Goal: Task Accomplishment & Management: Manage account settings

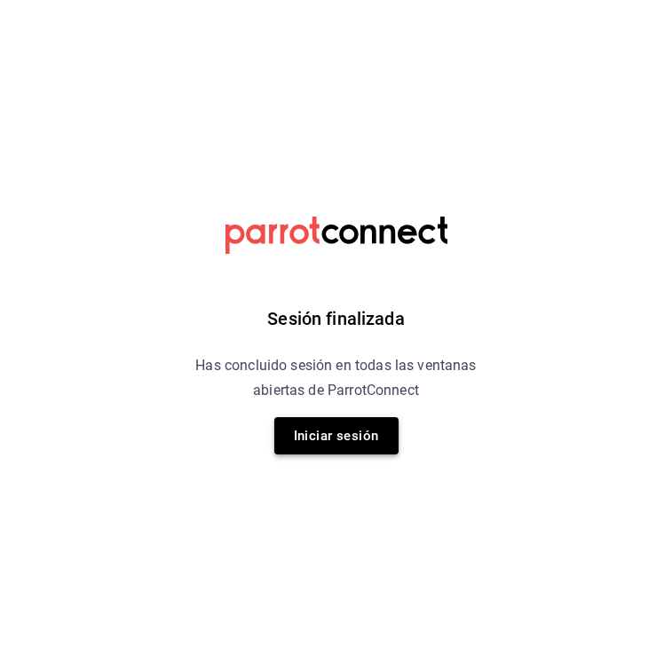
click at [305, 440] on button "Iniciar sesión" at bounding box center [336, 435] width 124 height 37
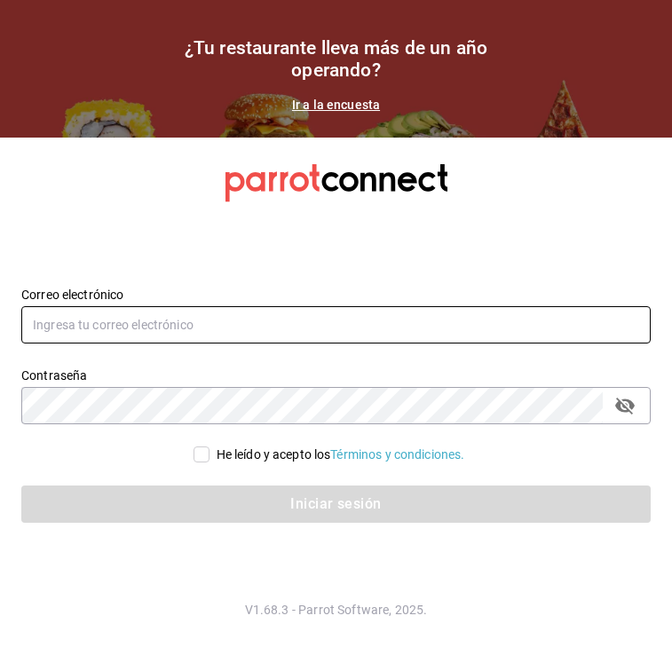
click at [252, 326] on input "text" at bounding box center [335, 324] width 629 height 37
type input "[EMAIL_ADDRESS][DOMAIN_NAME]"
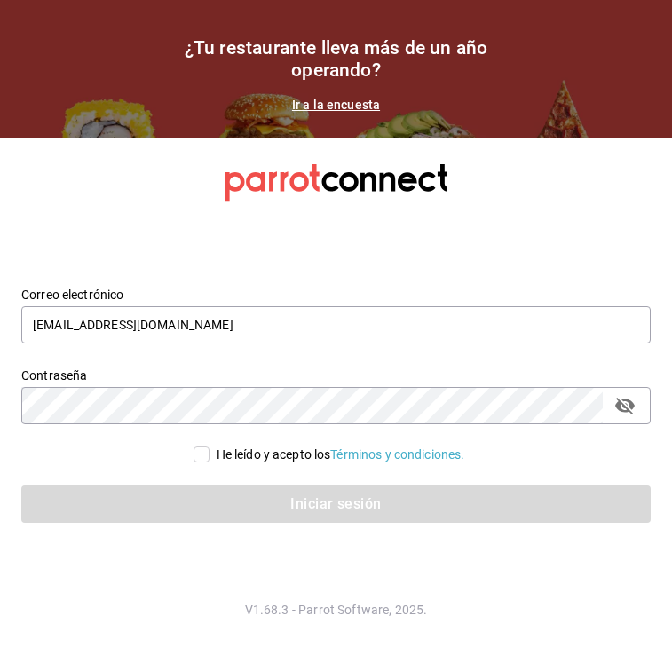
click at [198, 454] on input "He leído y acepto los Términos y condiciones." at bounding box center [202, 455] width 16 height 16
checkbox input "true"
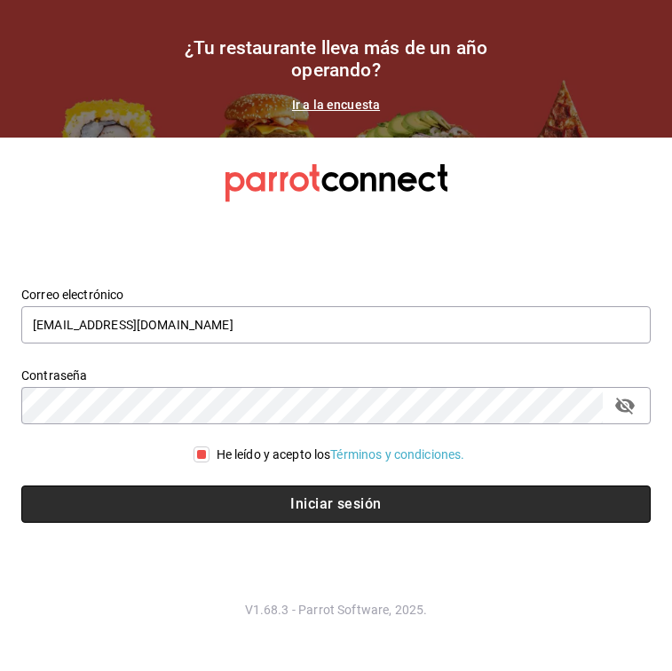
click at [211, 503] on button "Iniciar sesión" at bounding box center [335, 504] width 629 height 37
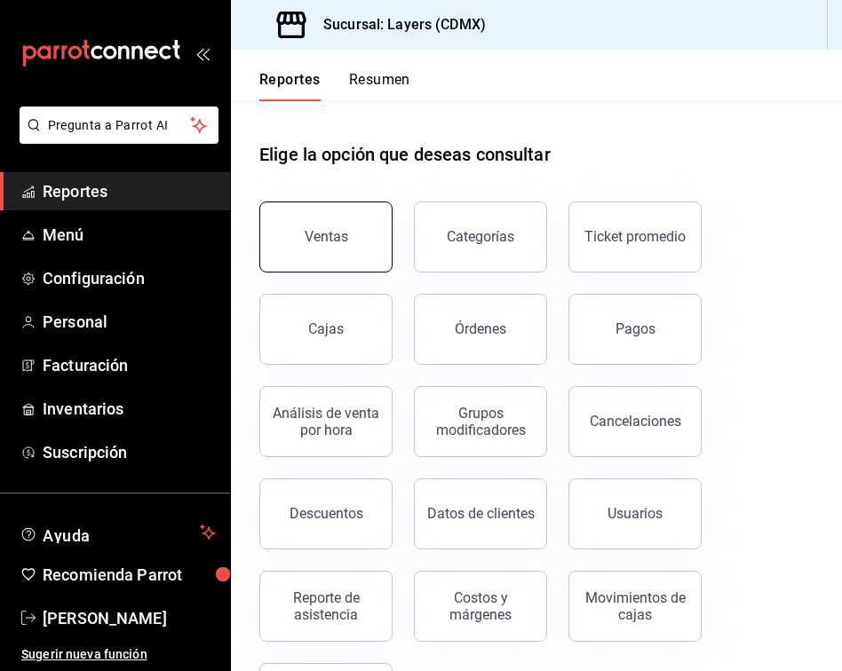
click at [335, 243] on div "Ventas" at bounding box center [325, 236] width 43 height 17
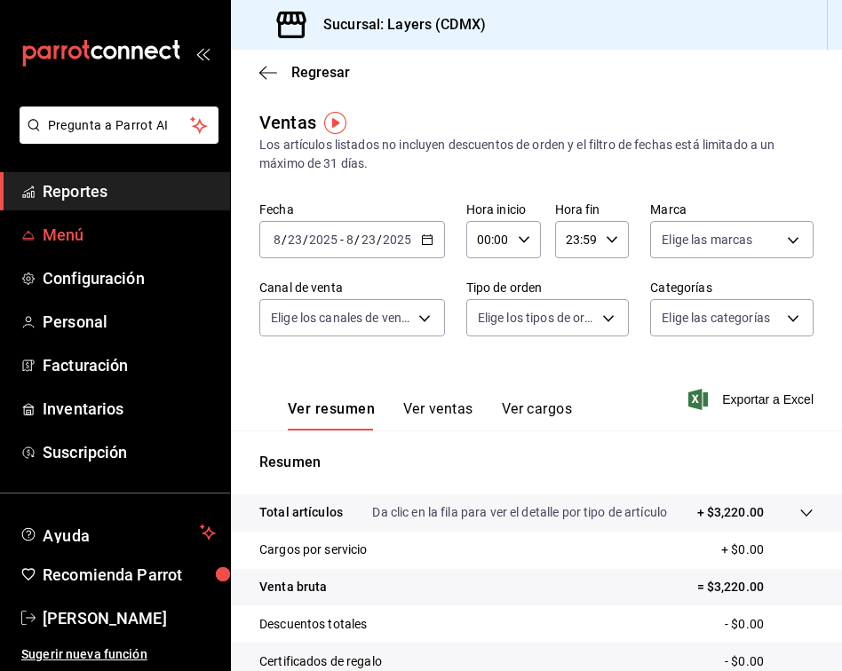
click at [69, 233] on span "Menú" at bounding box center [129, 235] width 173 height 24
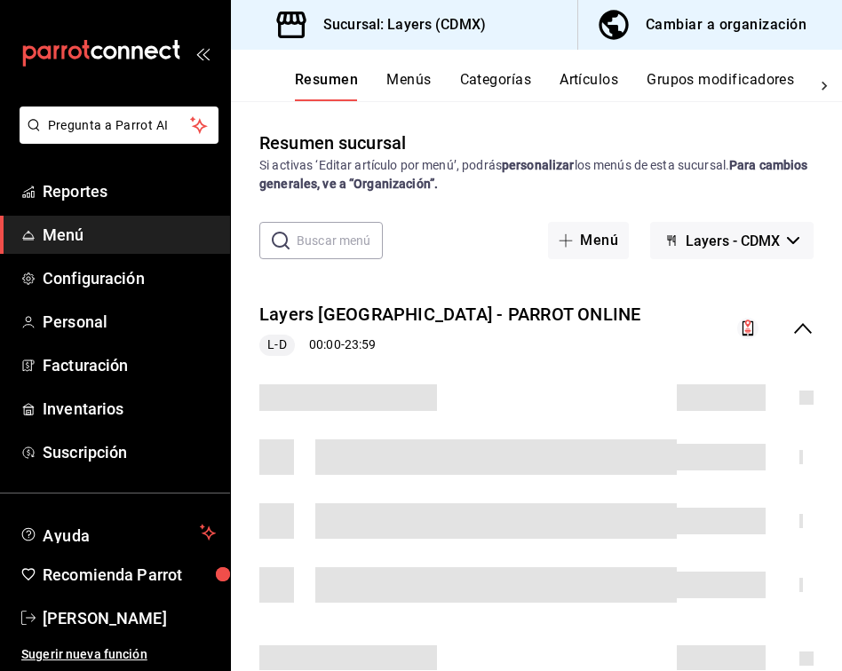
click at [590, 81] on button "Artículos" at bounding box center [588, 86] width 59 height 30
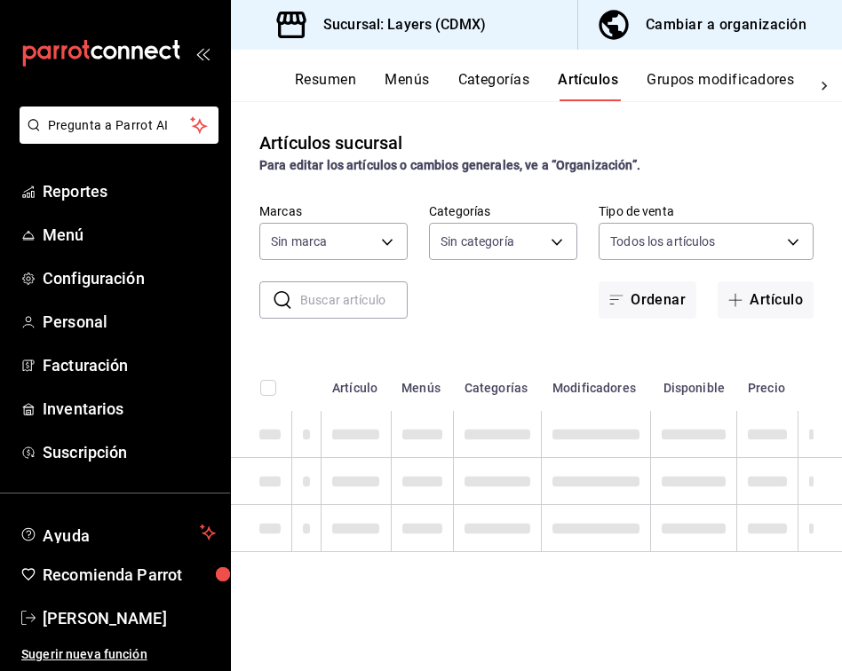
type input "065672fb-6e9c-4075-867b-65006898f668"
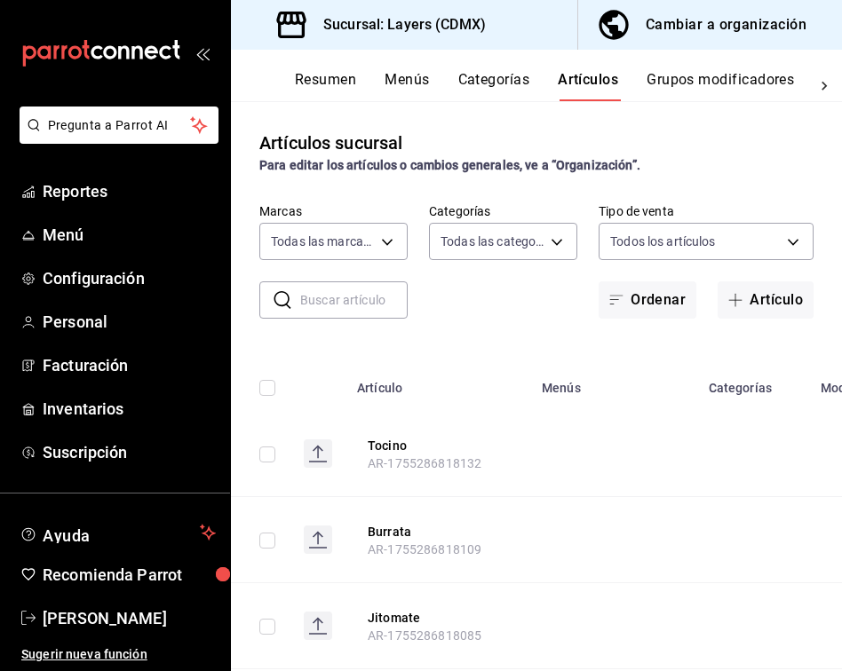
type input "e07a5ace-e25b-4ee5-bf45-8bc3250768f5,852b4673-fbbb-477e-b6d9-320b54295482,9d584…"
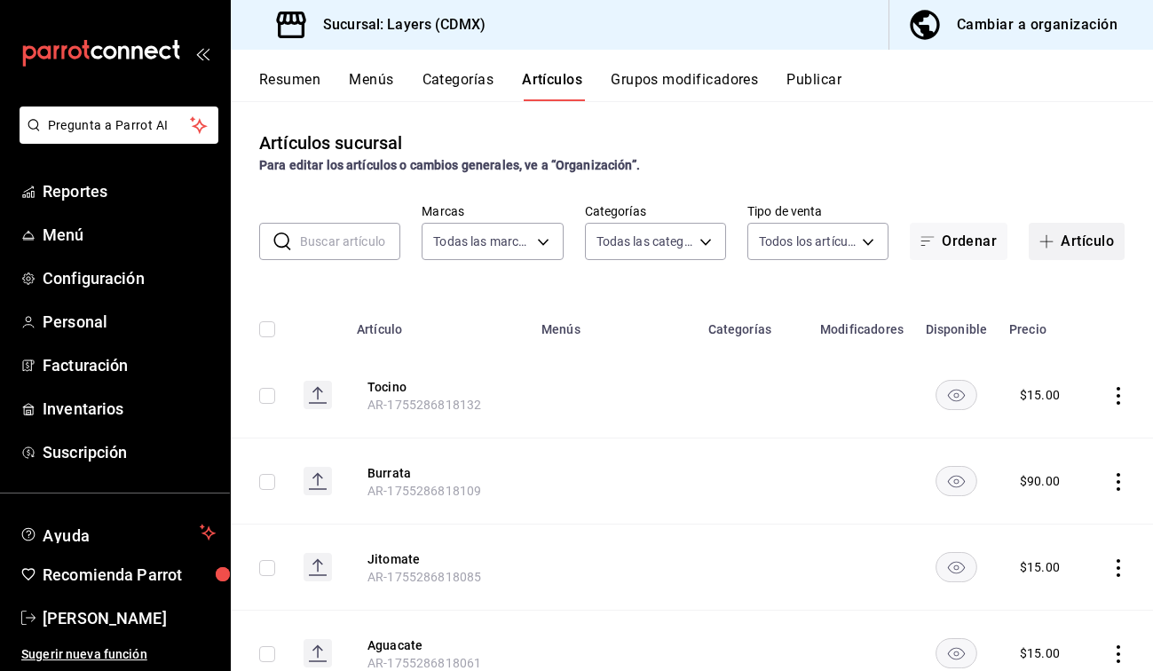
click at [671, 241] on button "Artículo" at bounding box center [1077, 241] width 96 height 37
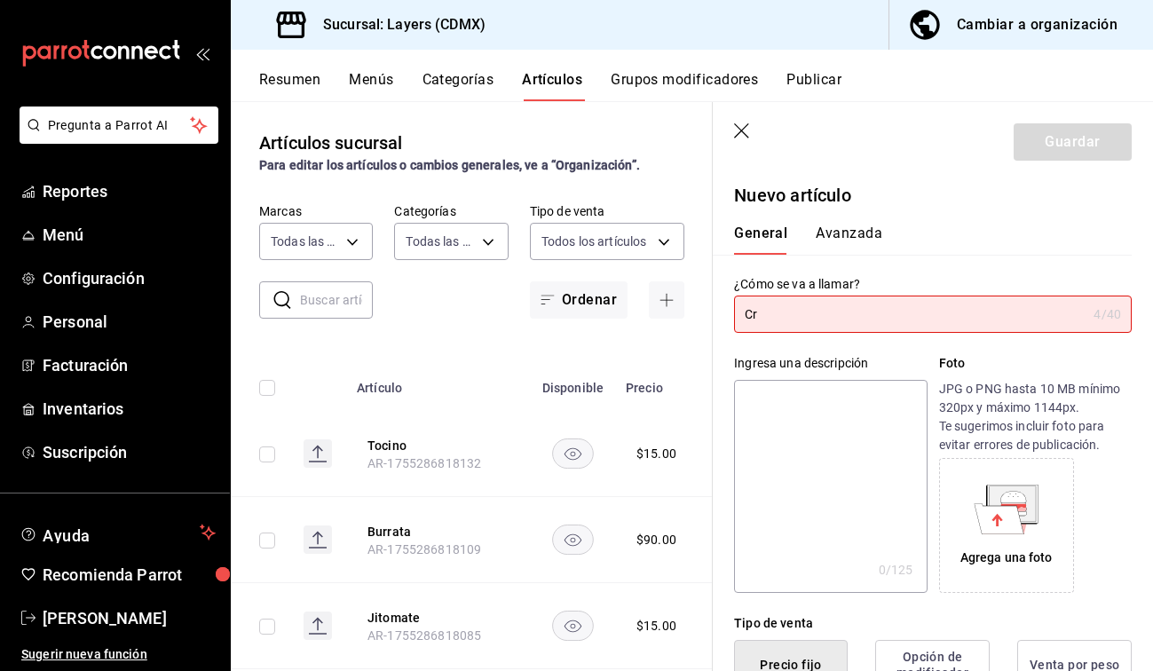
type input "C"
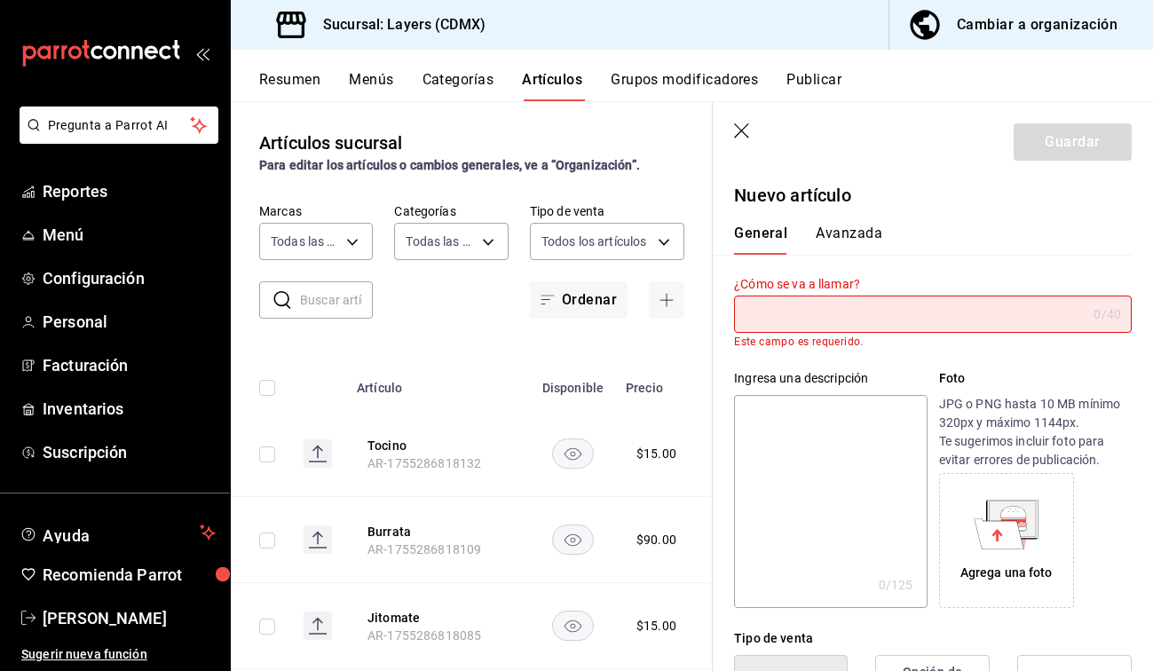
type input "M"
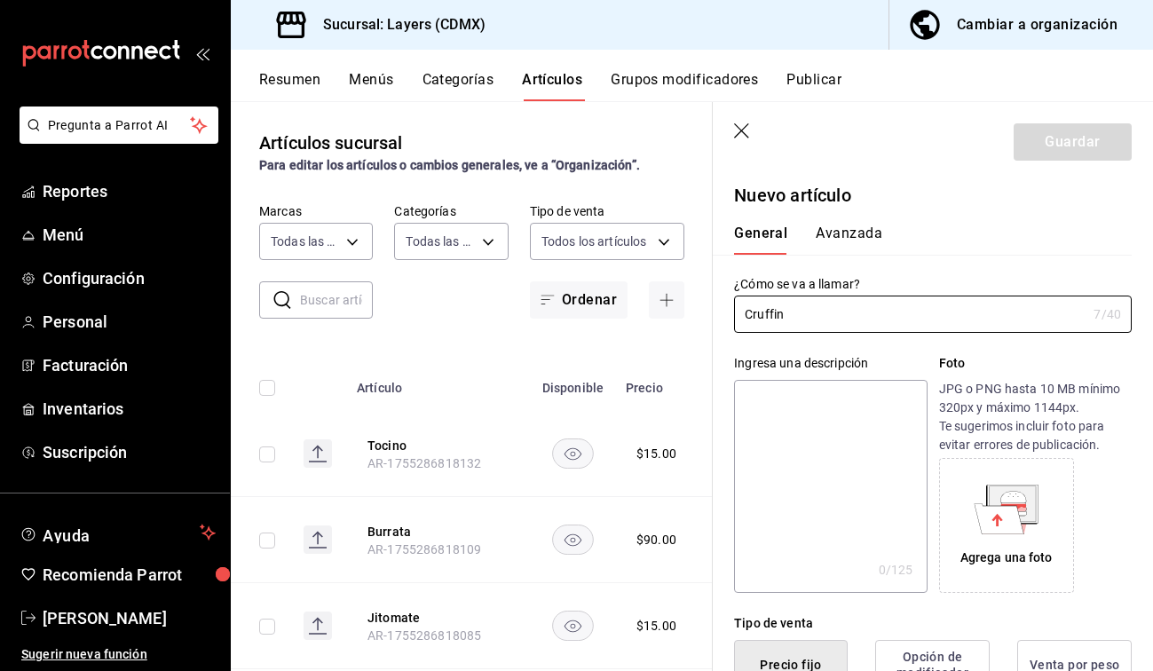
type input "Cruffin"
click at [671, 415] on textarea at bounding box center [830, 486] width 193 height 213
type textarea "M"
type textarea "x"
type textarea "C"
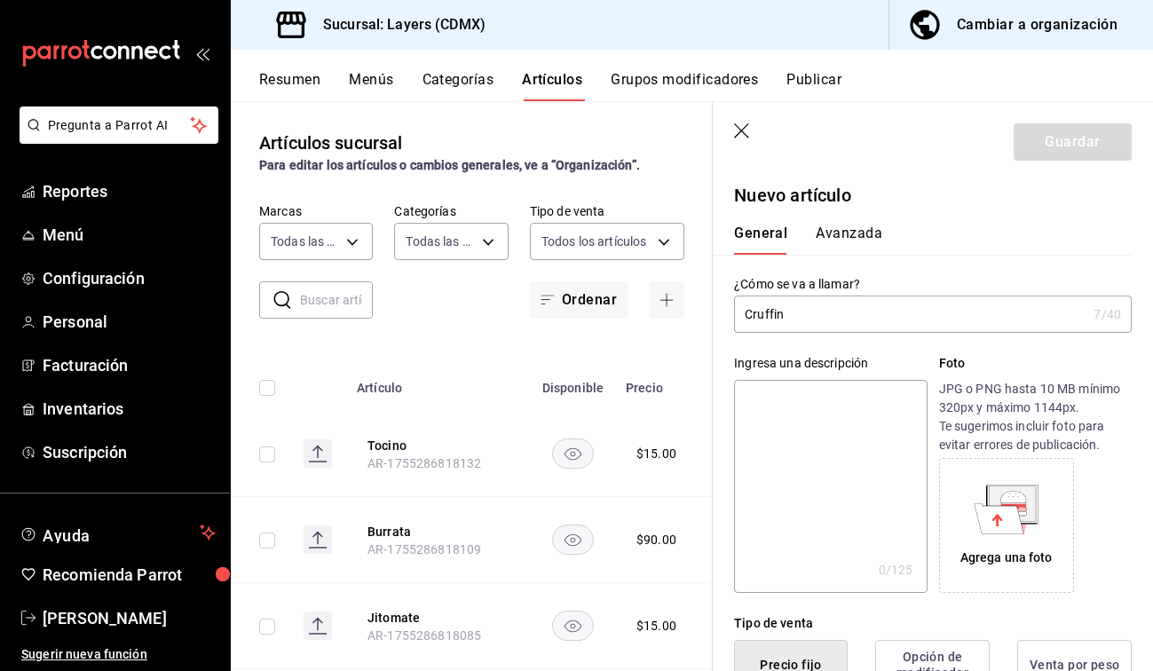
type textarea "x"
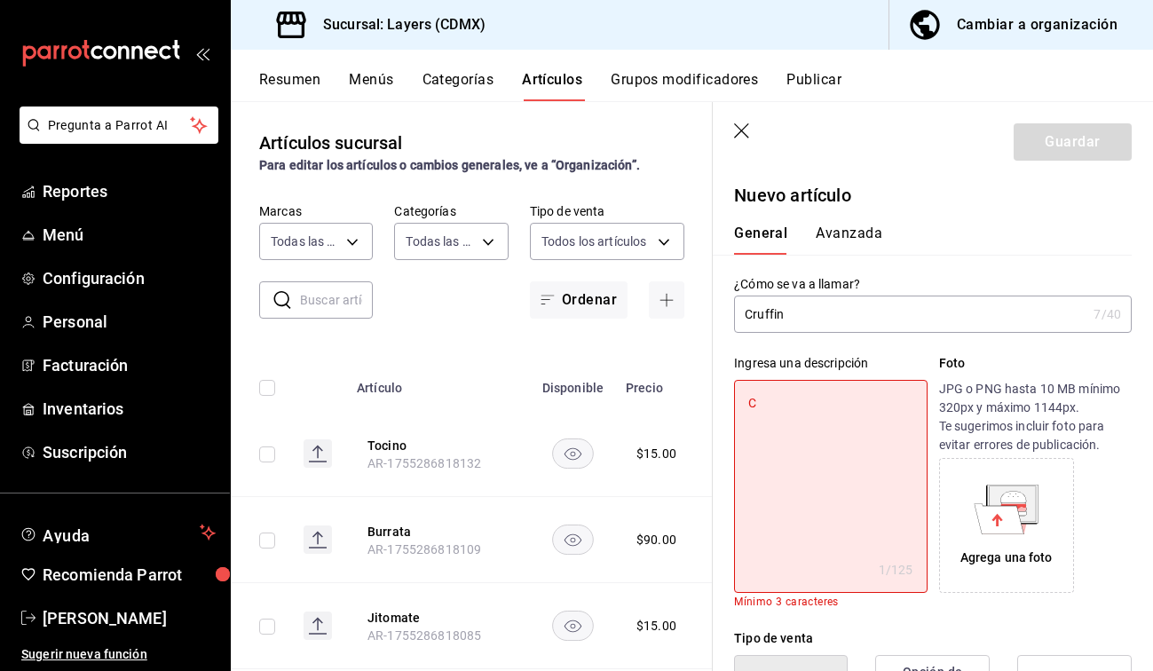
type textarea "Cr"
type textarea "x"
type textarea "Cru"
type textarea "x"
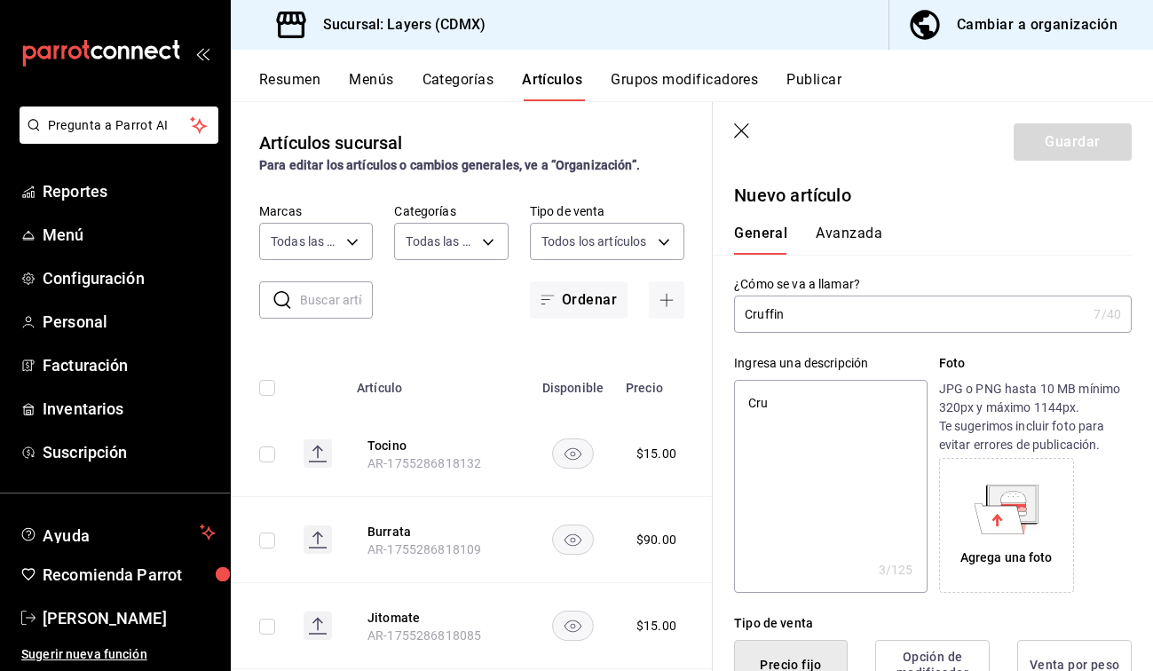
type textarea "Cruf"
type textarea "x"
type textarea "Cruff"
type textarea "x"
type textarea "Cruffi"
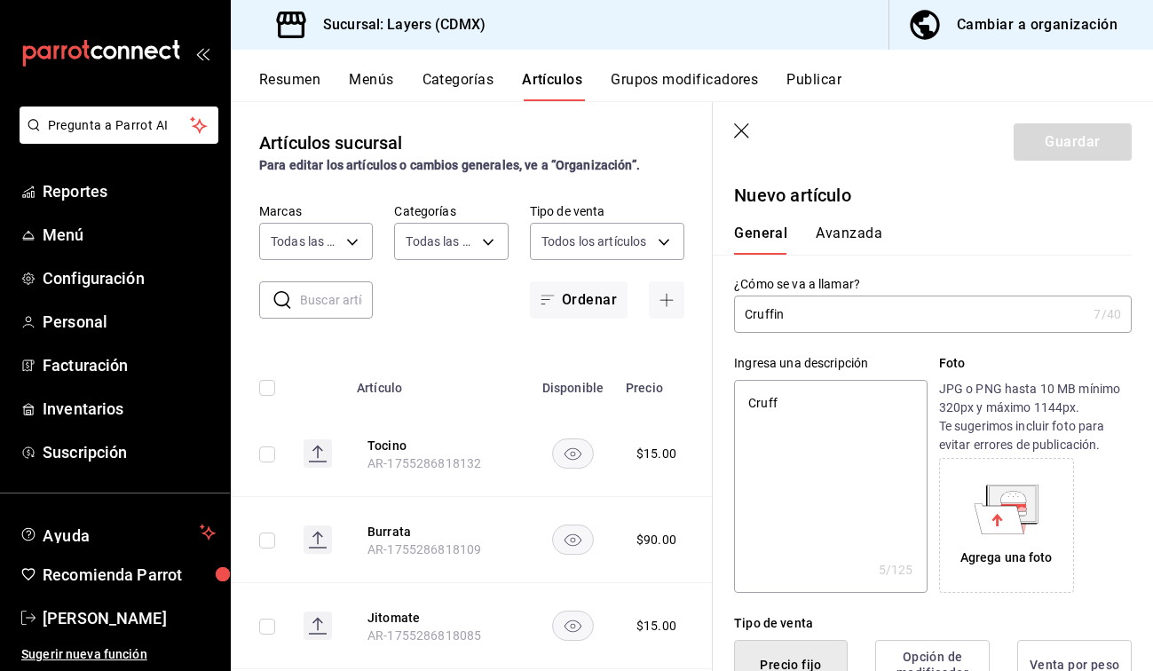
type textarea "x"
type textarea "Cruffin"
type textarea "x"
type textarea "Cruffin"
type textarea "x"
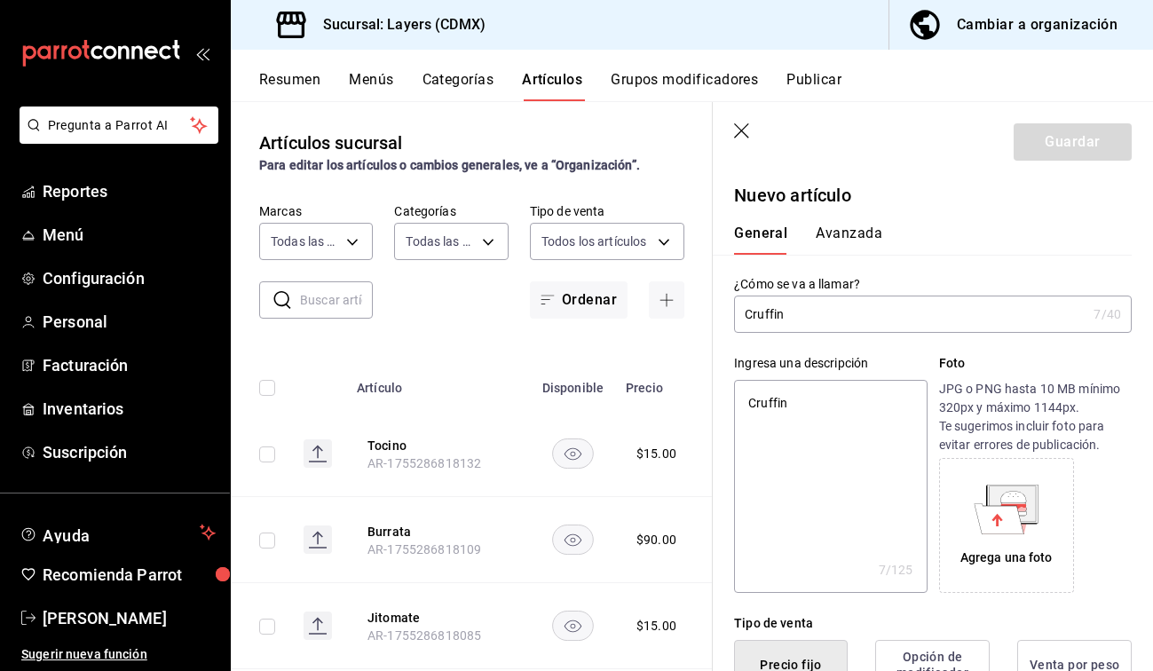
type textarea "Cruffin r"
type textarea "x"
type textarea "Cruffin re"
type textarea "x"
type textarea "Cruffin rel"
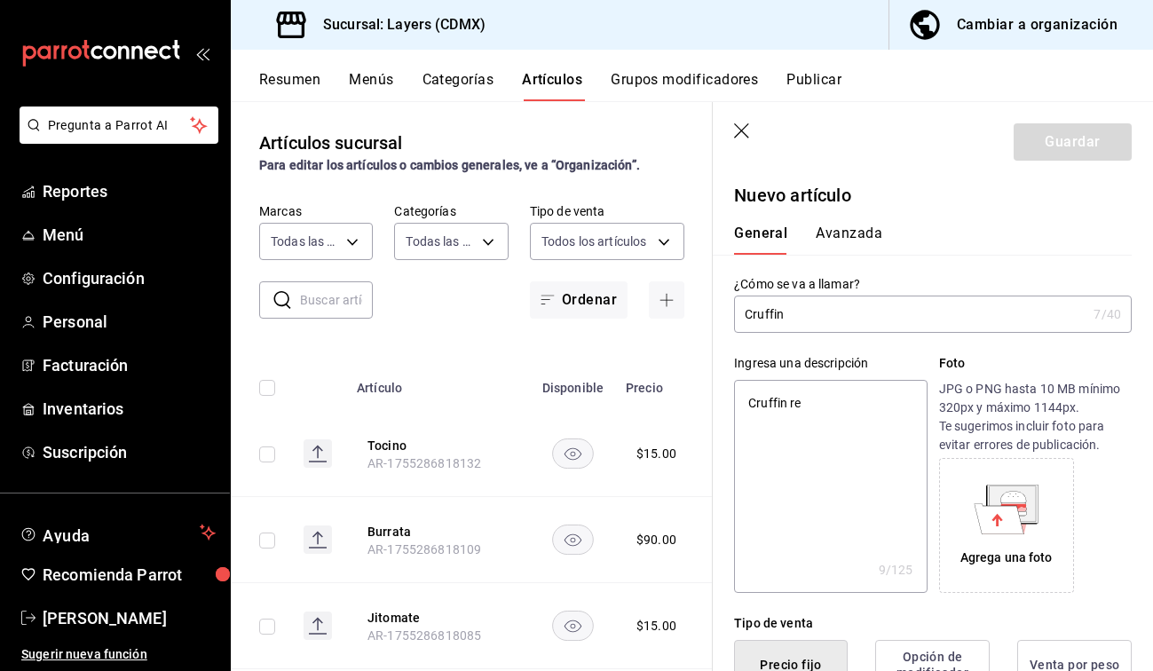
type textarea "x"
type textarea "Cruffin rell"
type textarea "x"
type textarea "Cruffin relle"
type textarea "x"
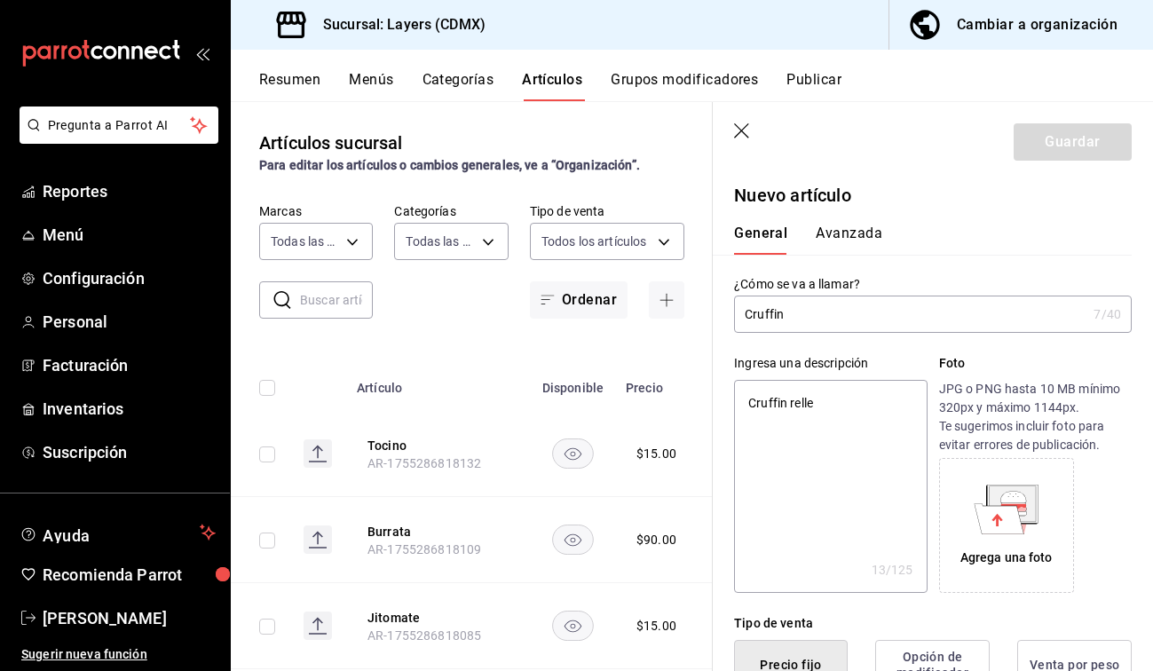
type textarea "Cruffin rellen"
type textarea "x"
type textarea "Cruffin relleno"
type textarea "x"
type textarea "Cruffin relleno"
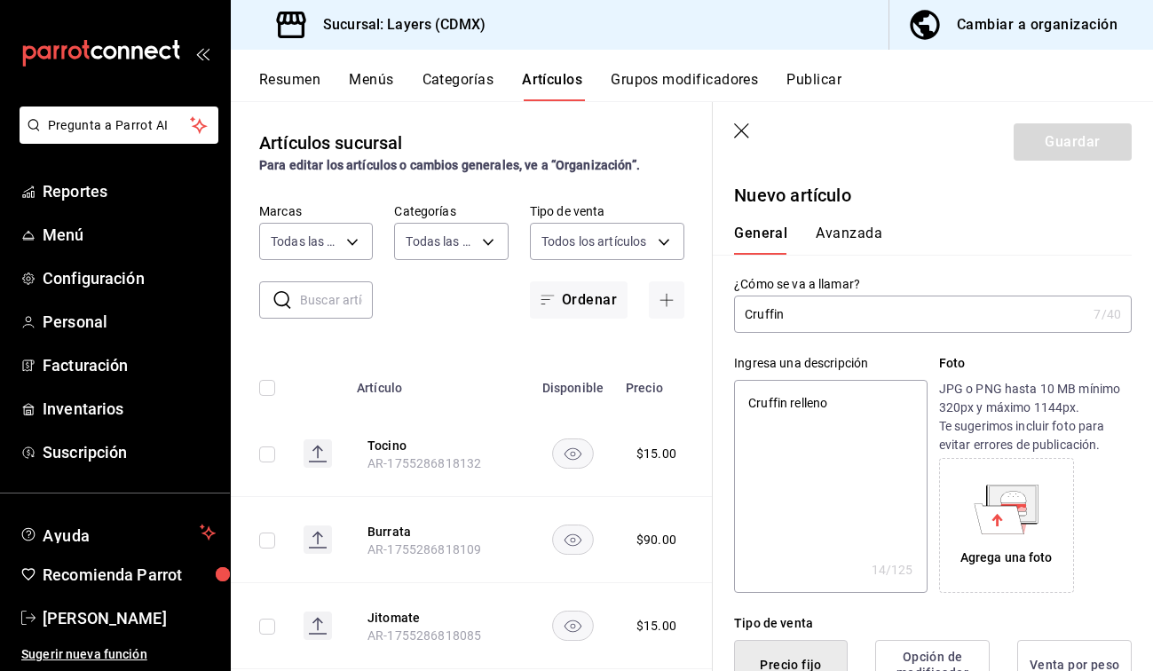
type textarea "x"
type textarea "Cruffin relleno d"
type textarea "x"
type textarea "Cruffin relleno de"
type textarea "x"
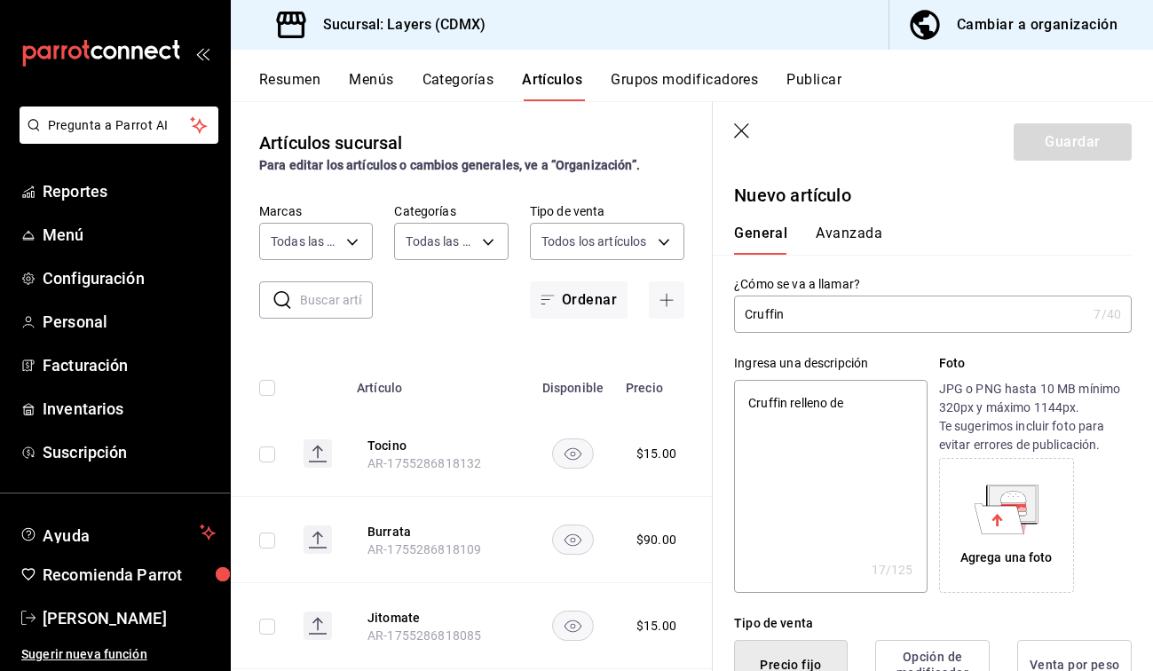
type textarea "Cruffin relleno de"
type textarea "x"
type textarea "Cruffin relleno de u"
type textarea "x"
type textarea "Cruffin relleno de ue"
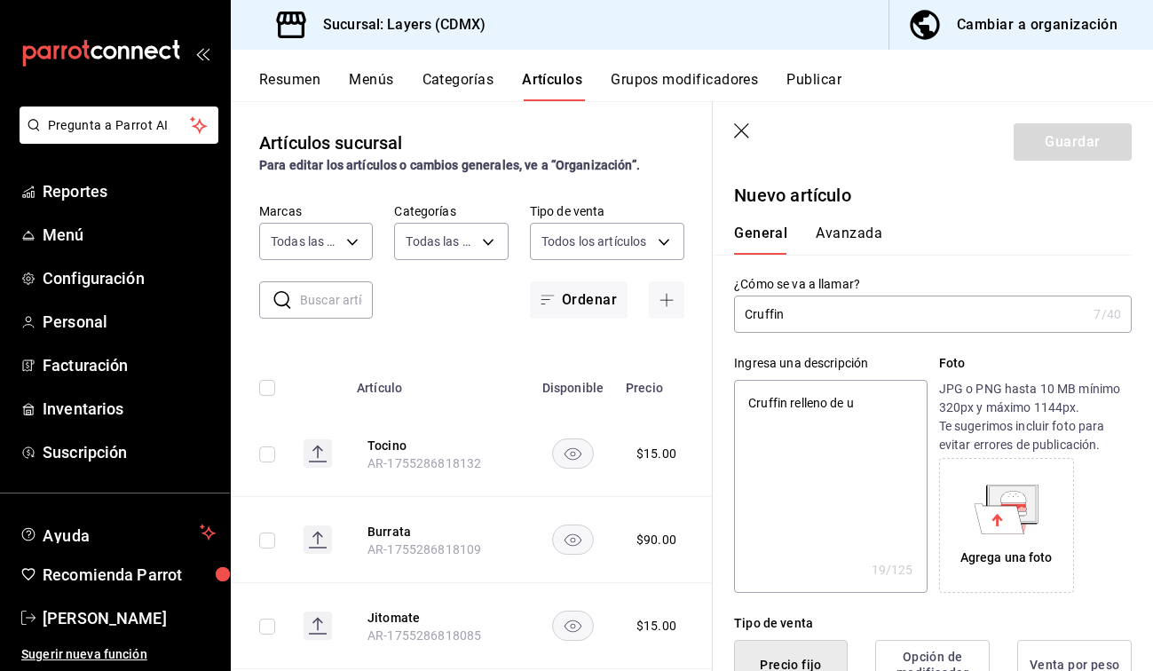
type textarea "x"
type textarea "Cruffin relleno de ues"
type textarea "x"
type textarea "Cruffin relleno de ueso"
type textarea "x"
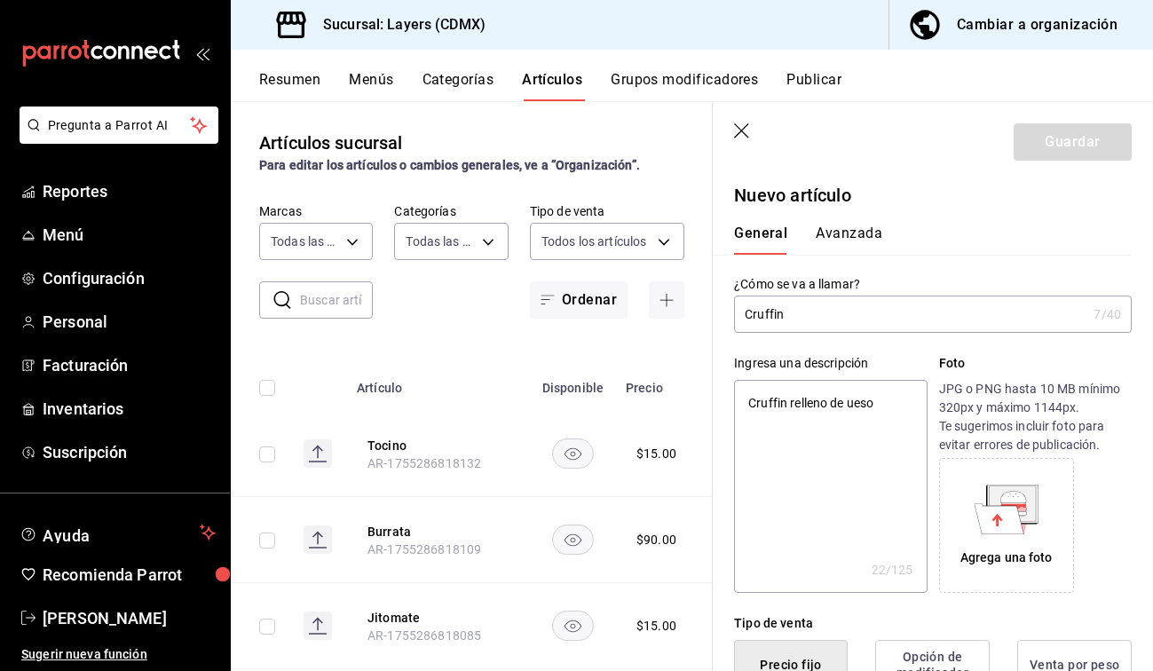
type textarea "Cruffin relleno de ueso"
type textarea "x"
type textarea "Cruffin relleno de ueso c"
type textarea "x"
type textarea "Cruffin relleno de ueso cr"
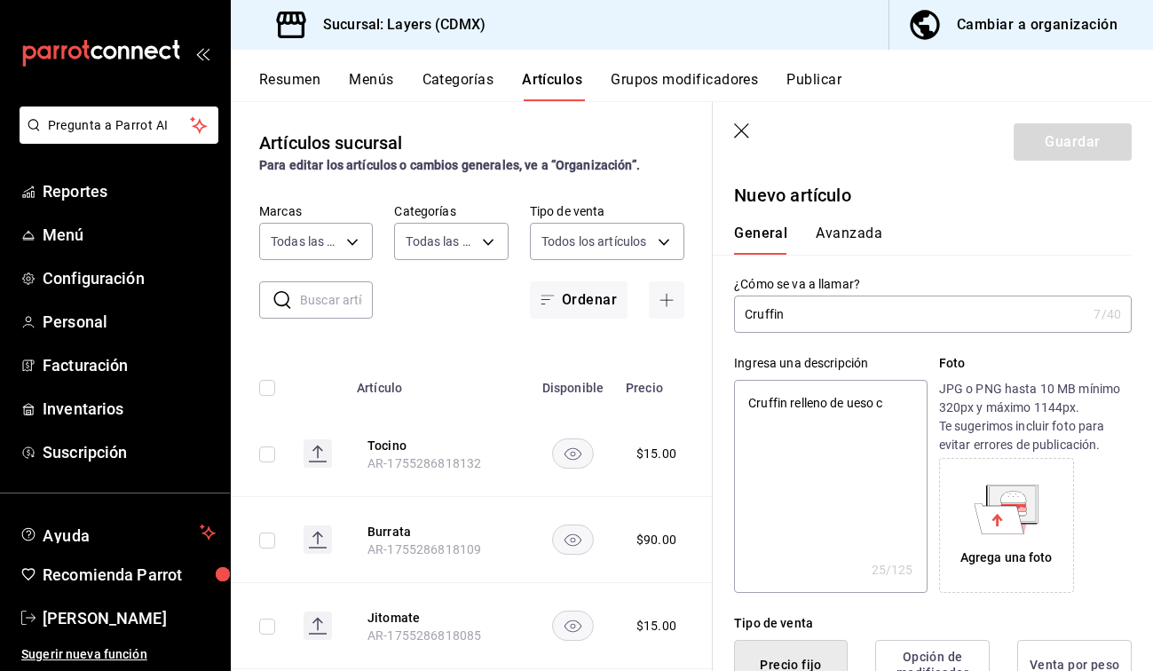
type textarea "x"
type textarea "Cruffin relleno de ueso cre"
type textarea "x"
type textarea "Cruffin relleno de ueso crem"
type textarea "x"
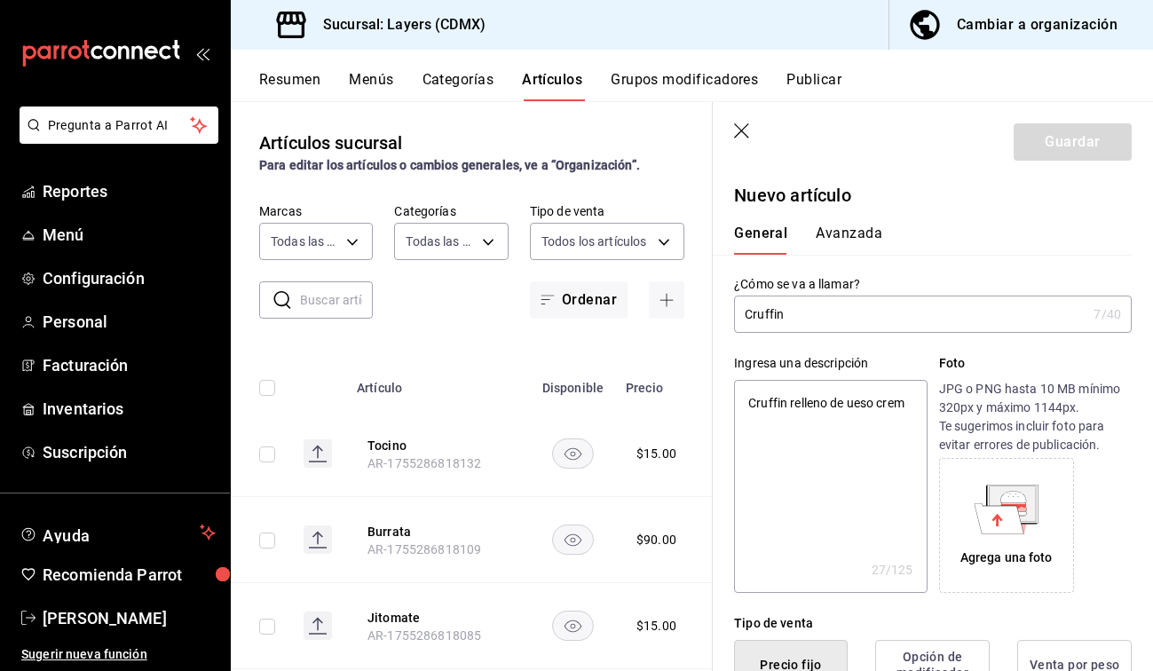
type textarea "Cruffin relleno de ueso crema"
type textarea "x"
type textarea "Cruffin relleno de ueso crema"
type textarea "x"
type textarea "Cruffin relleno de ueso crema c"
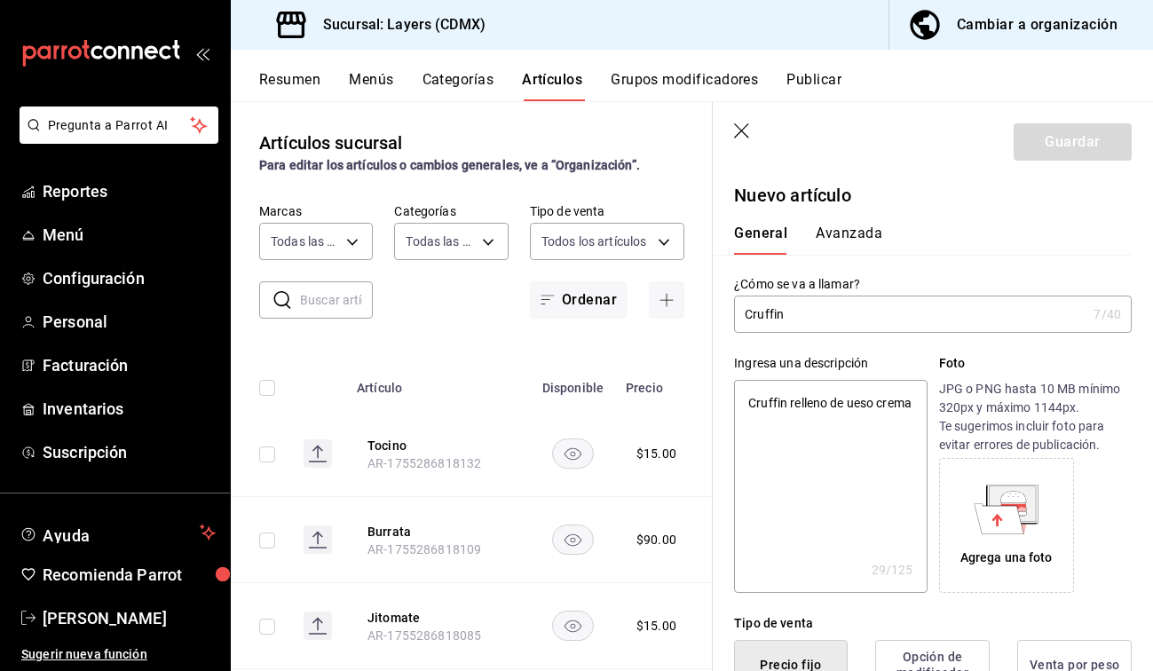
type textarea "x"
type textarea "Cruffin relleno de ueso crema co"
type textarea "x"
type textarea "Cruffin relleno de ueso crema con"
type textarea "x"
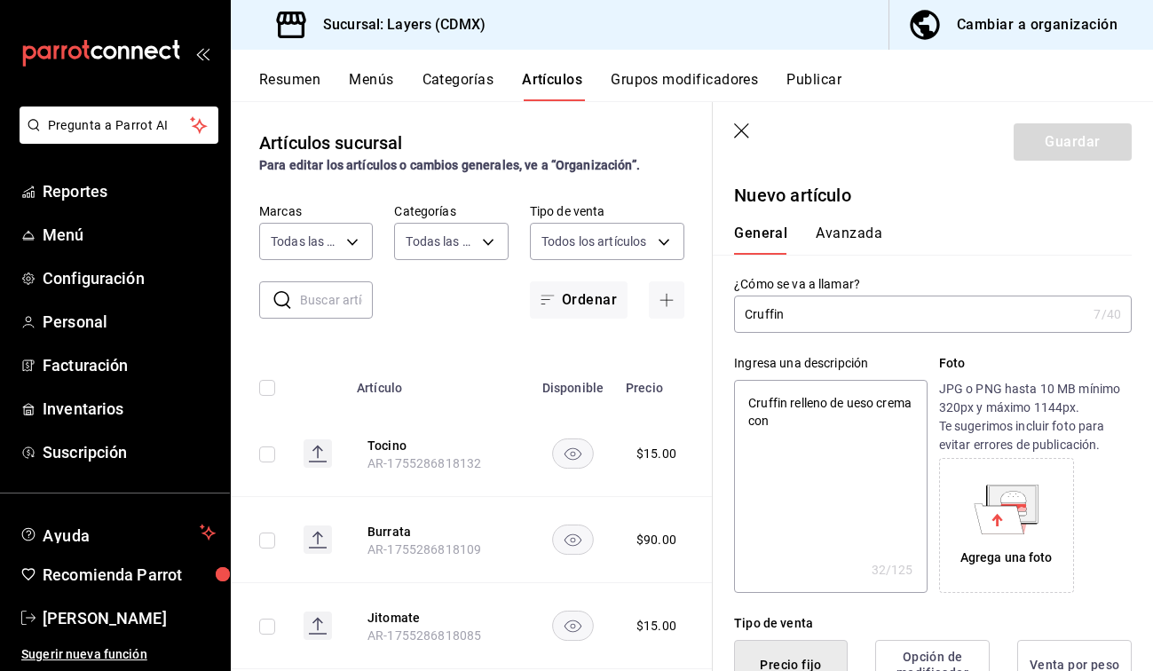
type textarea "Cruffin relleno de ueso crema con"
type textarea "x"
click at [671, 402] on textarea "Cruffin relleno de ueso crema con" at bounding box center [830, 486] width 193 height 213
type textarea "Cruffin relleno de queso crema con"
type textarea "x"
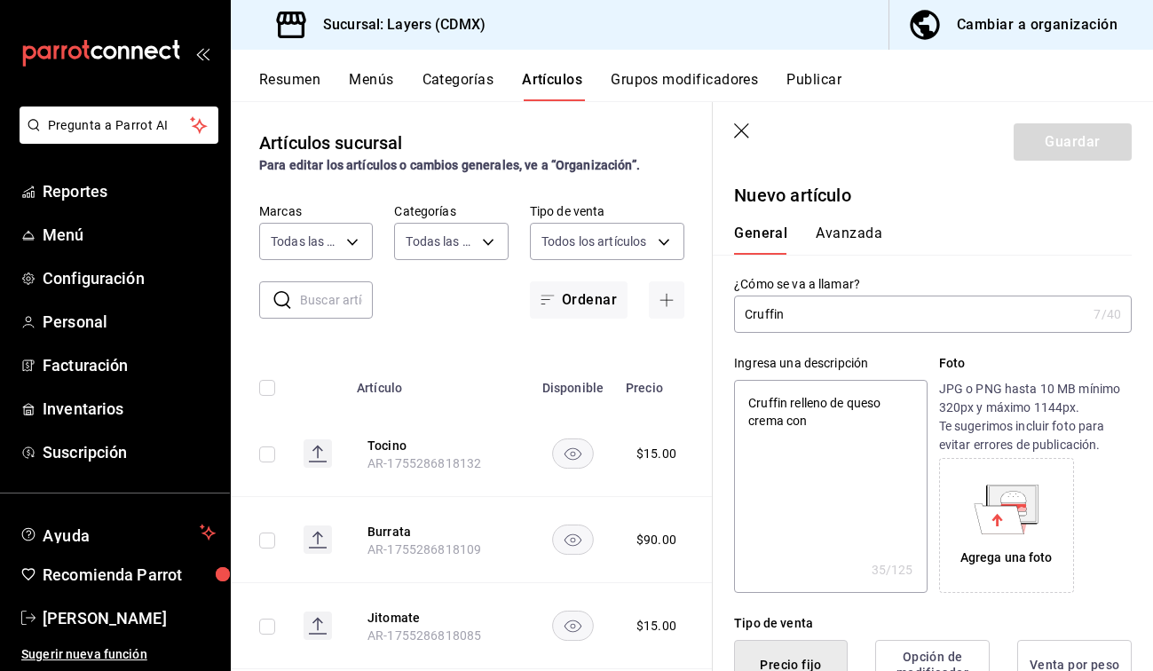
click at [671, 423] on textarea "Cruffin relleno de queso crema con" at bounding box center [830, 486] width 193 height 213
type textarea "Cruffin relleno de queso crema con m"
type textarea "x"
type textarea "Cruffin relleno de queso crema con ma"
type textarea "x"
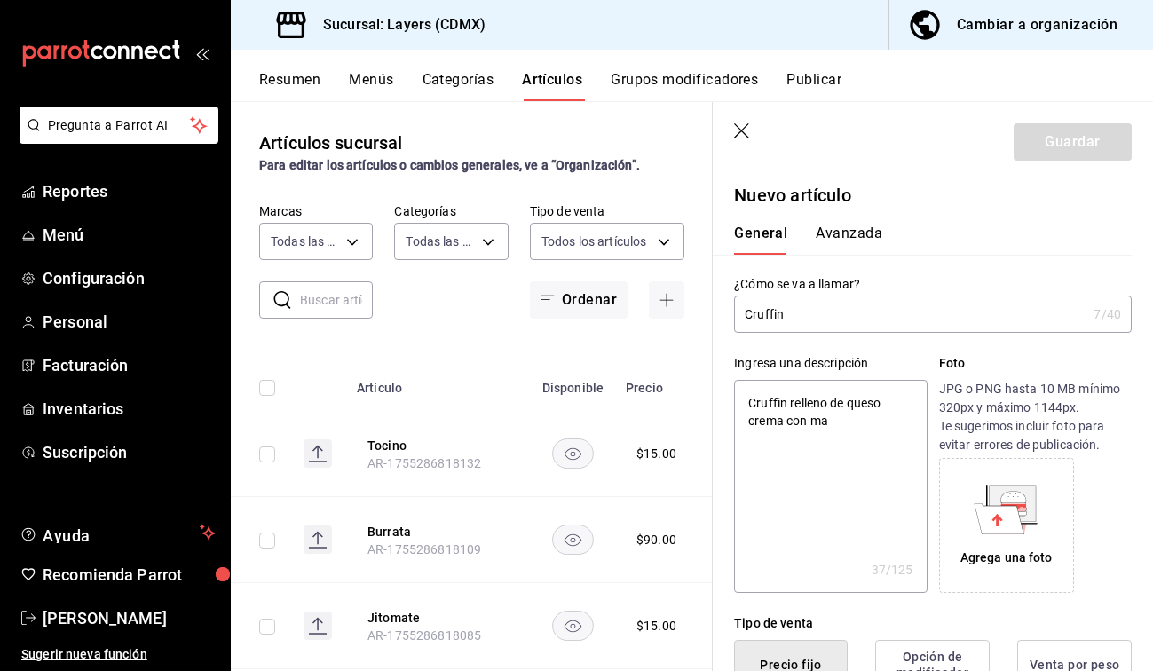
type textarea "Cruffin relleno de queso crema con m"
type textarea "x"
type textarea "Cruffin relleno de queso crema con ma"
type textarea "x"
type textarea "Cruffin relleno de queso crema con mat"
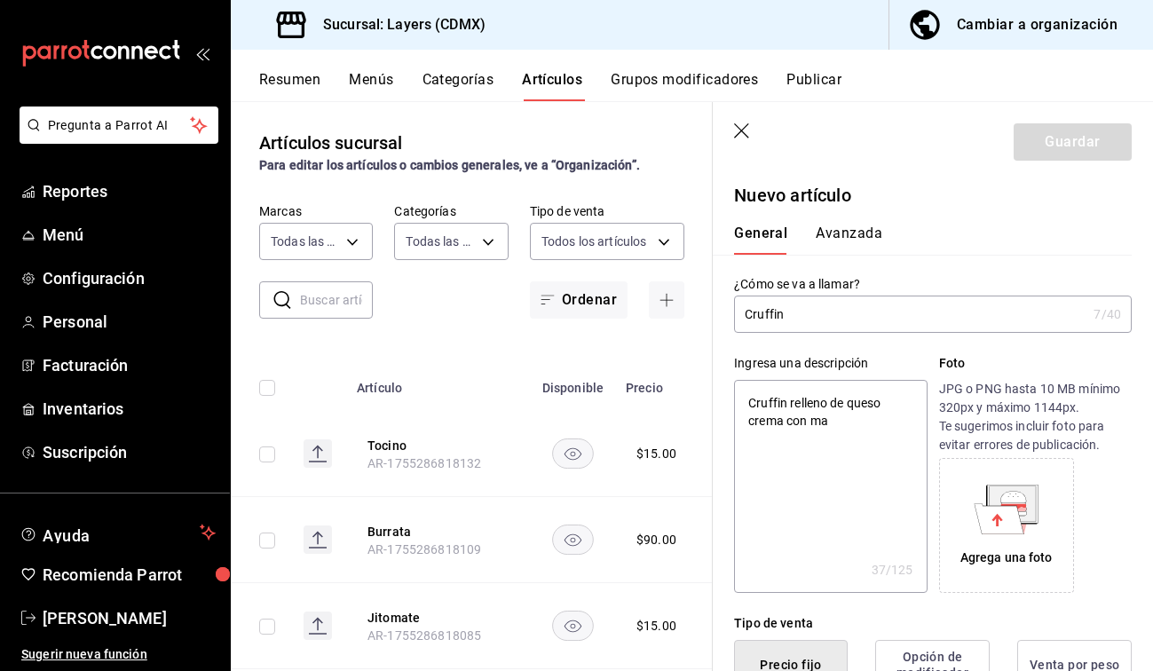
type textarea "x"
type textarea "Cruffin relleno de queso crema con matc"
type textarea "x"
type textarea "Cruffin relleno de queso crema con match"
type textarea "x"
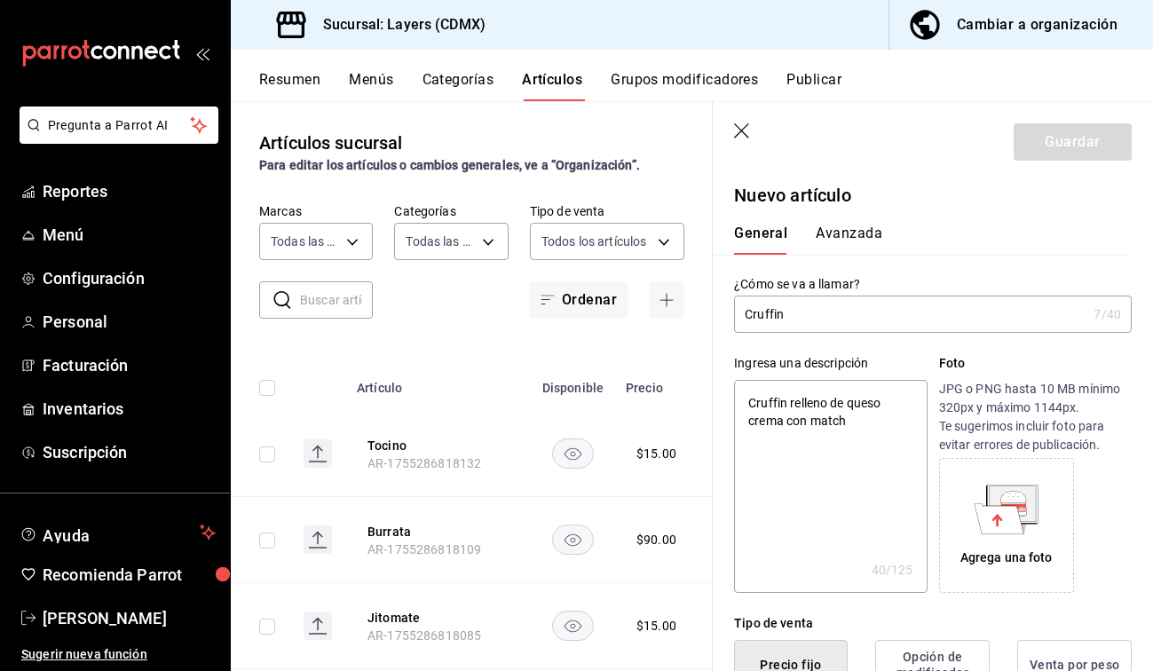
type textarea "Cruffin relleno de queso crema con matcha"
type textarea "x"
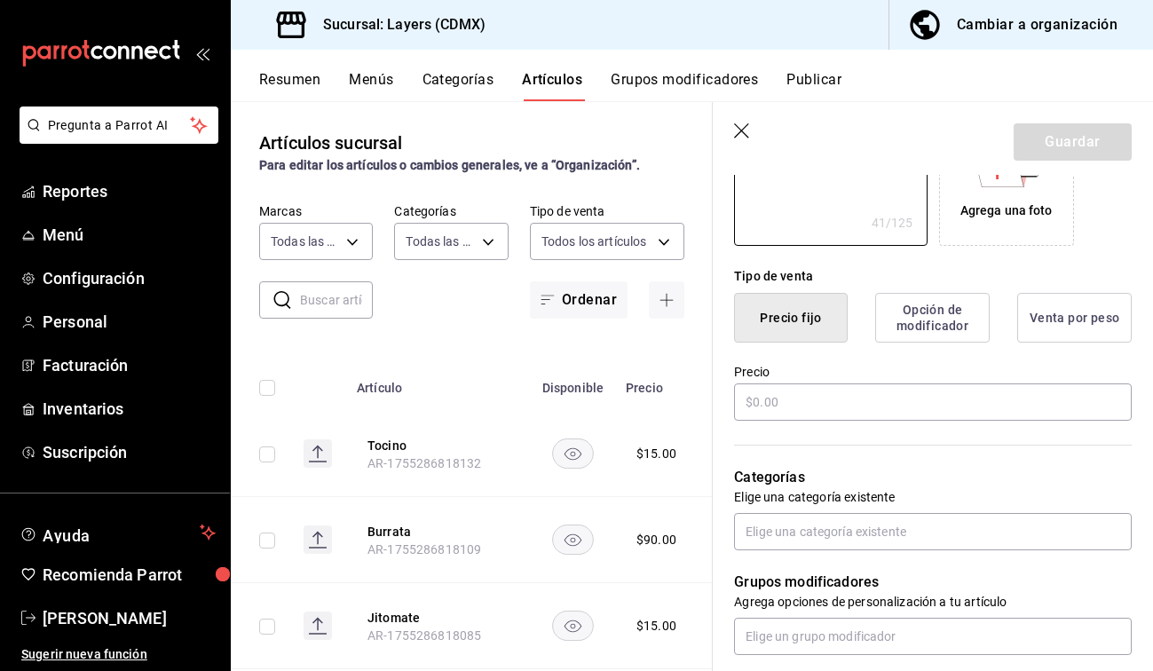
scroll to position [357, 0]
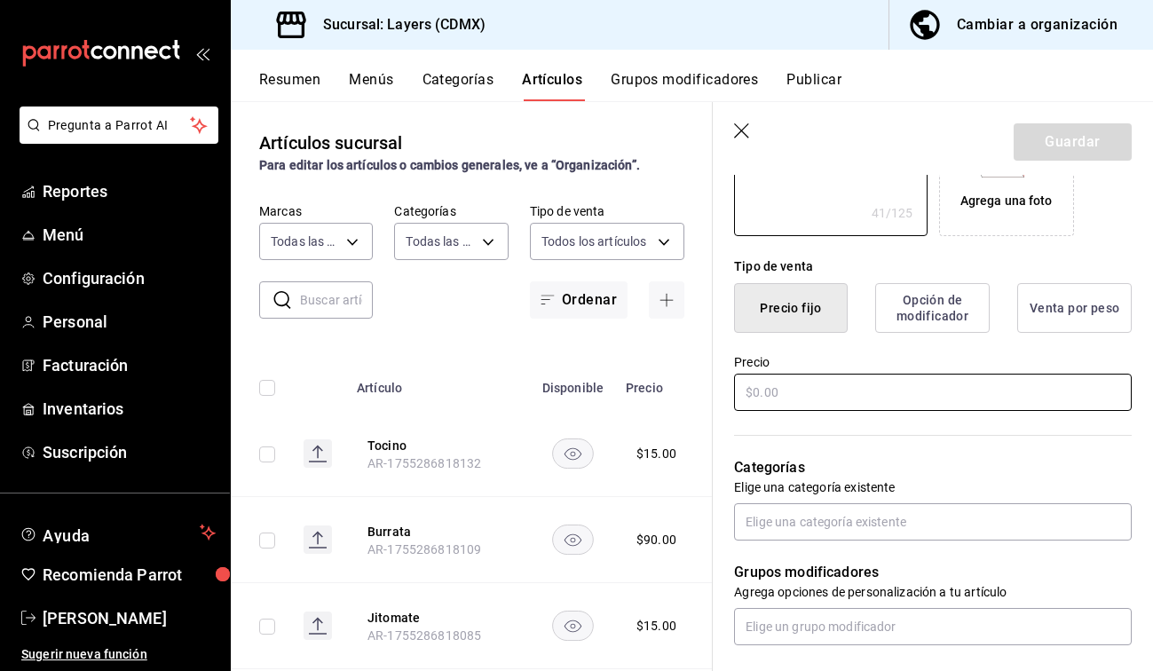
type textarea "Cruffin relleno de queso crema con matcha"
click at [671, 398] on input "text" at bounding box center [933, 392] width 398 height 37
type textarea "x"
type input "$5.00"
type textarea "x"
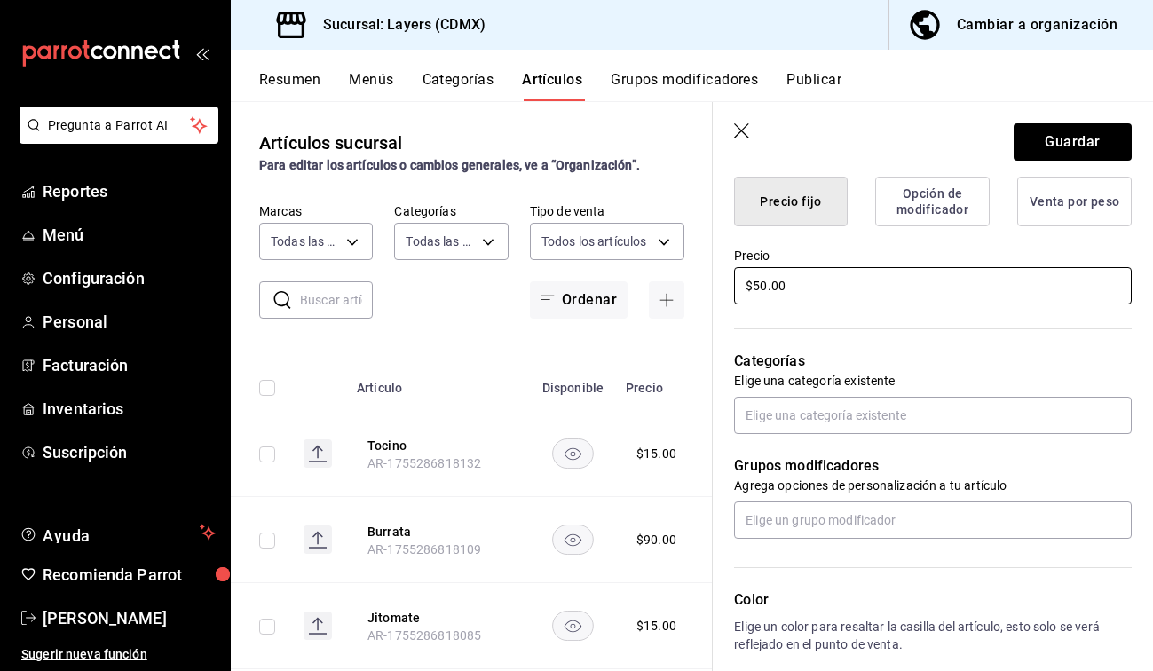
scroll to position [496, 0]
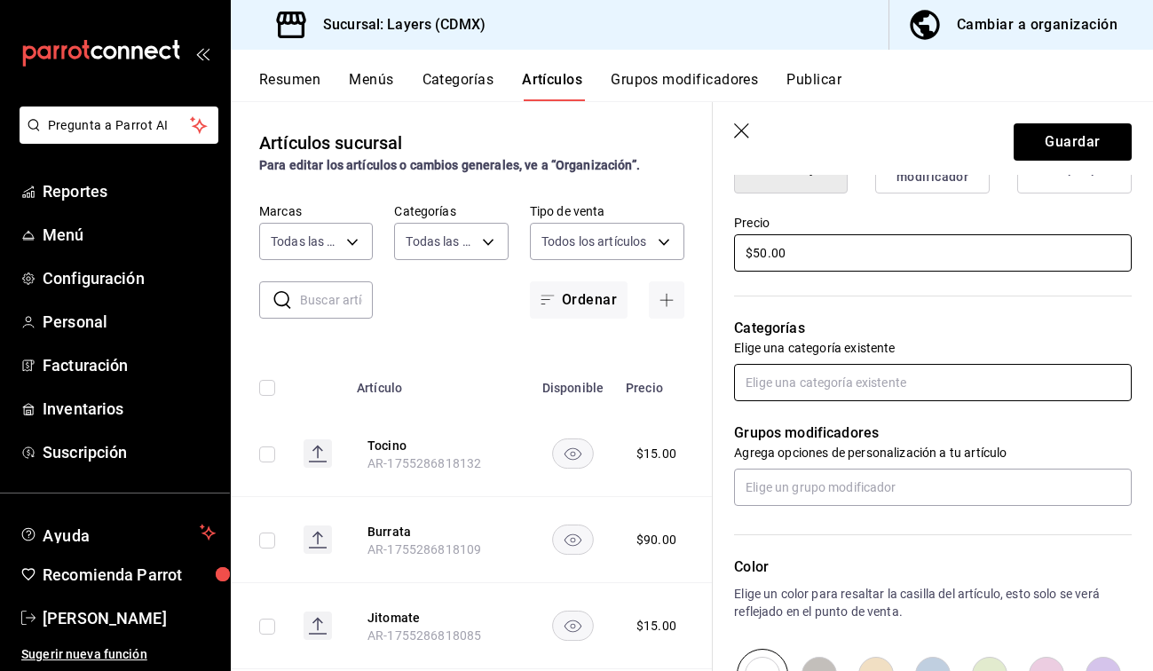
type input "$50.00"
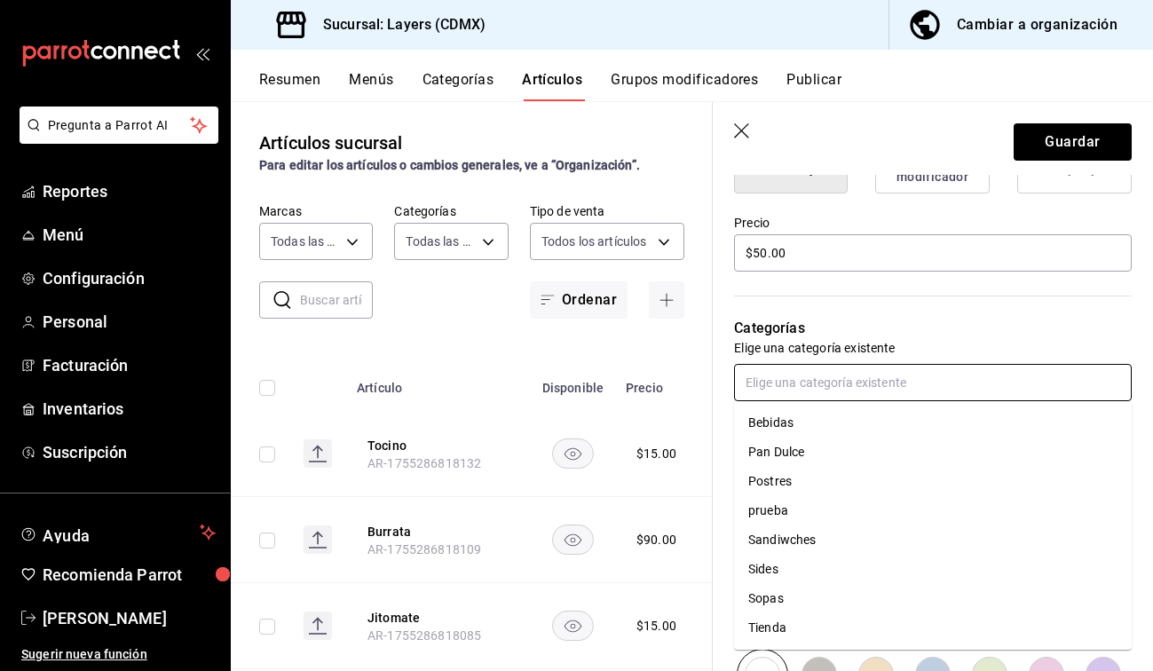
click at [671, 391] on input "text" at bounding box center [933, 382] width 398 height 37
click at [671, 457] on li "Pan Dulce" at bounding box center [933, 452] width 398 height 29
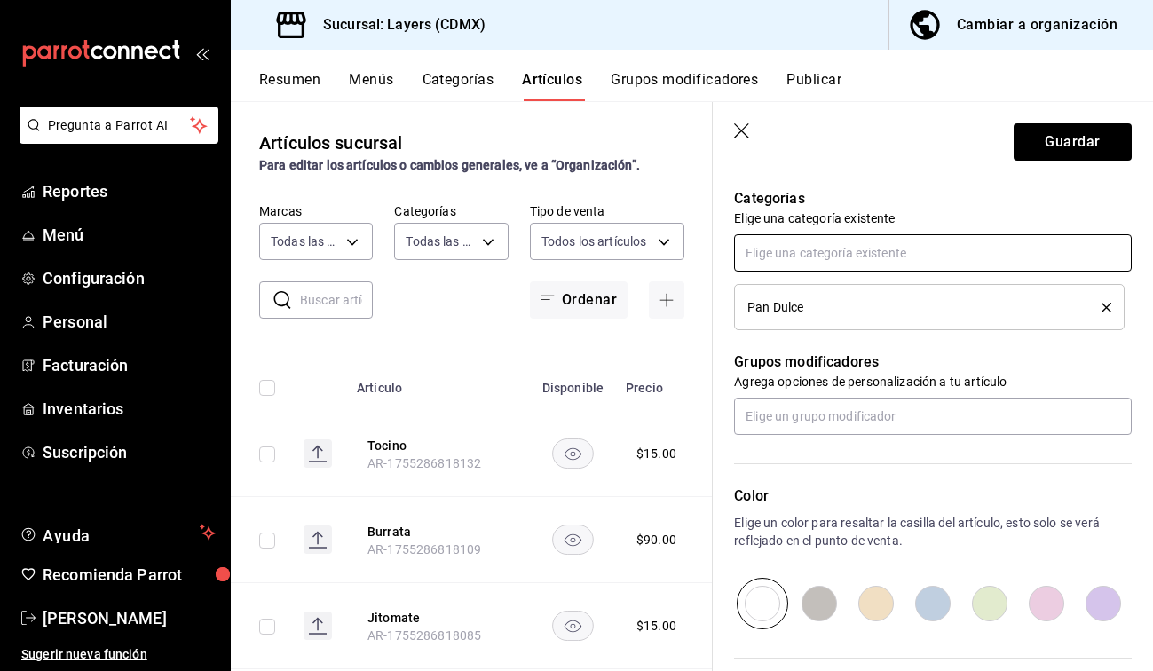
scroll to position [661, 0]
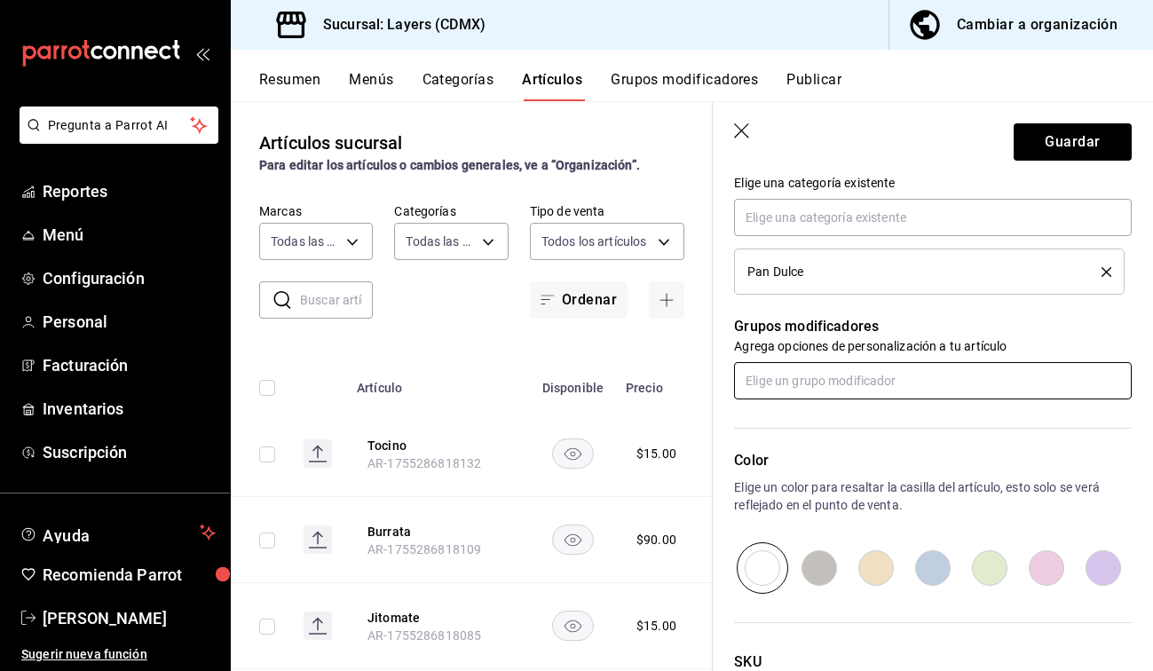
click at [671, 387] on input "text" at bounding box center [933, 380] width 398 height 37
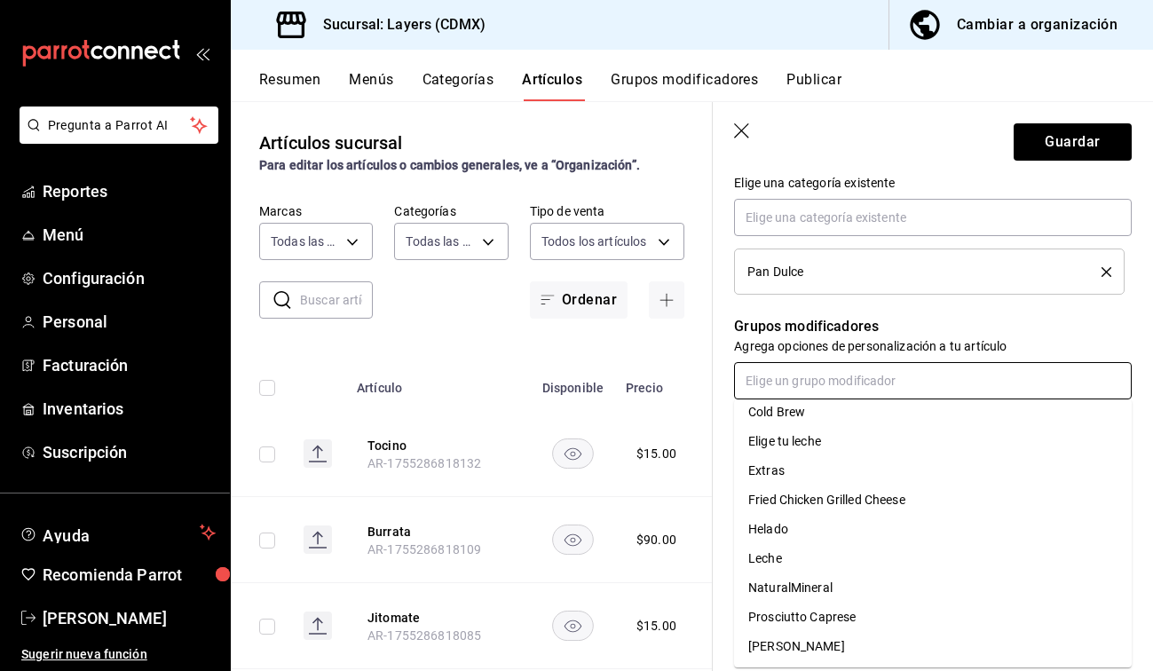
scroll to position [97, 0]
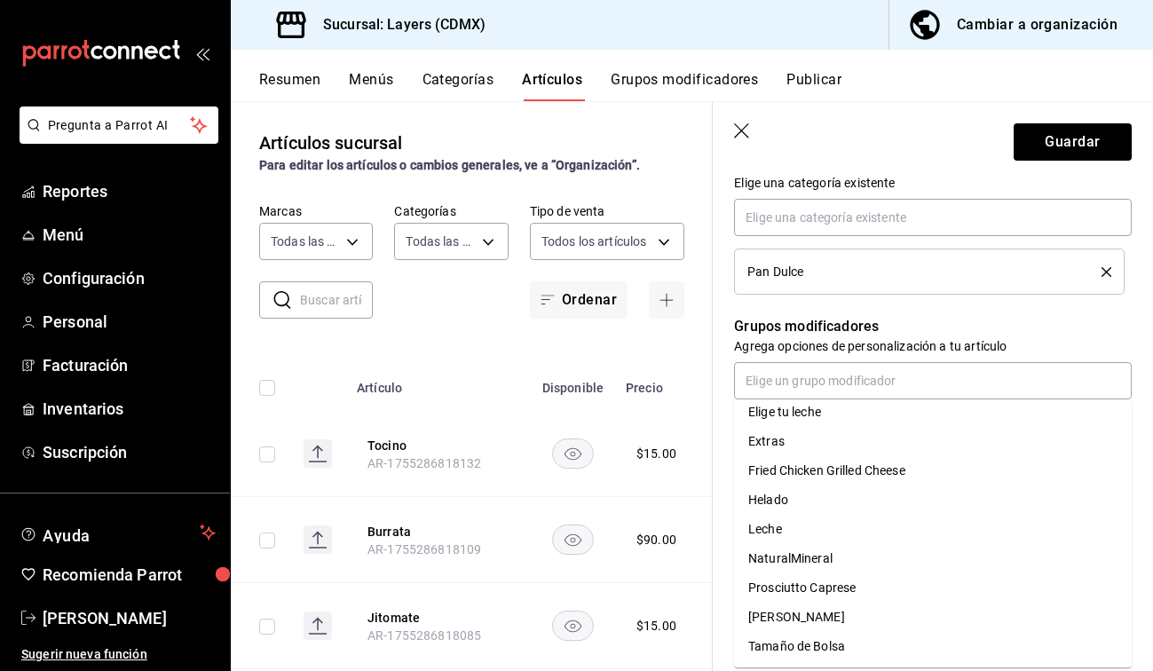
click at [671, 345] on p "Agrega opciones de personalización a tu artículo" at bounding box center [933, 346] width 398 height 18
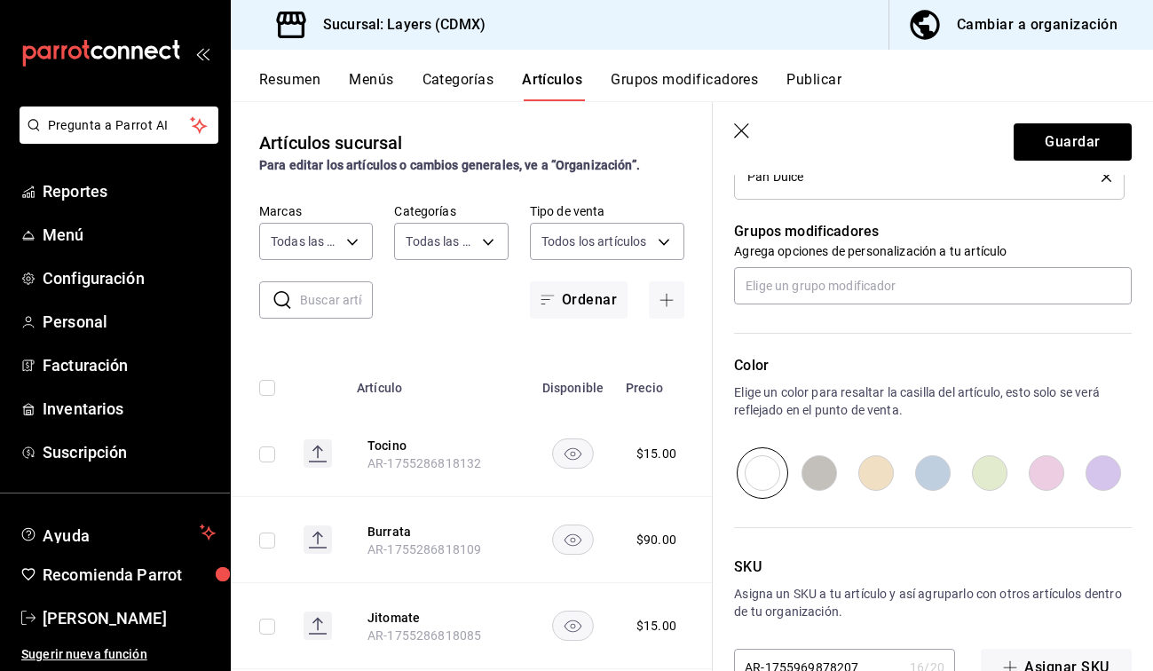
scroll to position [807, 0]
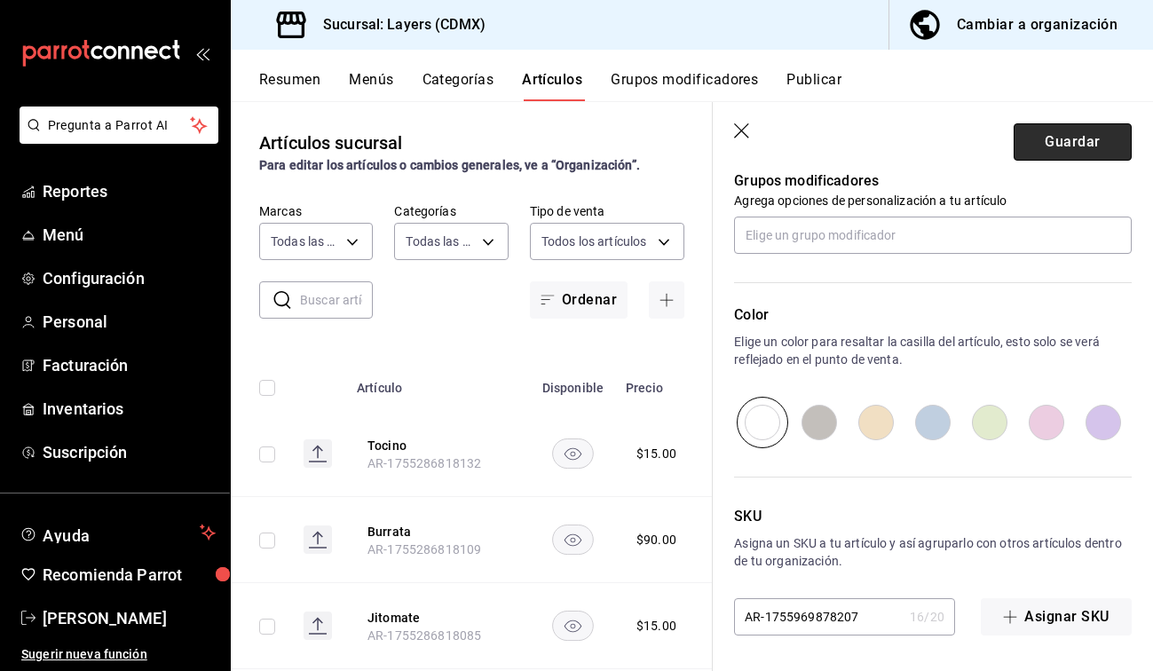
click at [671, 146] on button "Guardar" at bounding box center [1073, 141] width 118 height 37
type textarea "x"
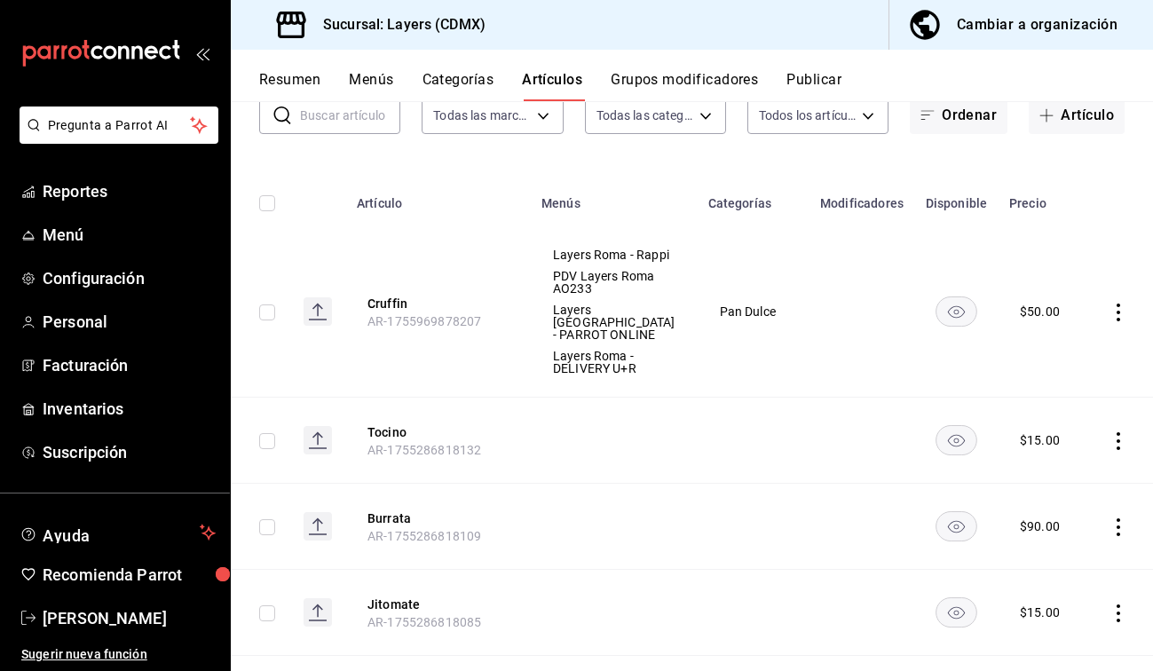
scroll to position [127, 0]
click at [505, 429] on button "Tocino" at bounding box center [439, 432] width 142 height 18
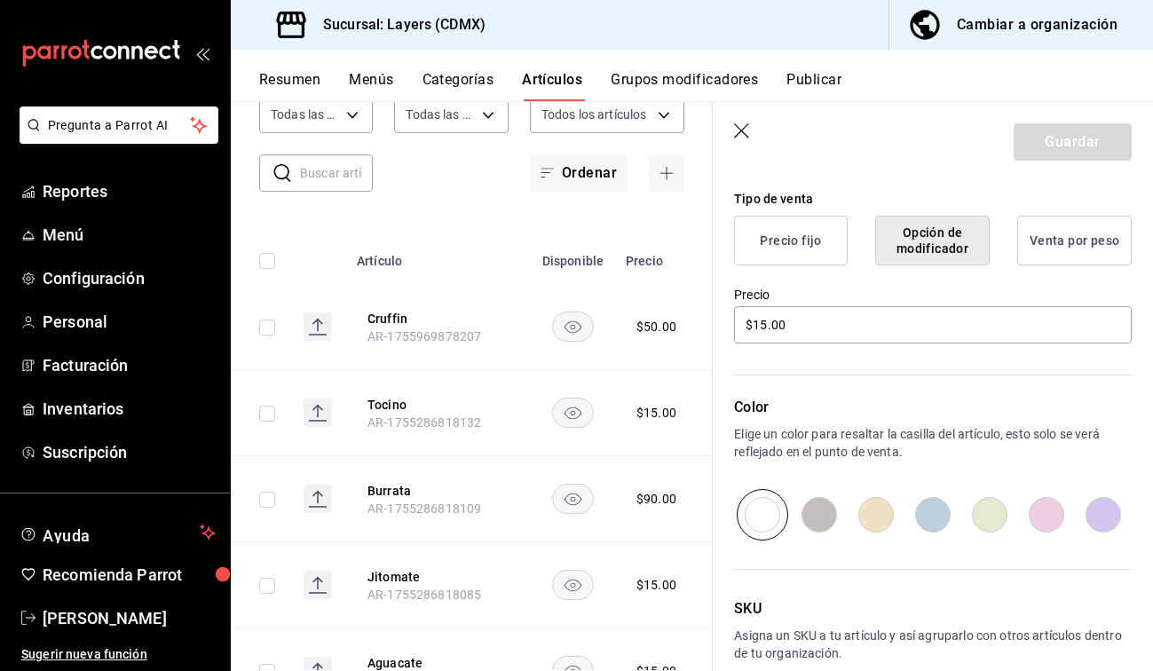
scroll to position [517, 0]
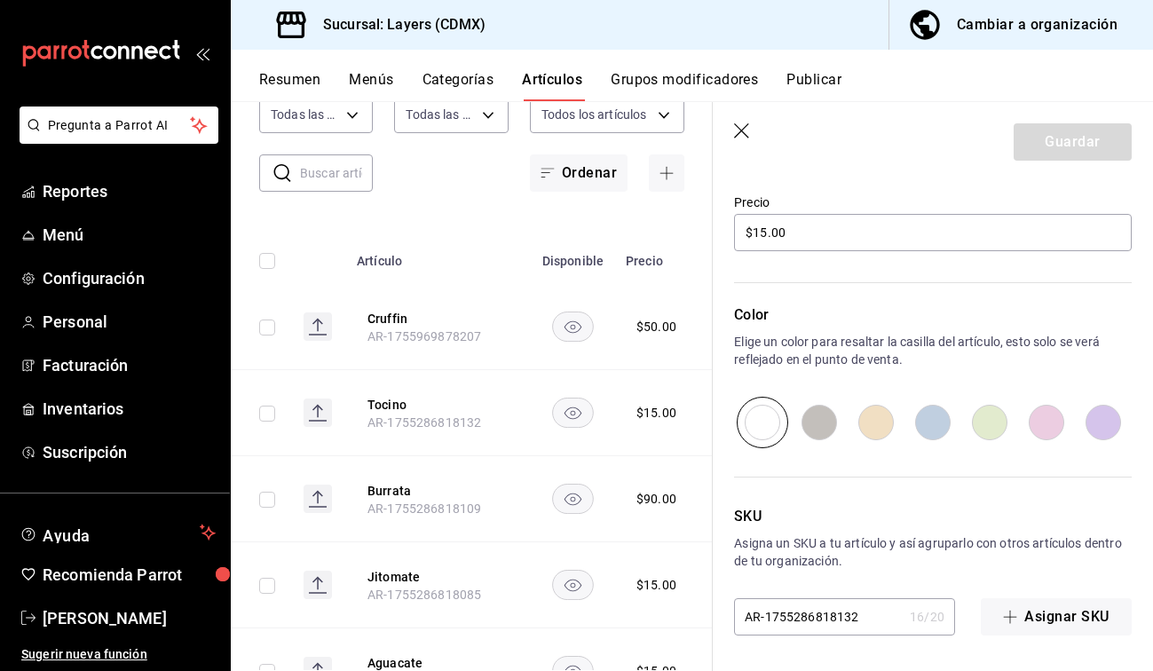
click at [671, 126] on icon "button" at bounding box center [743, 132] width 18 height 18
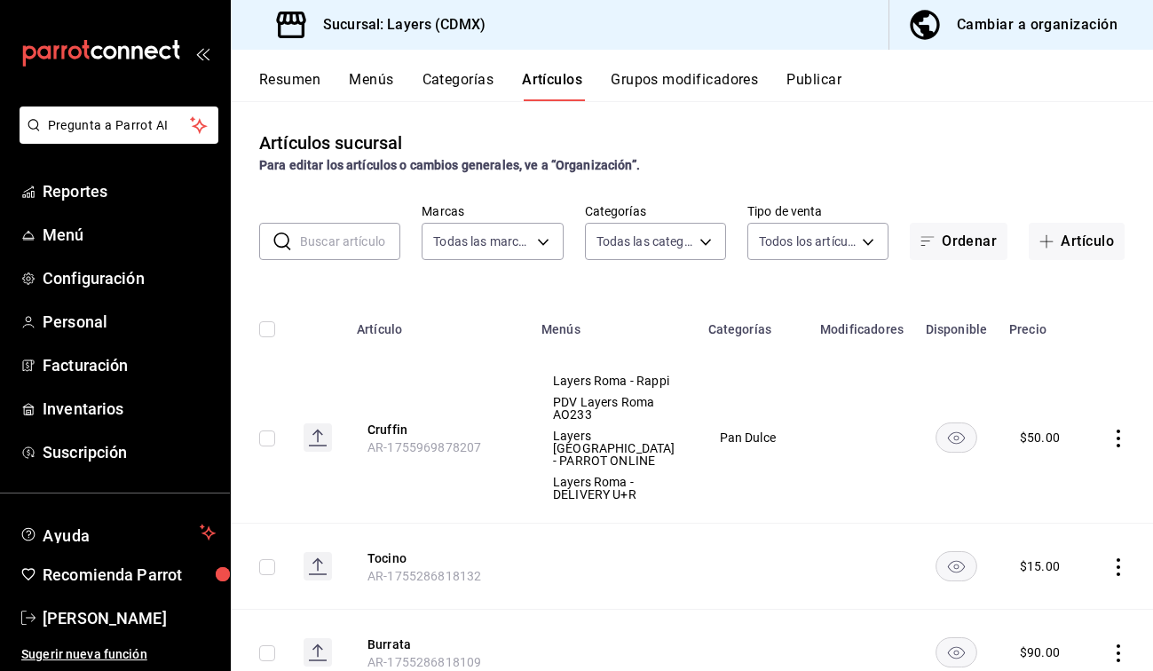
click at [671, 85] on button "Publicar" at bounding box center [814, 86] width 55 height 30
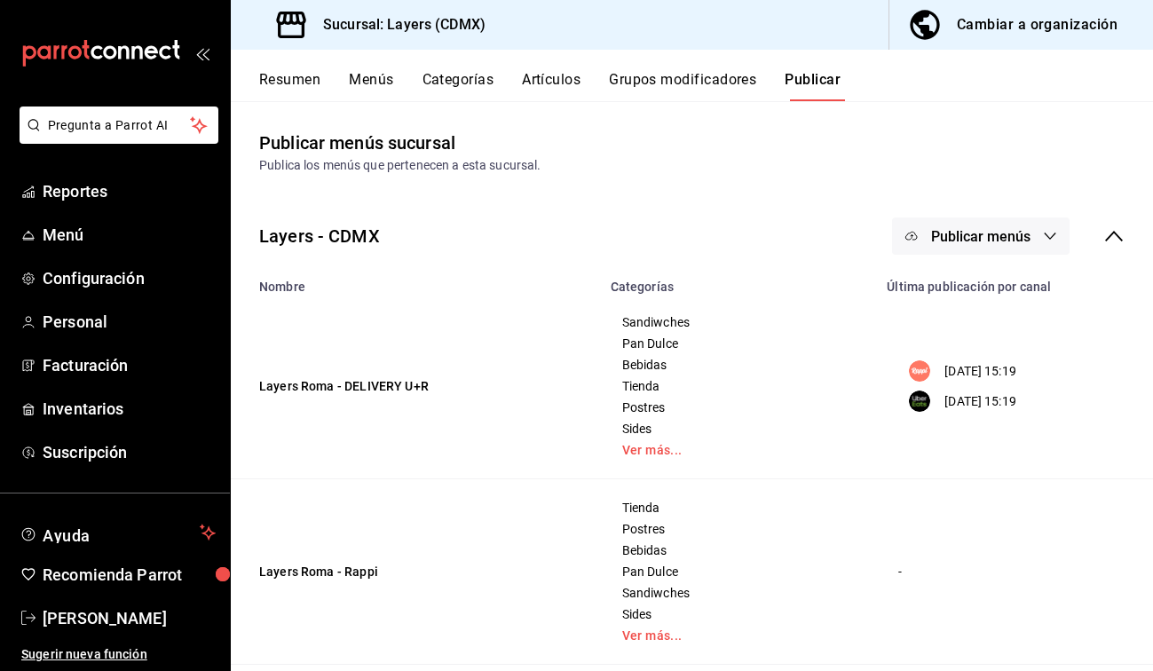
click at [671, 228] on span "Publicar menús" at bounding box center [980, 236] width 99 height 17
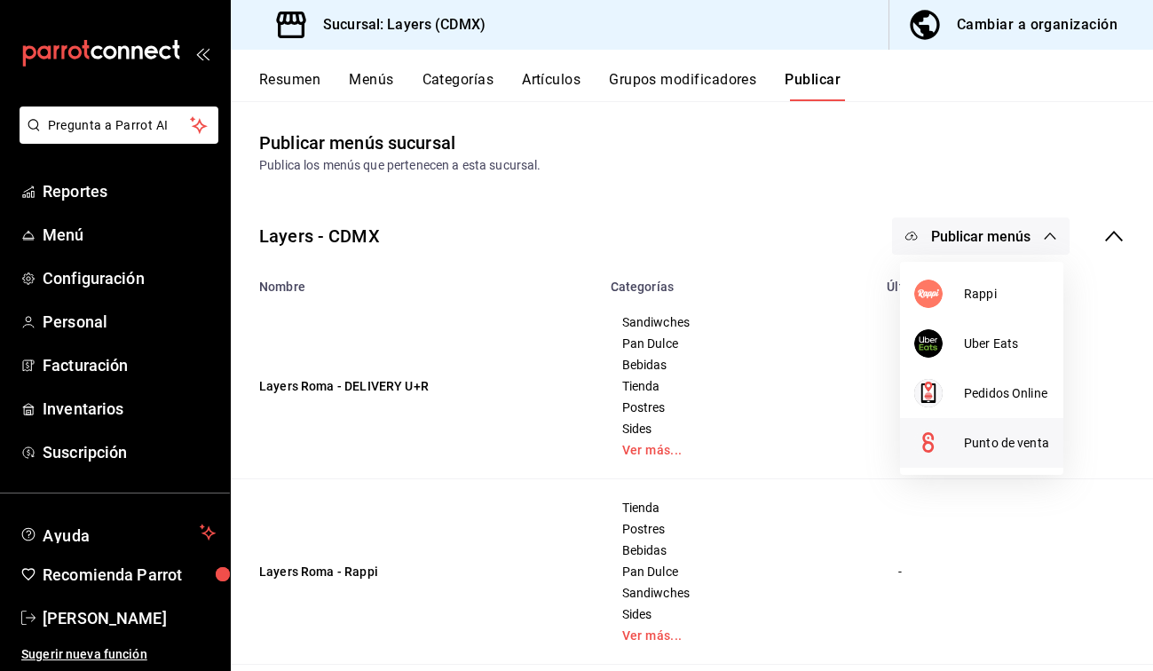
click at [671, 445] on span "Punto de venta" at bounding box center [1006, 443] width 85 height 19
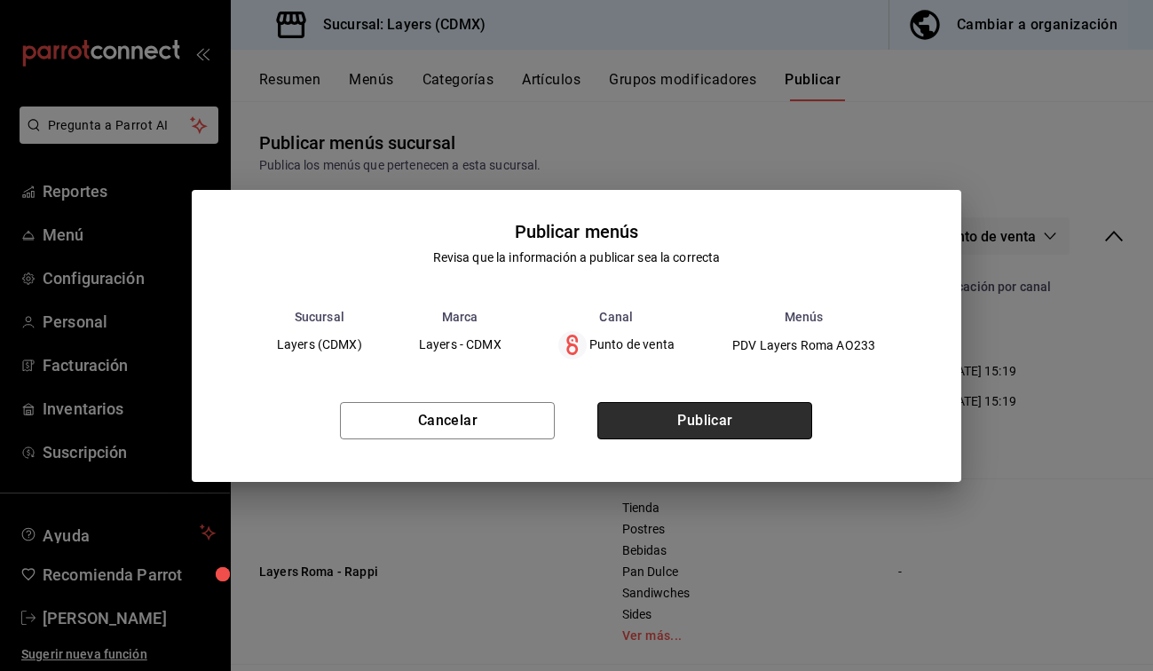
click at [671, 423] on button "Publicar" at bounding box center [704, 420] width 215 height 37
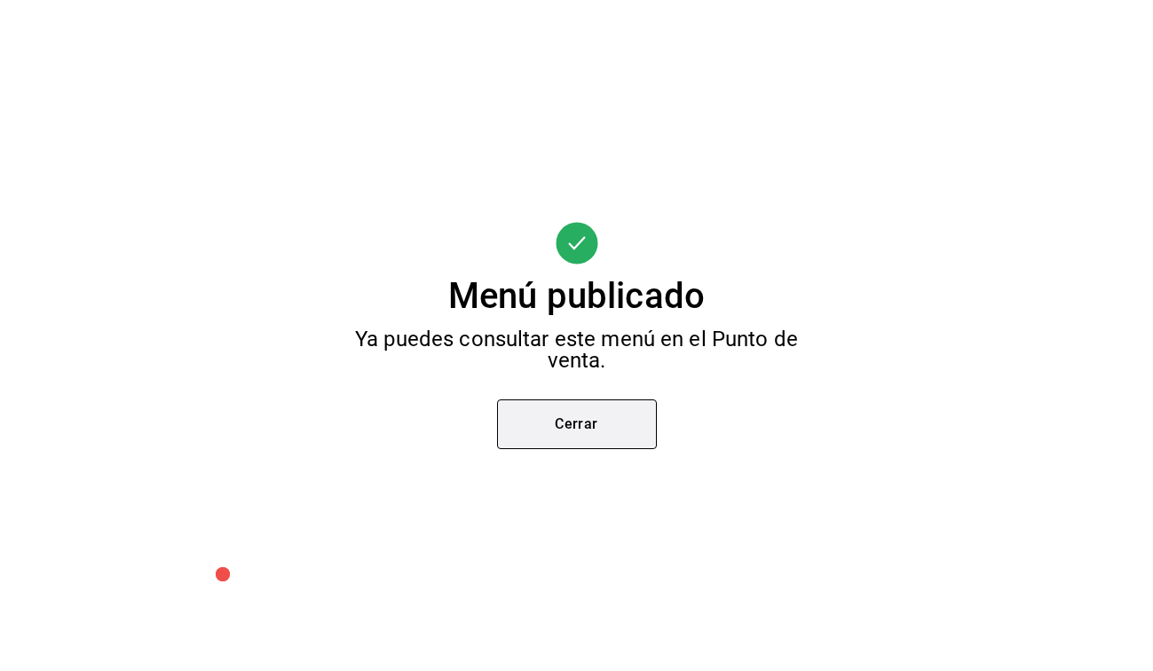
click at [581, 435] on button "Cerrar" at bounding box center [577, 424] width 160 height 50
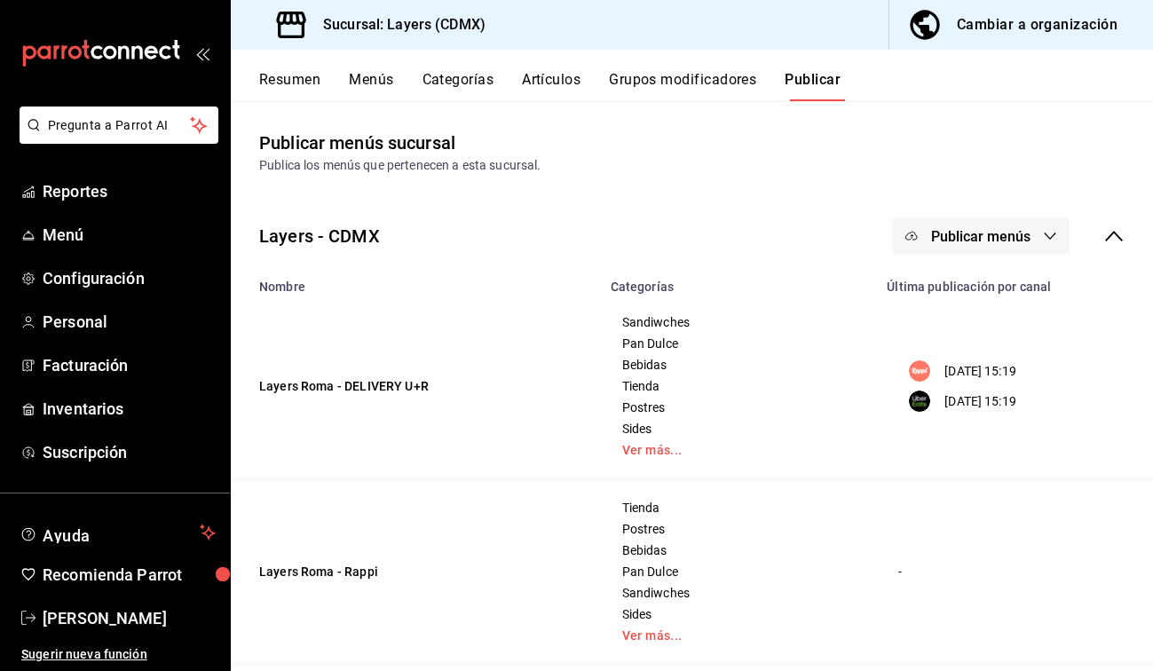
click at [671, 243] on span "Publicar menús" at bounding box center [980, 236] width 99 height 17
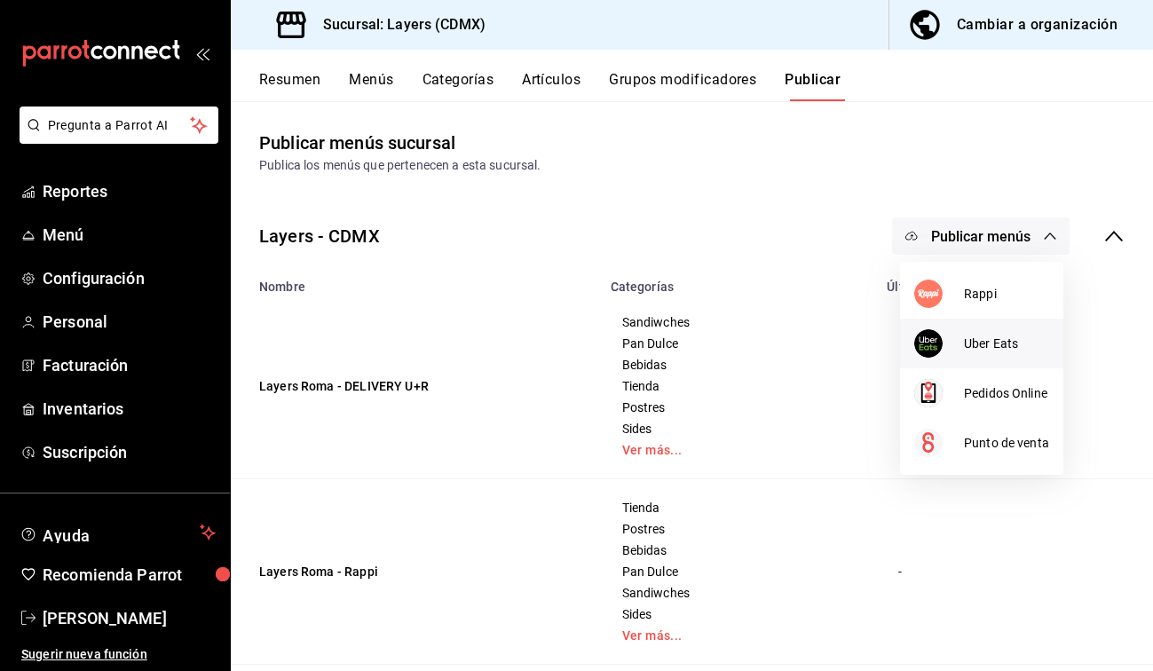
click at [671, 342] on span "Uber Eats" at bounding box center [1006, 344] width 85 height 19
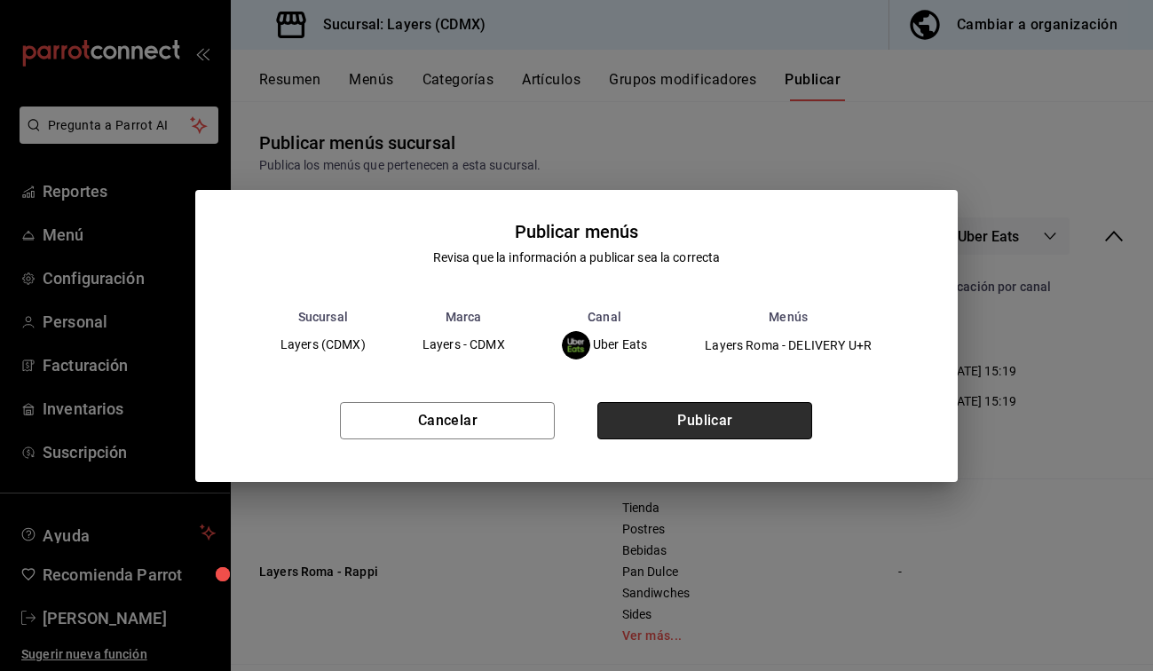
click at [671, 430] on button "Publicar" at bounding box center [704, 420] width 215 height 37
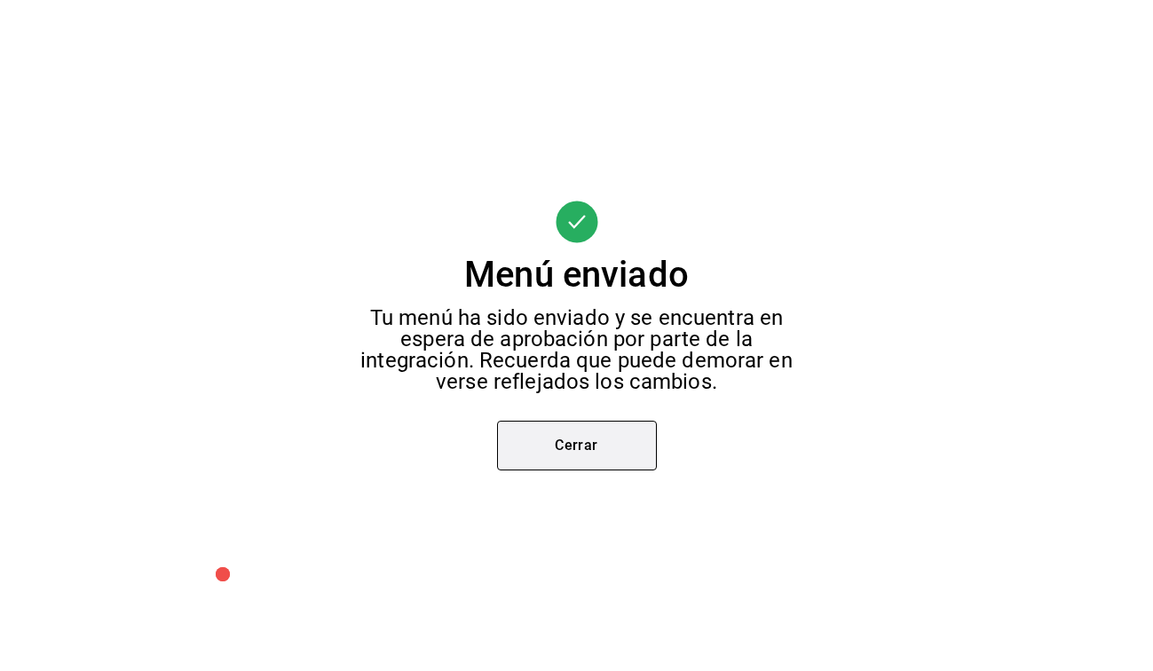
click at [604, 451] on button "Cerrar" at bounding box center [577, 446] width 160 height 50
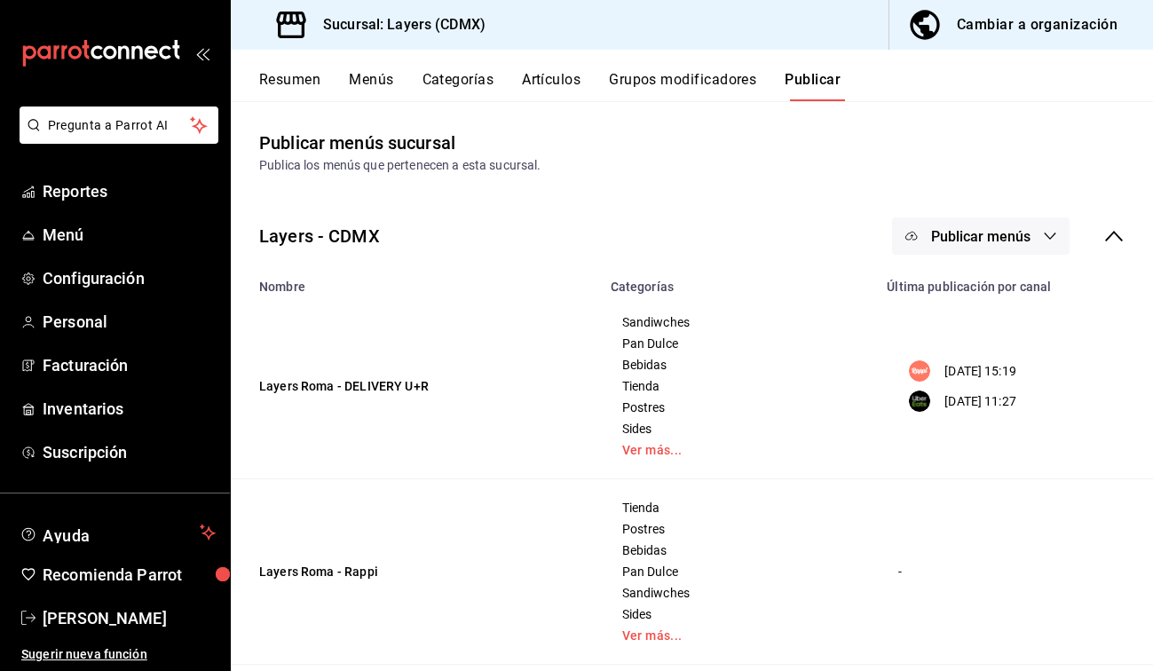
click at [671, 241] on span "Publicar menús" at bounding box center [980, 236] width 99 height 17
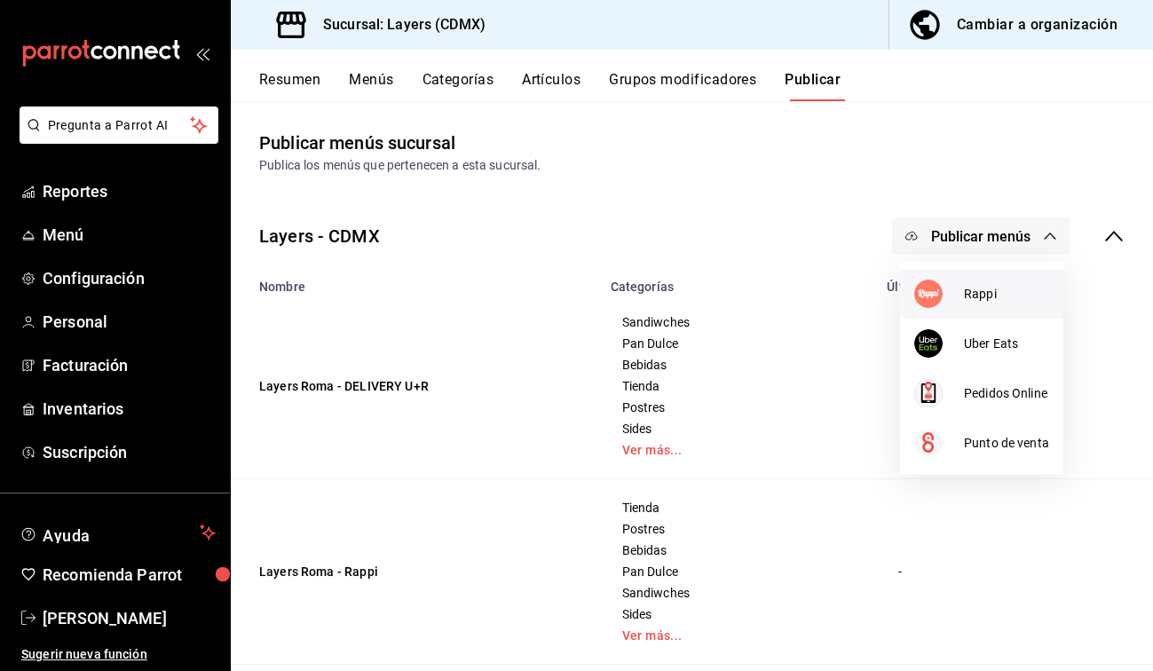
click at [671, 276] on li "Rappi" at bounding box center [981, 294] width 163 height 50
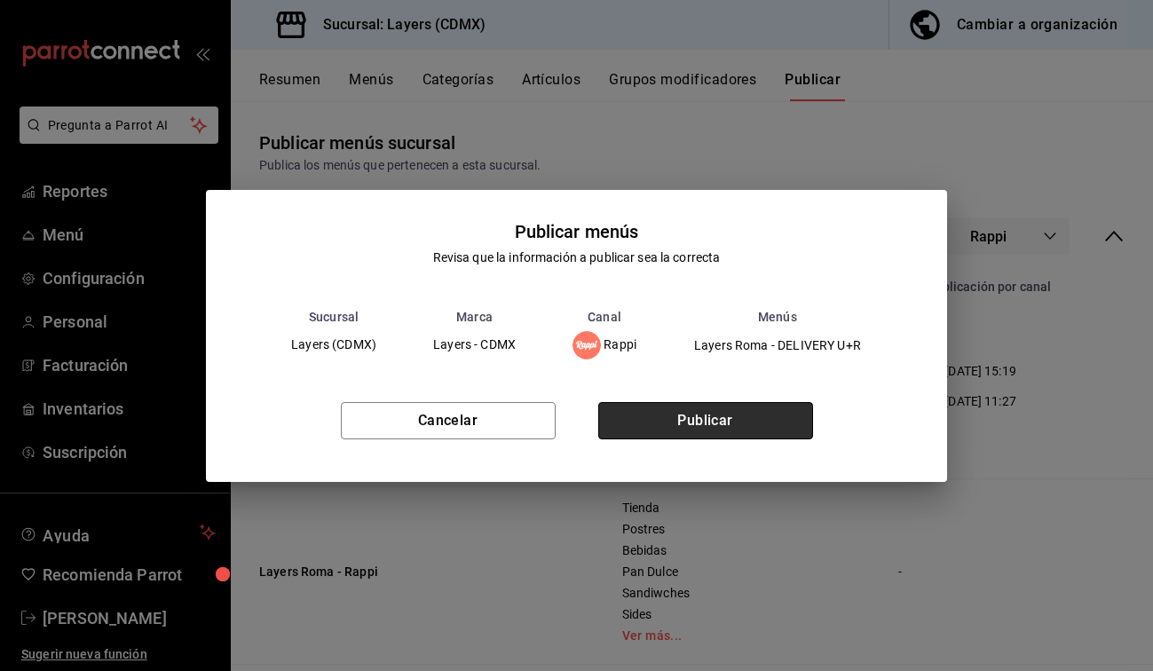
click at [671, 432] on button "Publicar" at bounding box center [705, 420] width 215 height 37
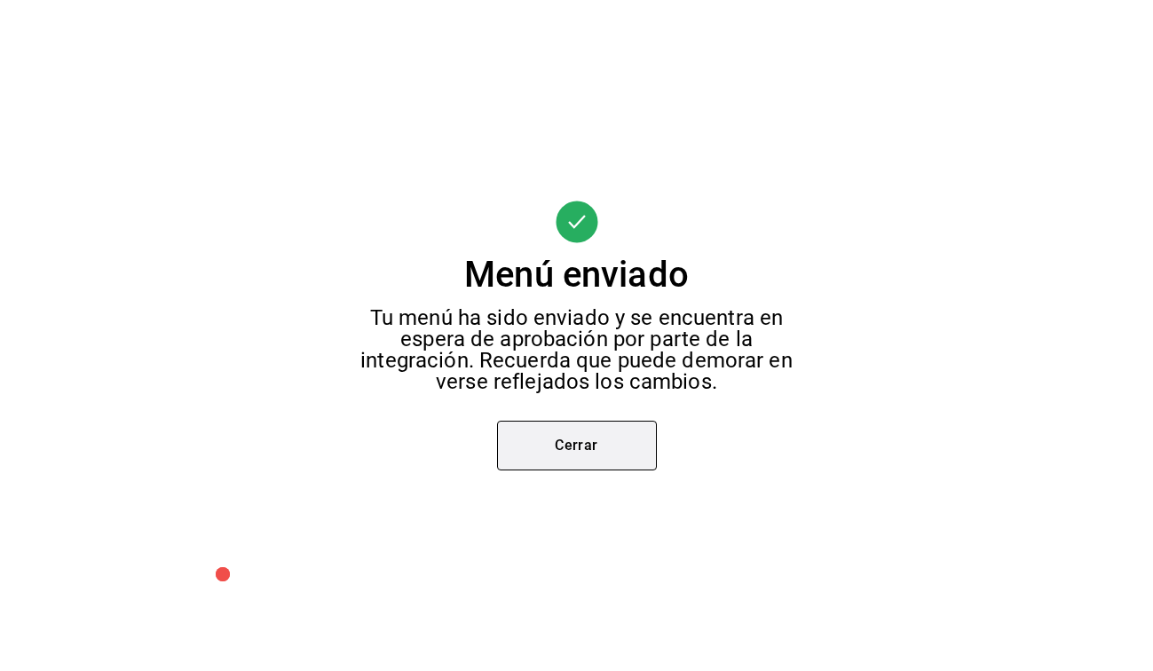
click at [557, 450] on button "Cerrar" at bounding box center [577, 446] width 160 height 50
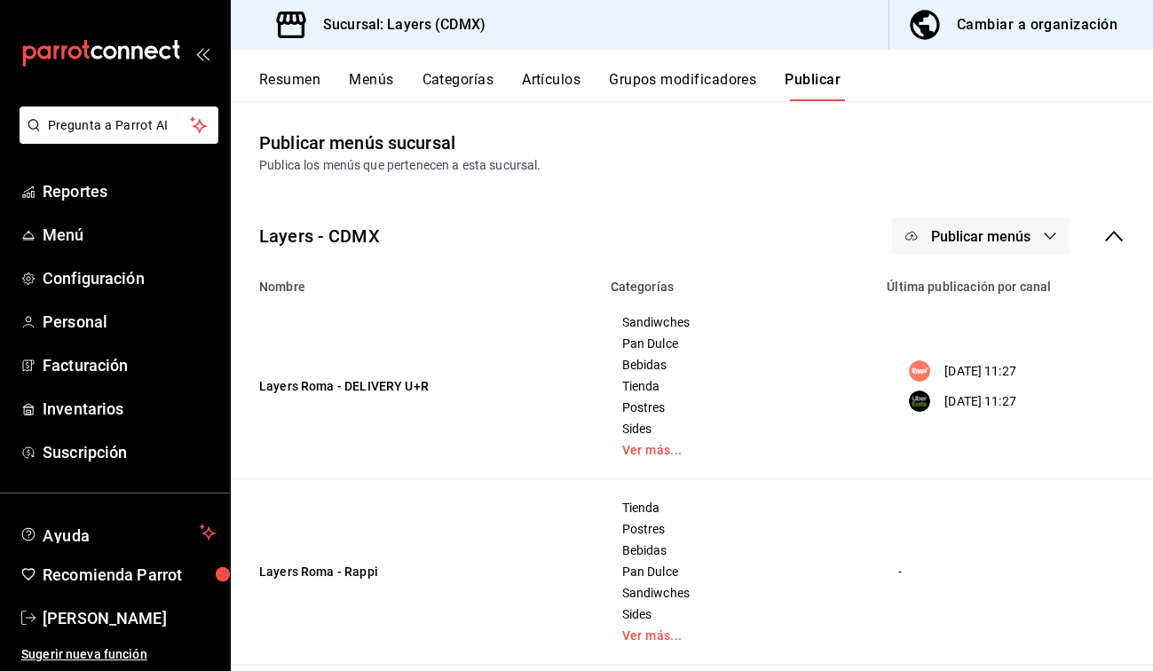
click at [560, 84] on button "Artículos" at bounding box center [551, 86] width 59 height 30
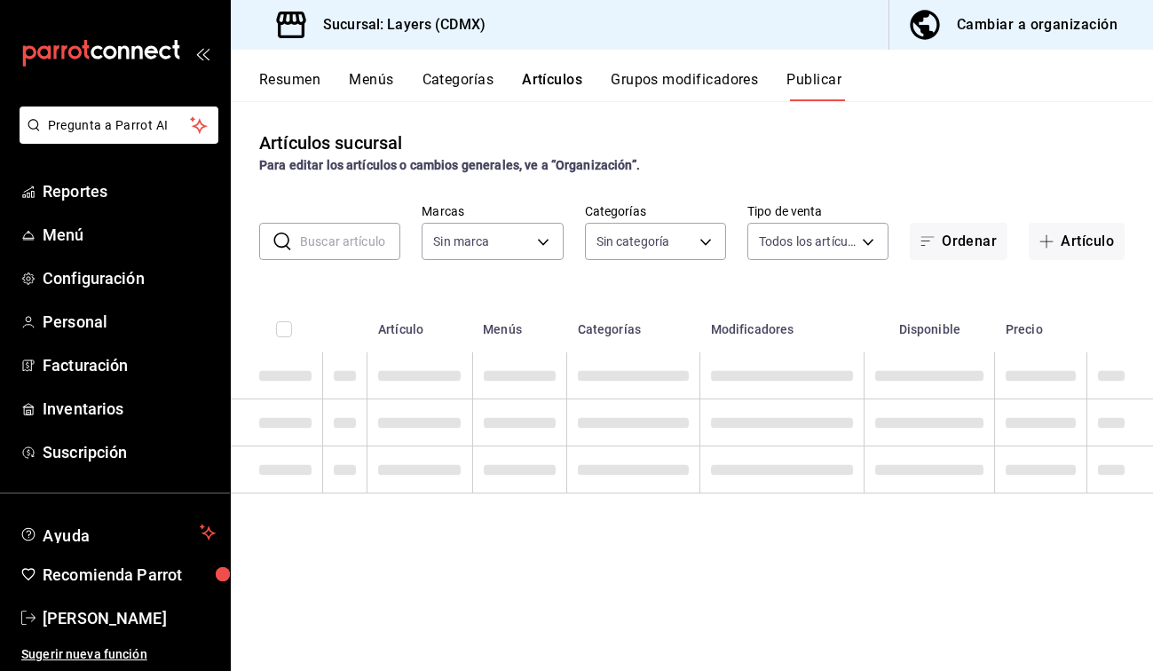
type input "065672fb-6e9c-4075-867b-65006898f668"
type input "e07a5ace-e25b-4ee5-bf45-8bc3250768f5,852b4673-fbbb-477e-b6d9-320b54295482,9d584…"
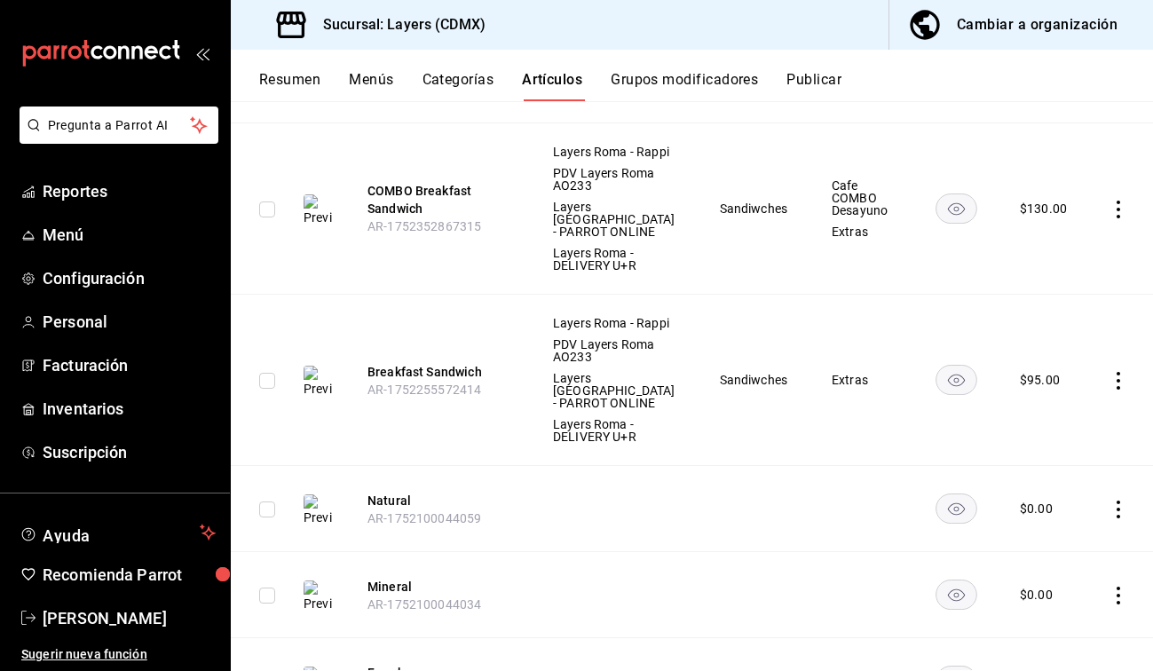
scroll to position [1641, 0]
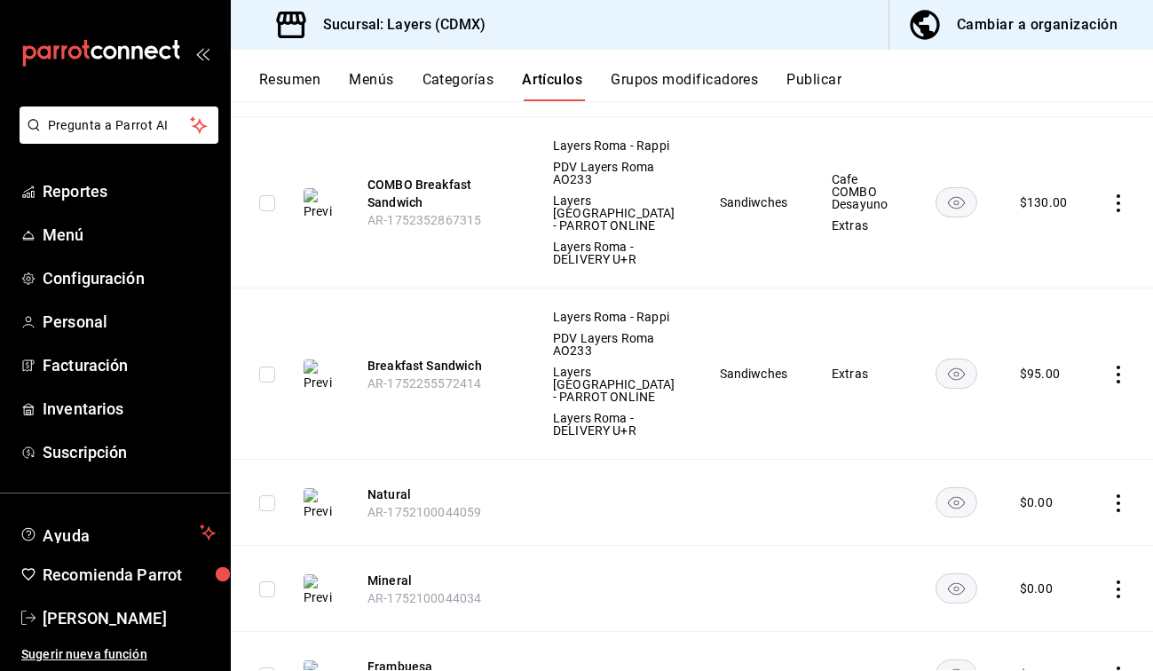
click at [671, 210] on icon "actions" at bounding box center [1119, 203] width 18 height 18
click at [671, 268] on div at bounding box center [576, 335] width 1153 height 671
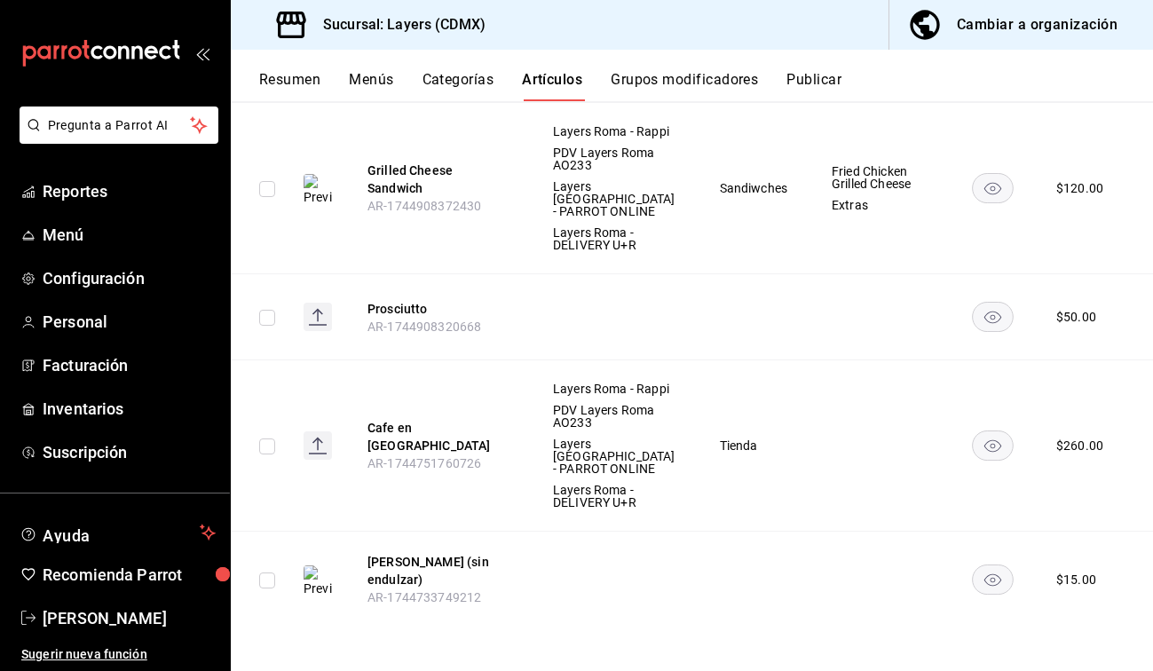
scroll to position [7201, 0]
click at [671, 32] on rect "availability-product" at bounding box center [993, 17] width 41 height 29
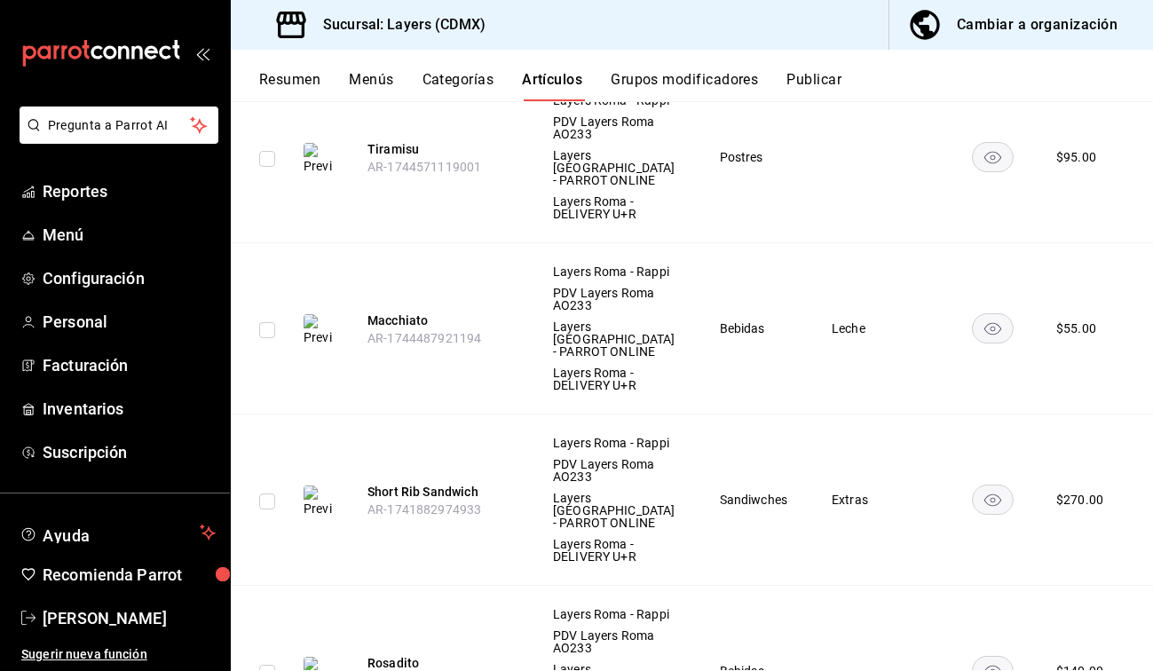
scroll to position [8713, 0]
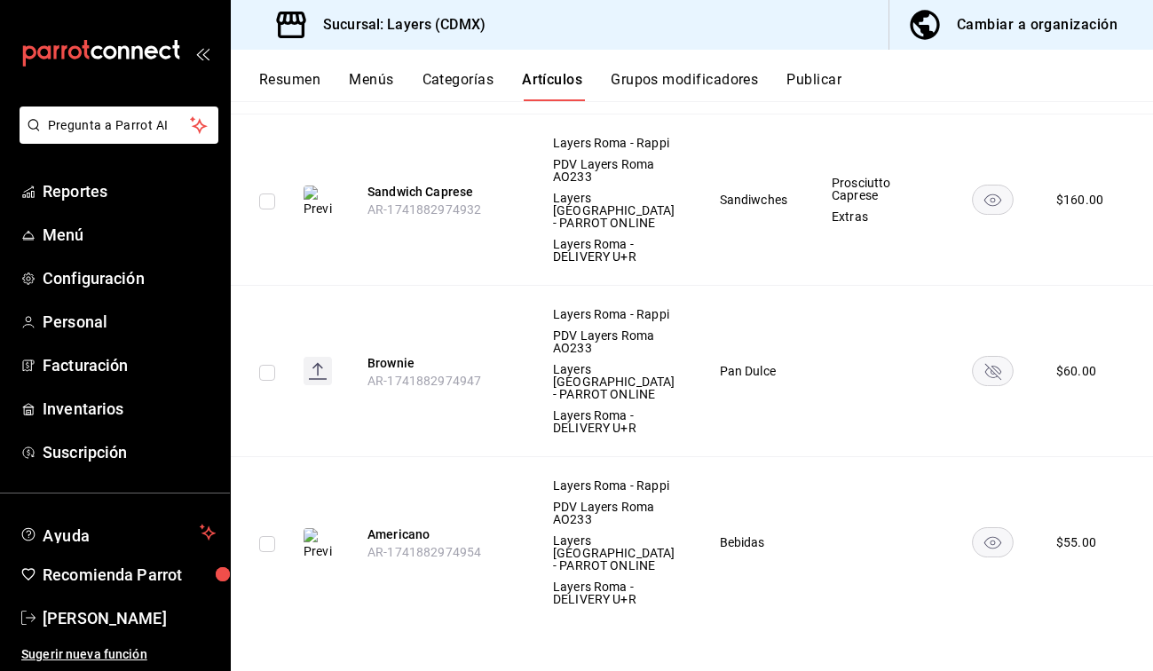
scroll to position [14192, 0]
click at [671, 76] on button "Publicar" at bounding box center [814, 86] width 55 height 30
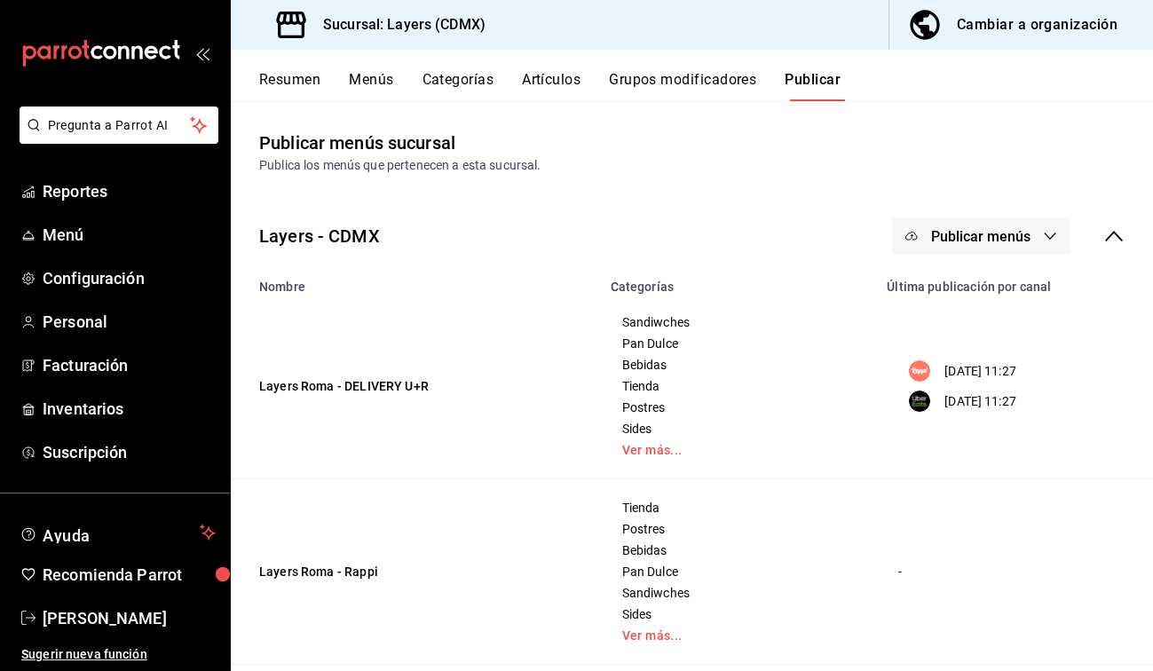
click at [671, 225] on button "Publicar menús" at bounding box center [981, 235] width 178 height 37
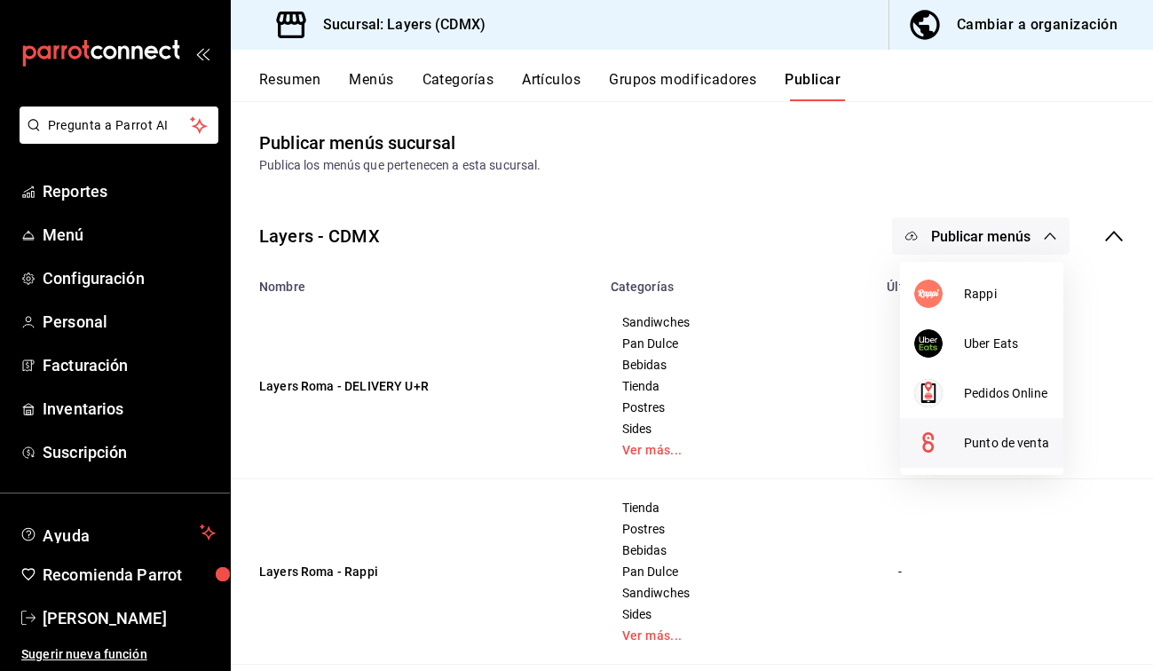
click at [671, 443] on span "Punto de venta" at bounding box center [1006, 443] width 85 height 19
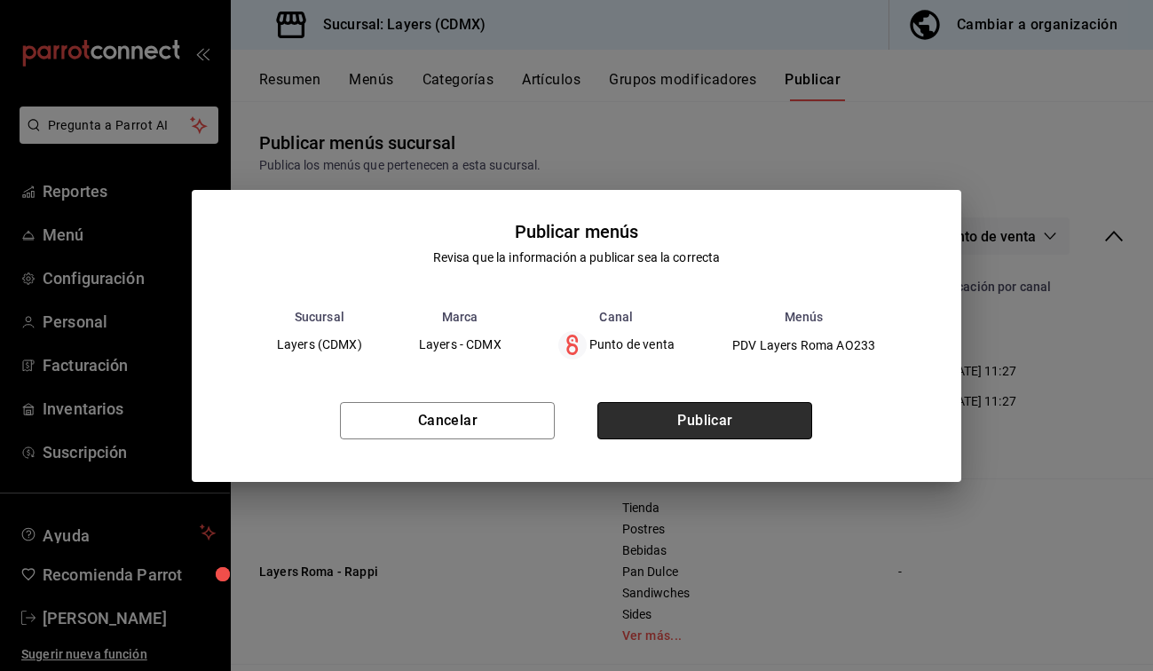
click at [671, 420] on button "Publicar" at bounding box center [704, 420] width 215 height 37
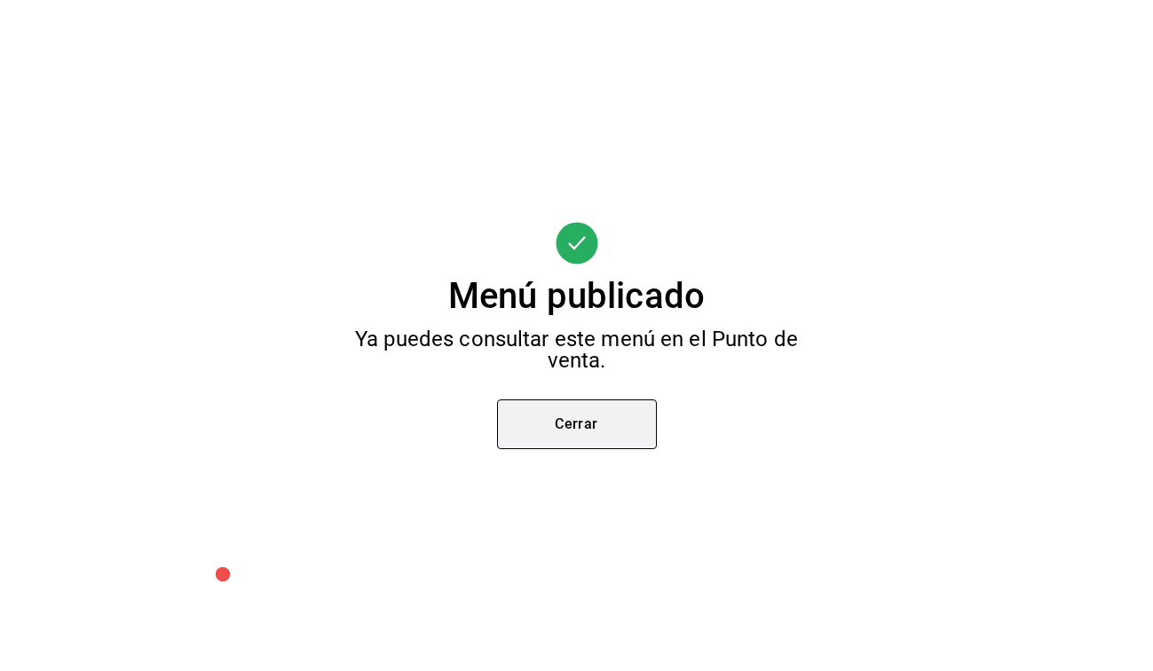
click at [540, 420] on button "Cerrar" at bounding box center [577, 424] width 160 height 50
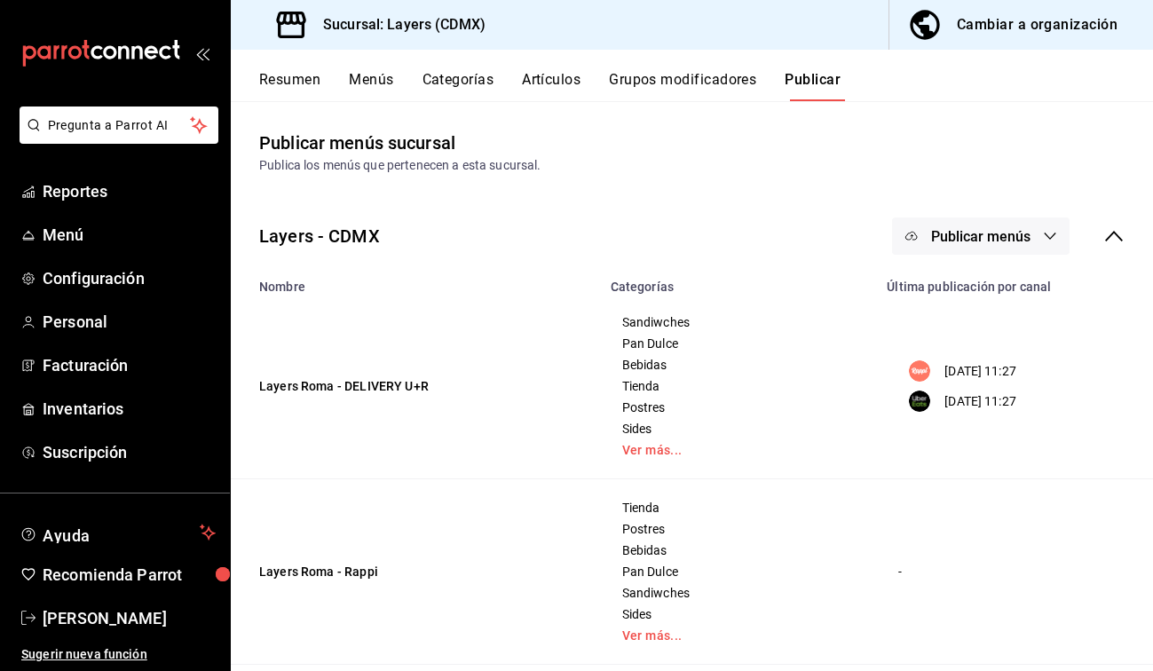
click at [671, 216] on div "Layers - CDMX Publicar menús" at bounding box center [692, 236] width 922 height 66
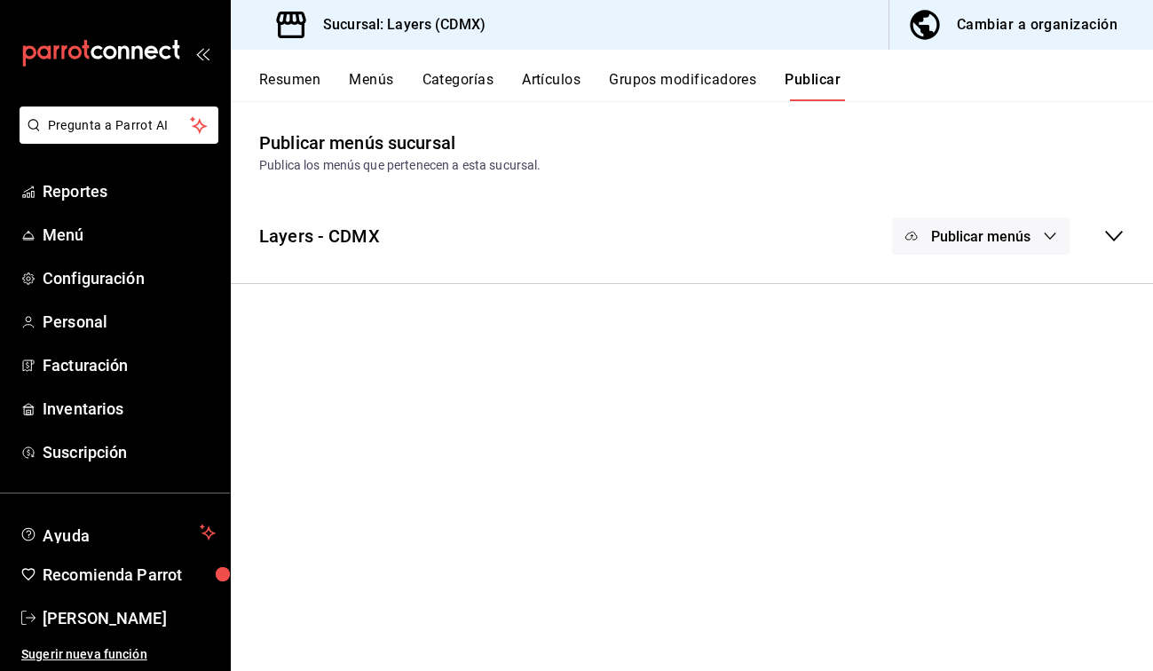
click at [671, 230] on span "Publicar menús" at bounding box center [980, 236] width 99 height 17
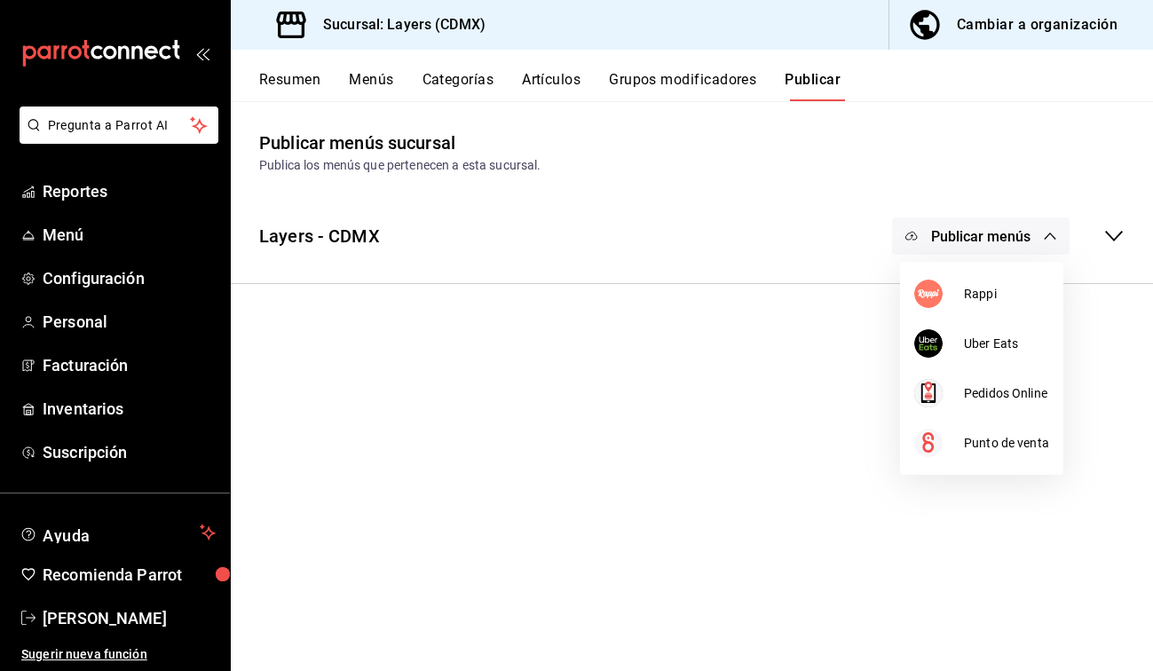
click at [671, 236] on div at bounding box center [576, 335] width 1153 height 671
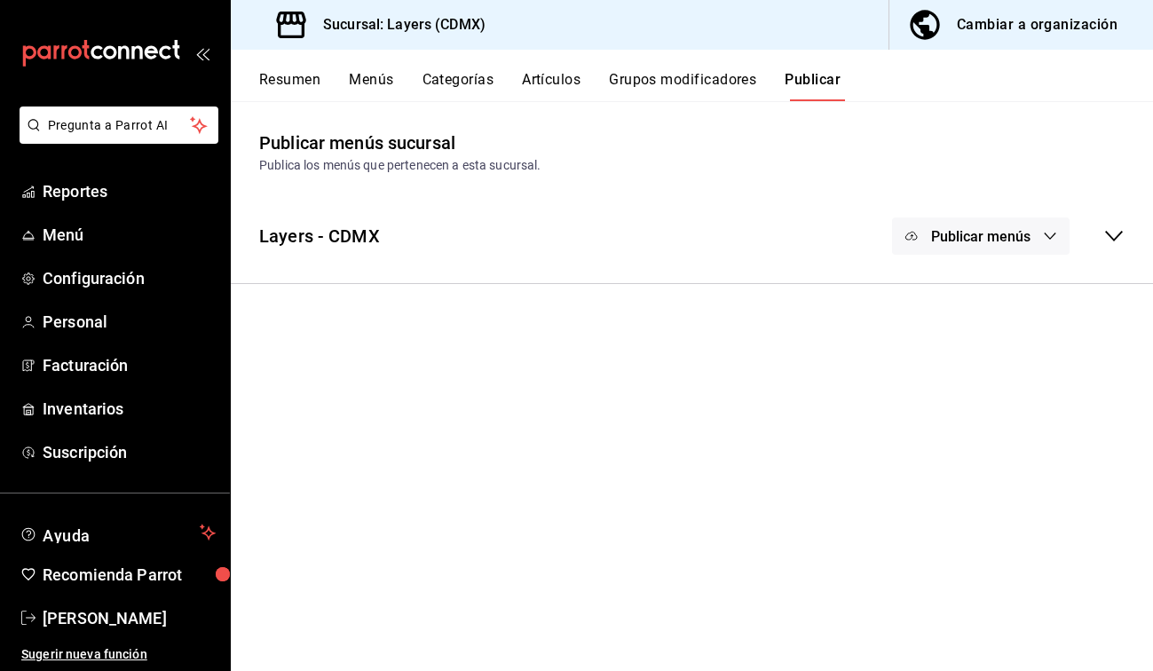
click at [671, 241] on icon at bounding box center [1113, 235] width 21 height 21
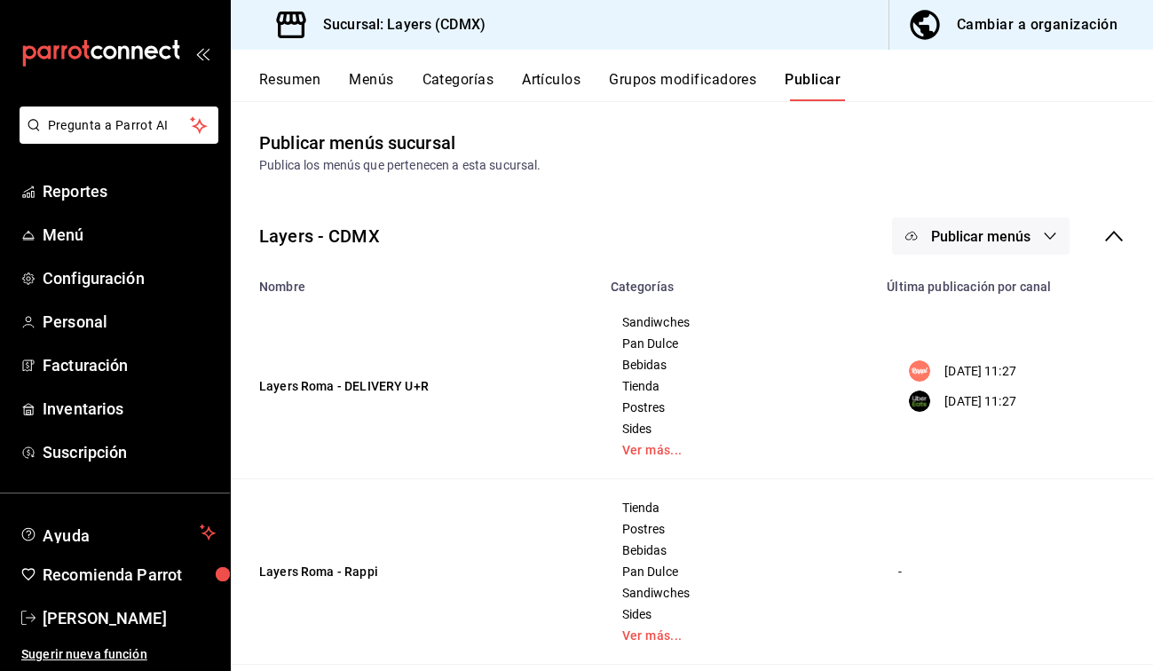
click at [671, 241] on button "Publicar menús" at bounding box center [981, 235] width 178 height 37
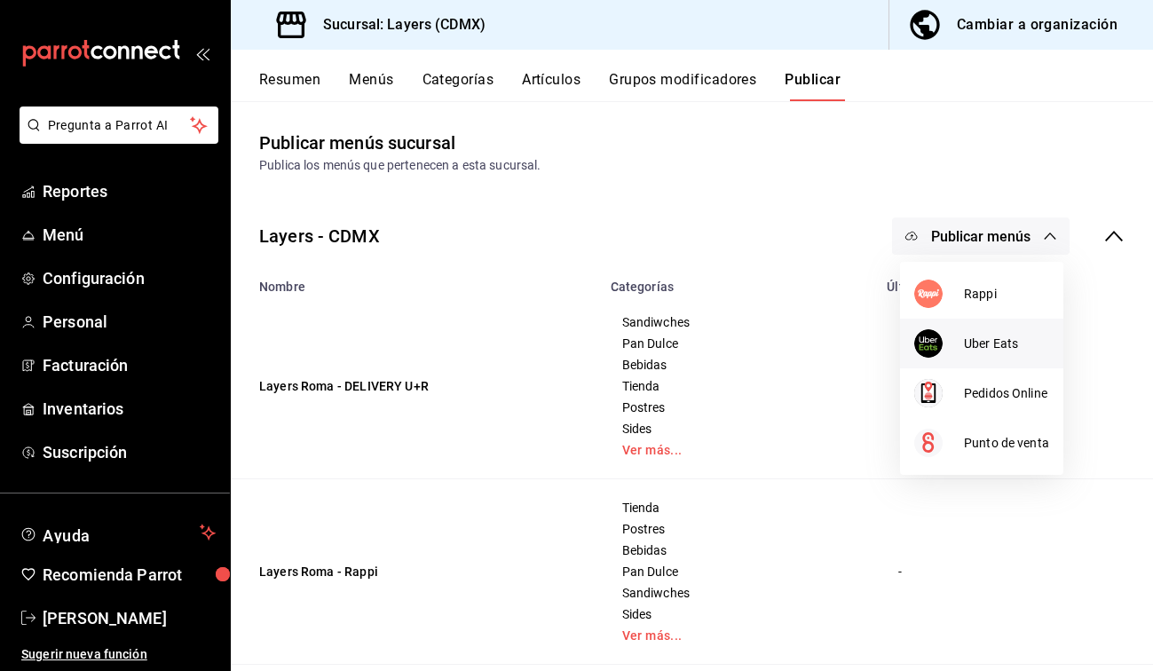
click at [671, 335] on span "Uber Eats" at bounding box center [1006, 344] width 85 height 19
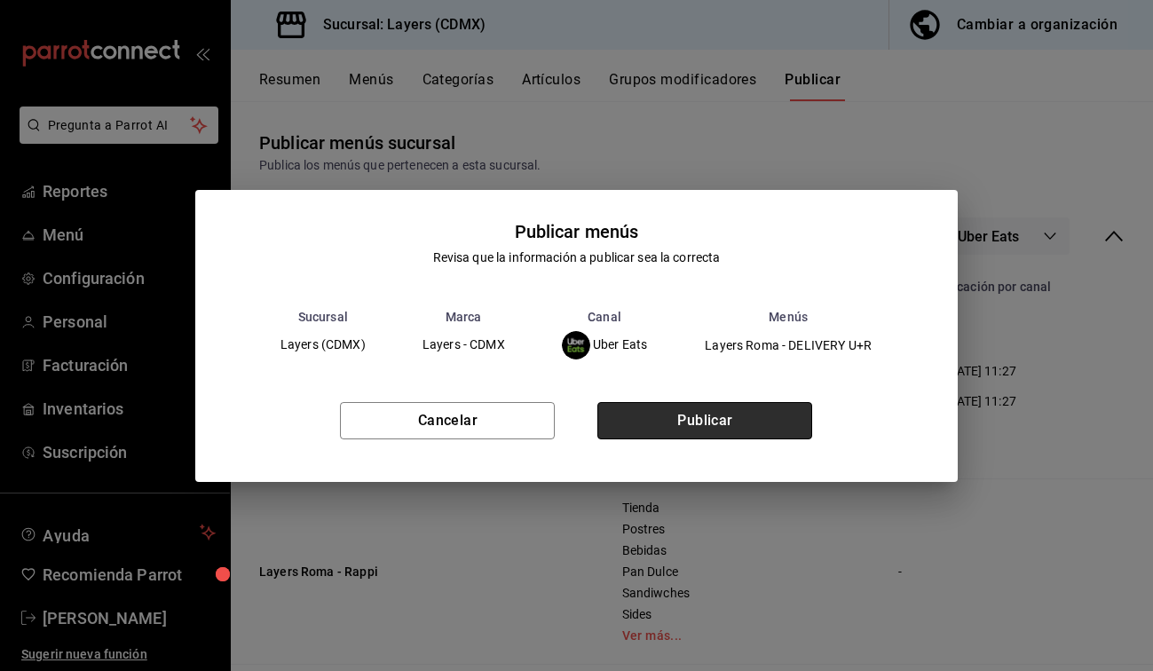
click at [671, 425] on button "Publicar" at bounding box center [704, 420] width 215 height 37
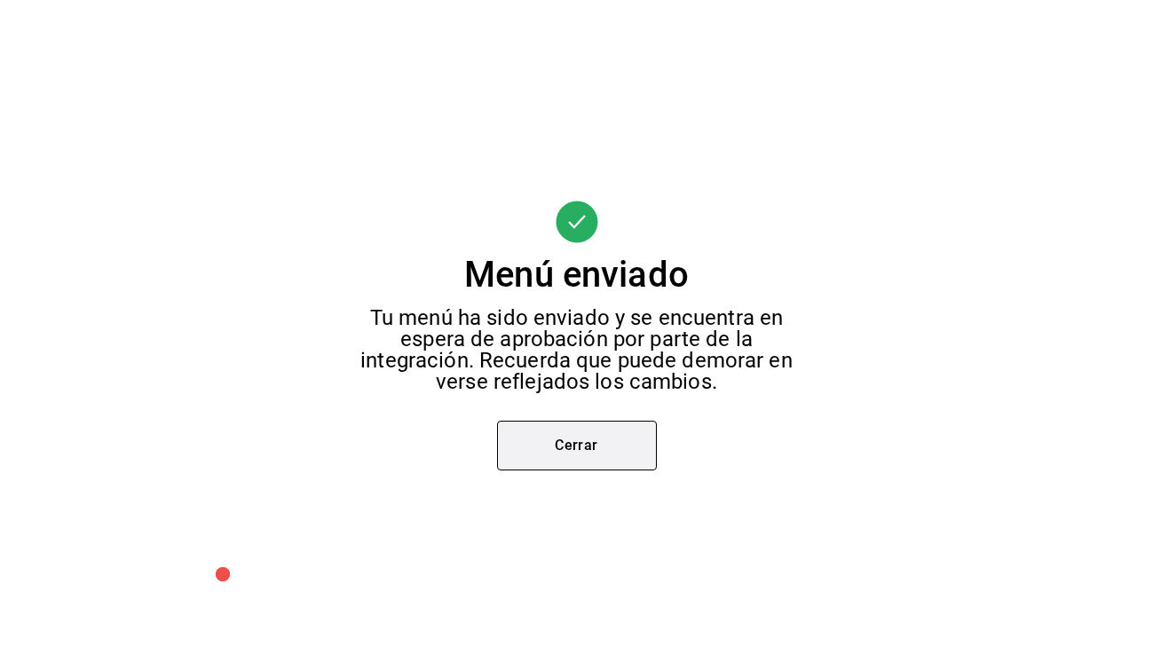
click at [613, 453] on button "Cerrar" at bounding box center [577, 446] width 160 height 50
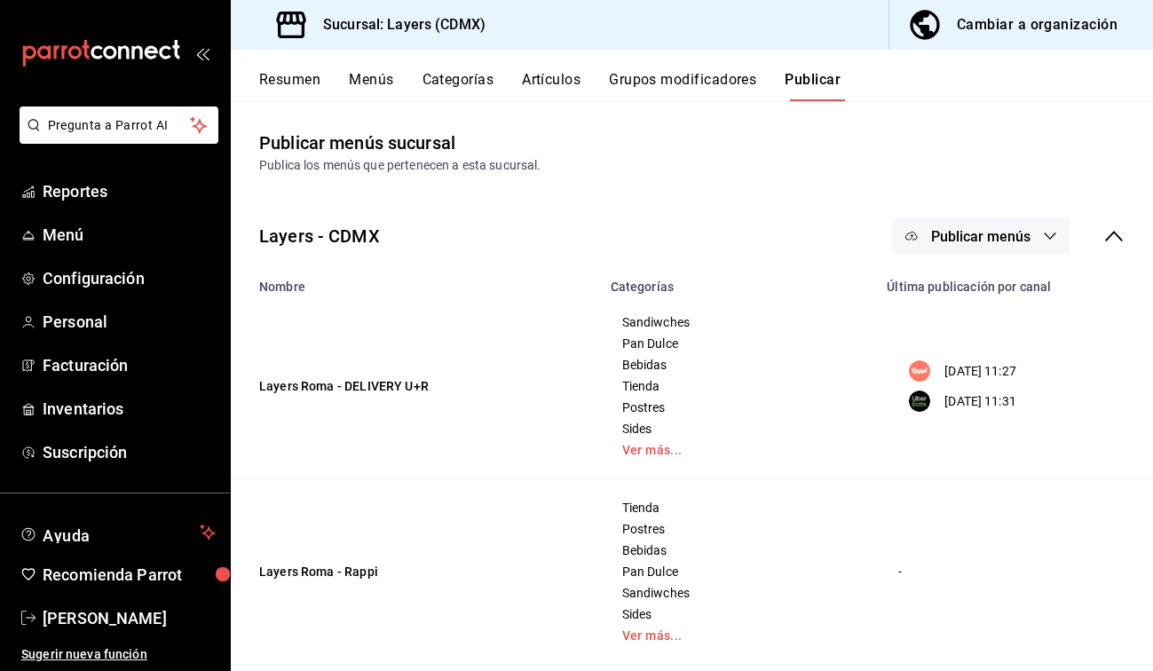
click at [671, 248] on button "Publicar menús" at bounding box center [981, 235] width 178 height 37
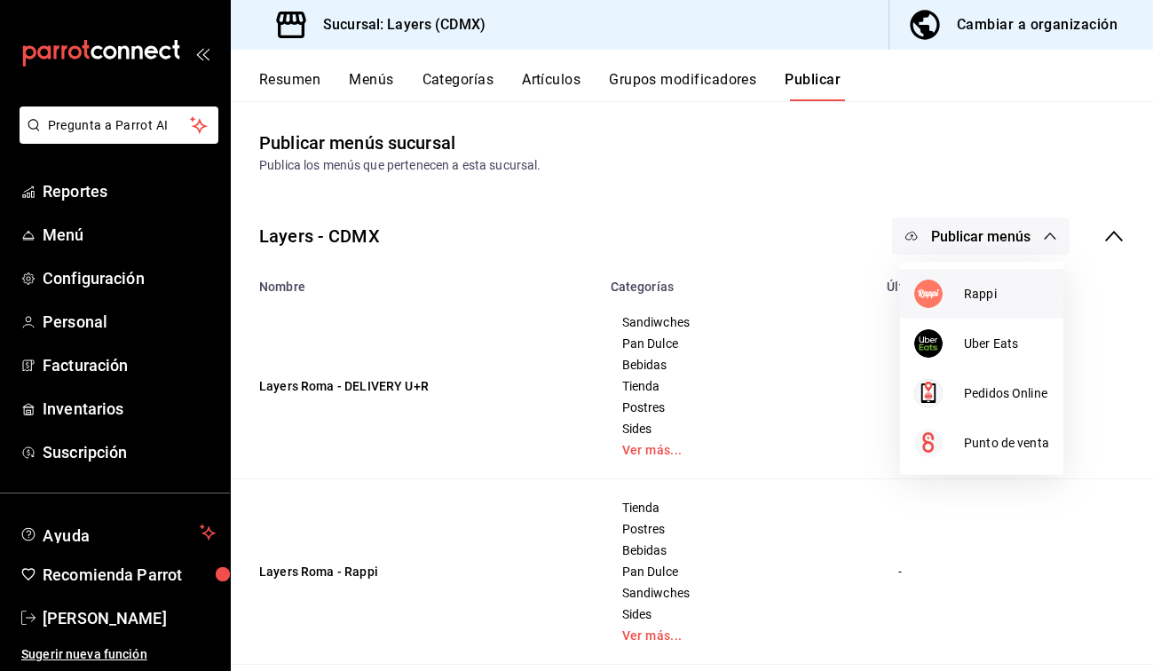
click at [671, 280] on div at bounding box center [939, 294] width 50 height 28
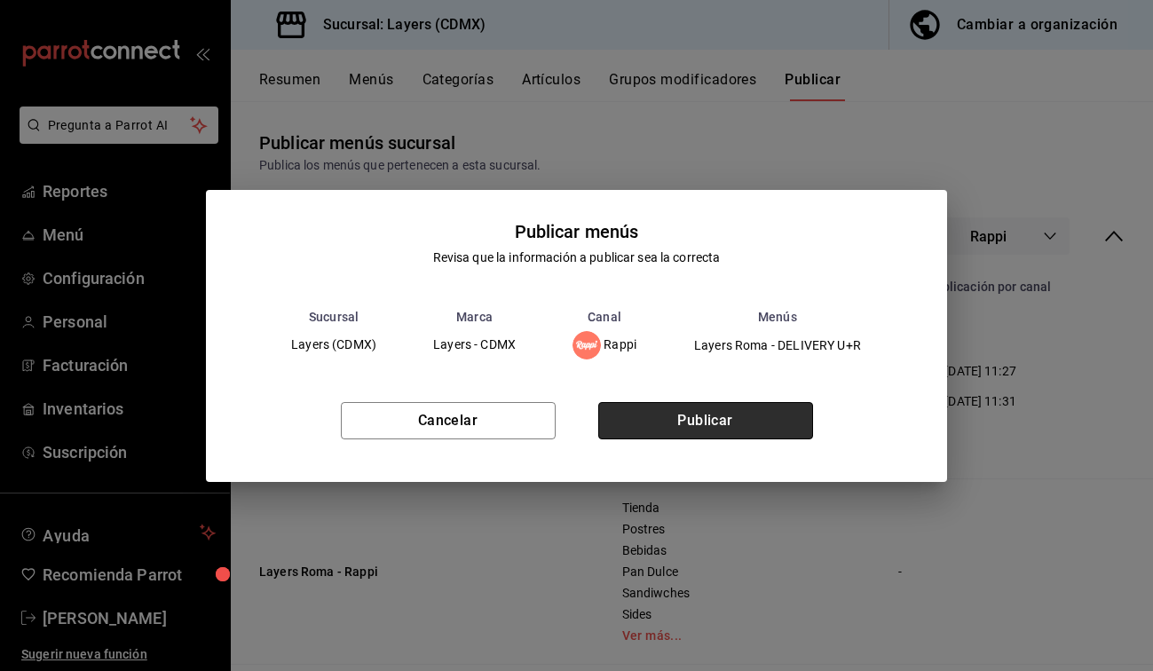
click at [671, 429] on button "Publicar" at bounding box center [705, 420] width 215 height 37
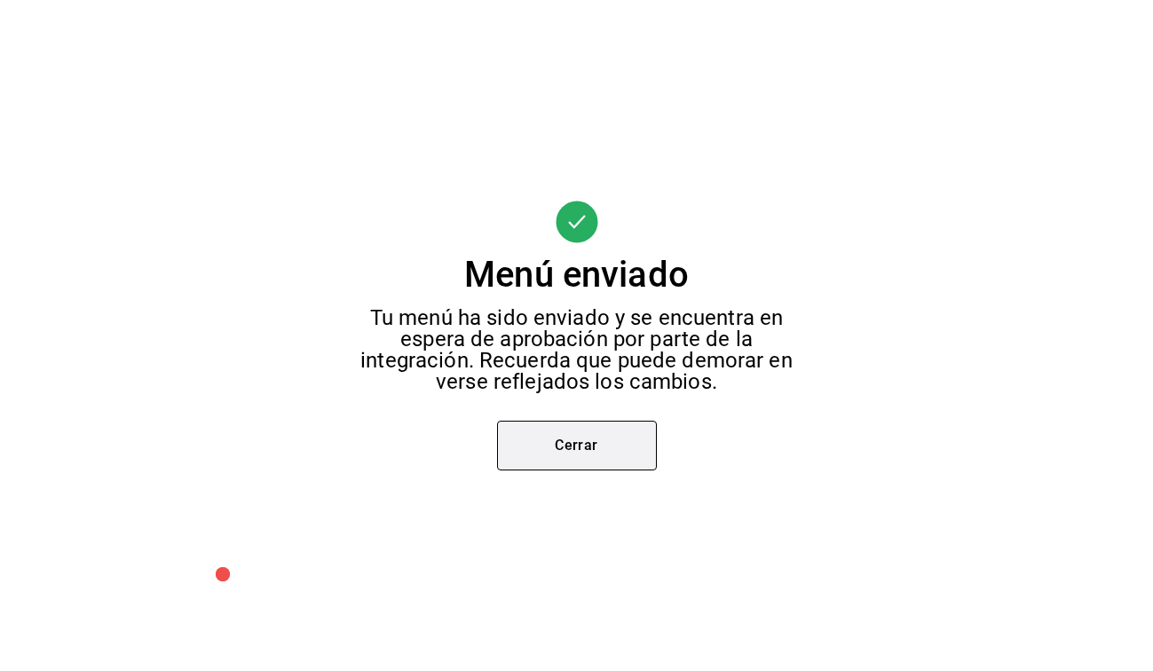
click at [621, 463] on button "Cerrar" at bounding box center [577, 446] width 160 height 50
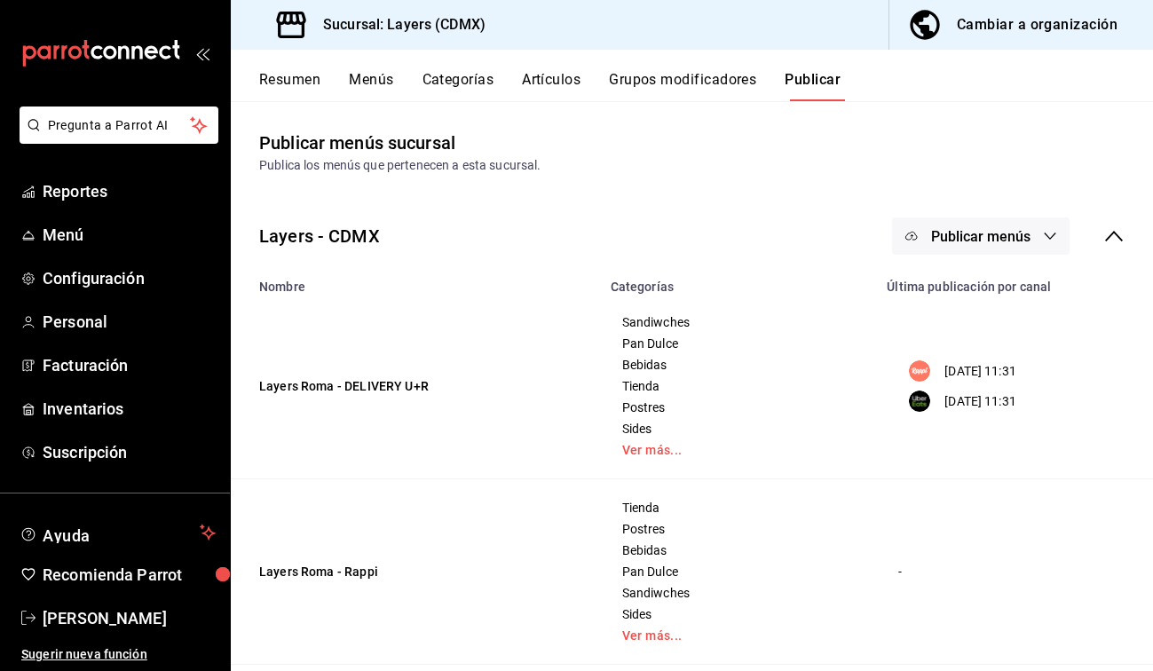
click at [533, 82] on button "Artículos" at bounding box center [551, 86] width 59 height 30
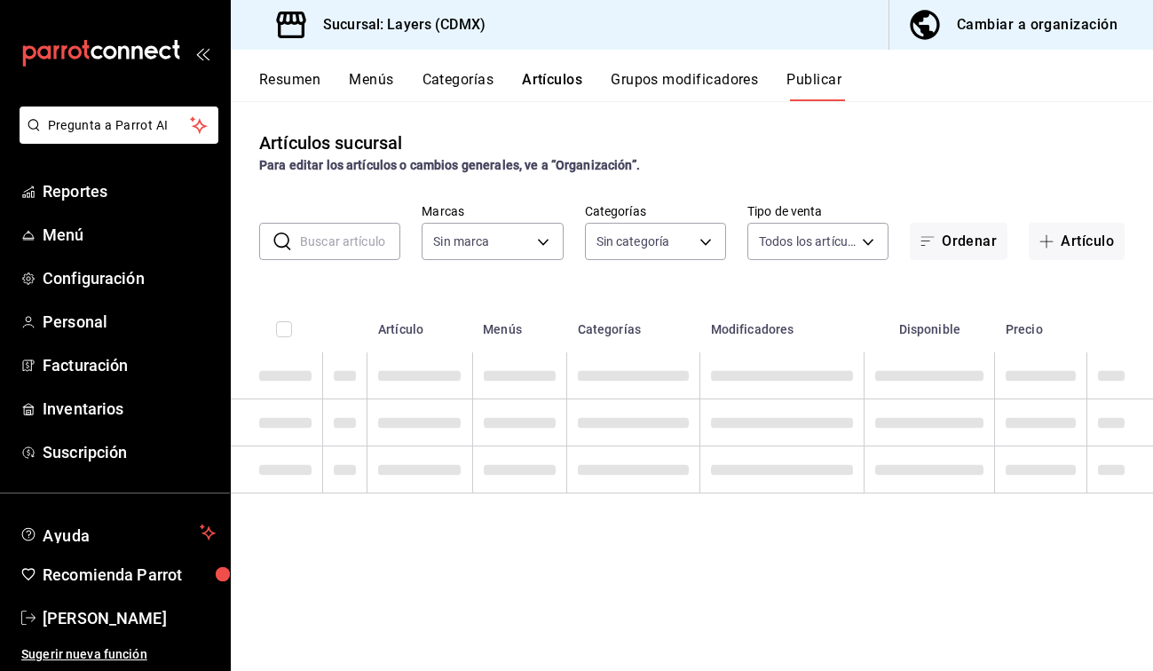
type input "065672fb-6e9c-4075-867b-65006898f668"
type input "e07a5ace-e25b-4ee5-bf45-8bc3250768f5,852b4673-fbbb-477e-b6d9-320b54295482,9d584…"
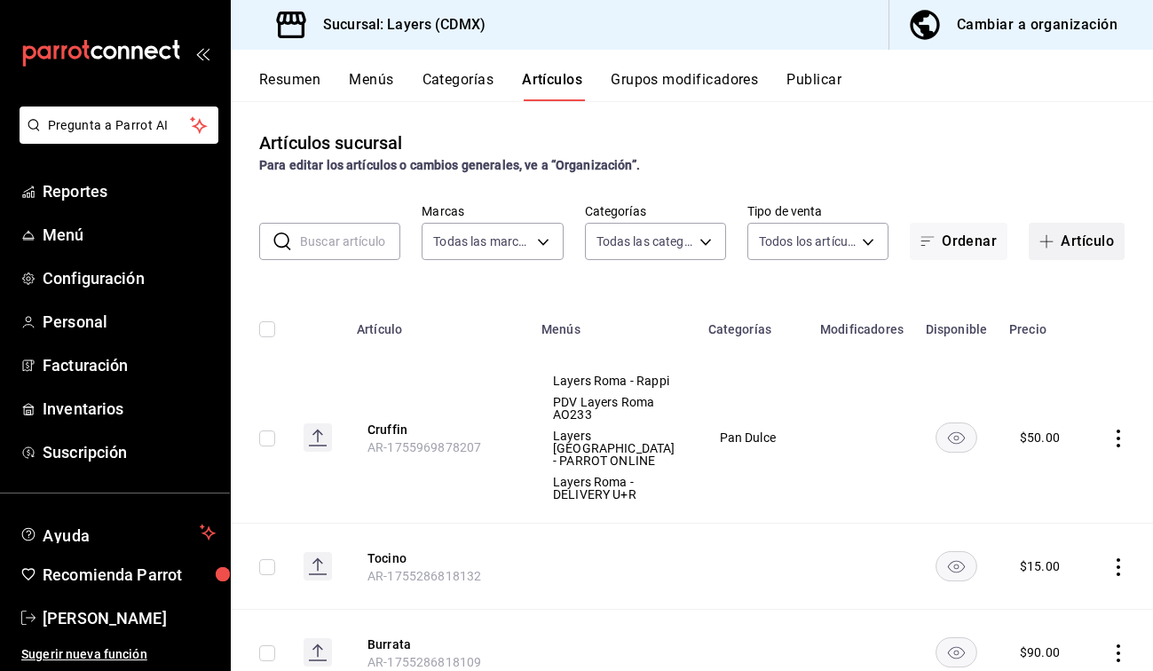
click at [671, 243] on span "button" at bounding box center [1050, 241] width 21 height 14
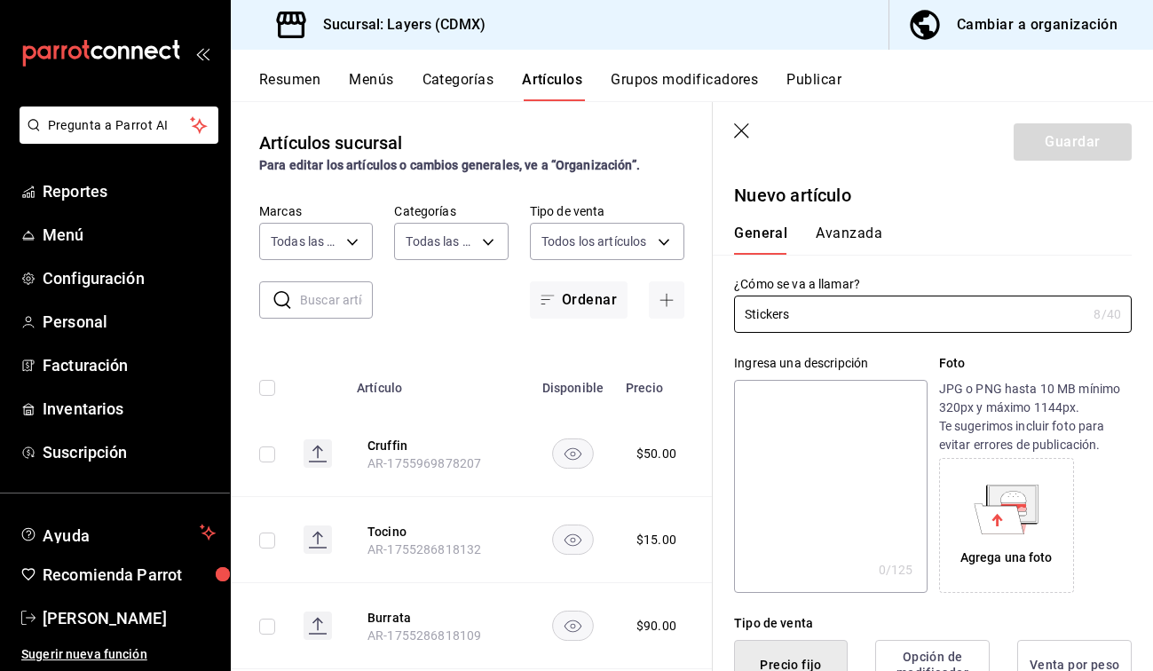
type input "Stickers"
click at [671, 407] on textarea at bounding box center [830, 486] width 193 height 213
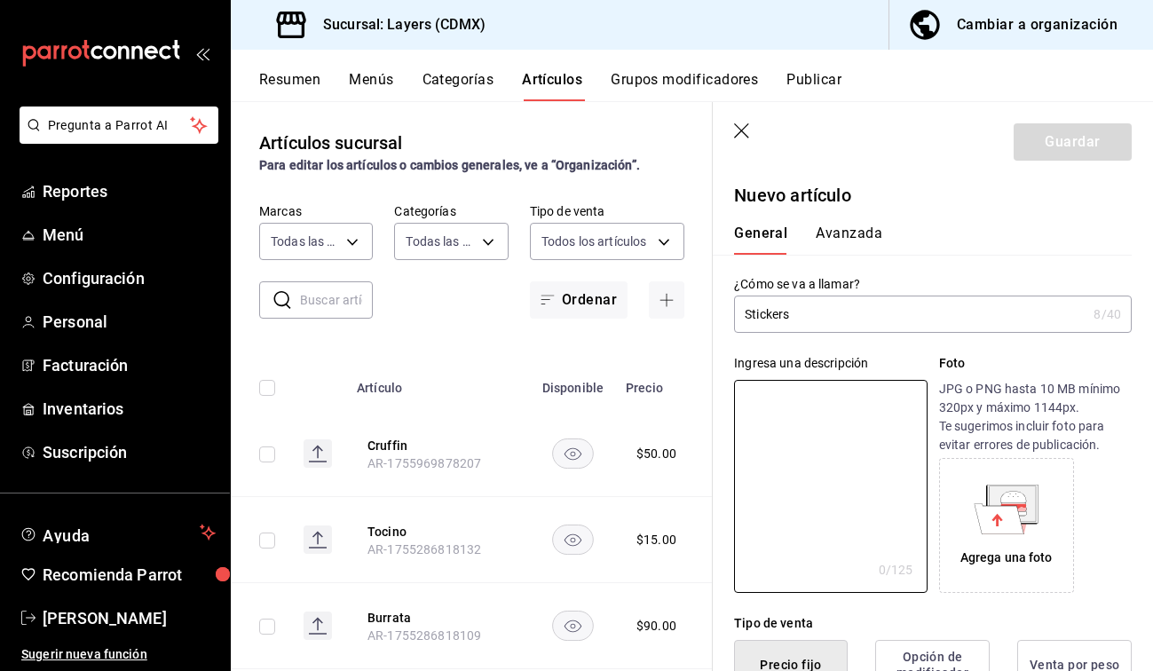
type textarea "s"
type textarea "x"
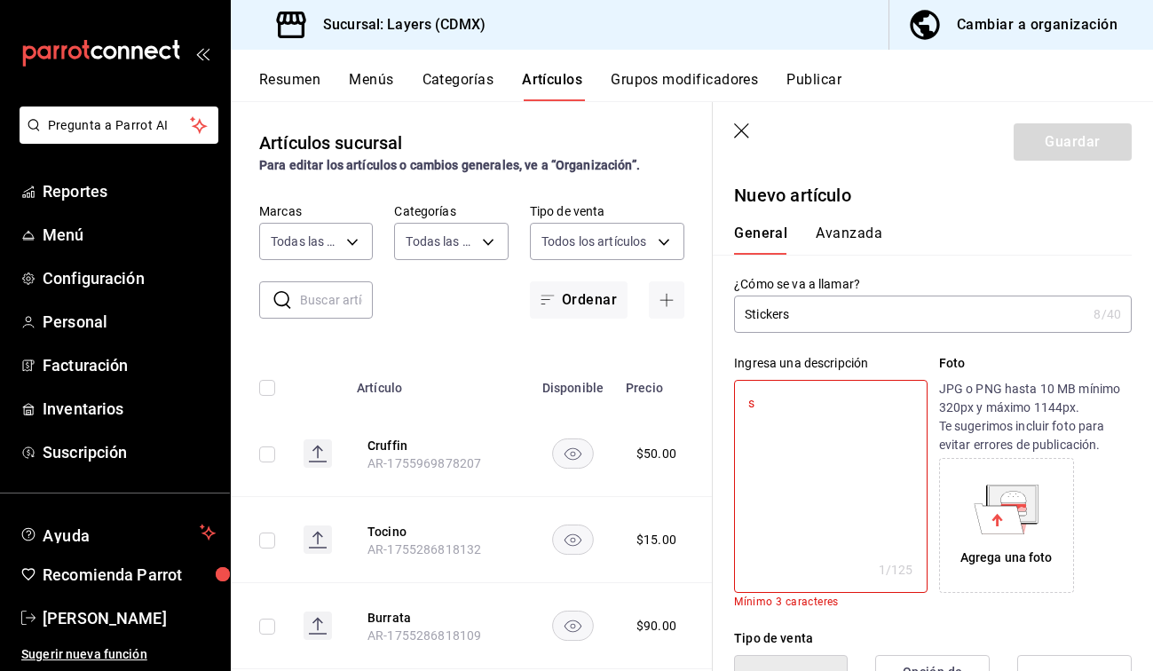
type textarea "st"
type textarea "x"
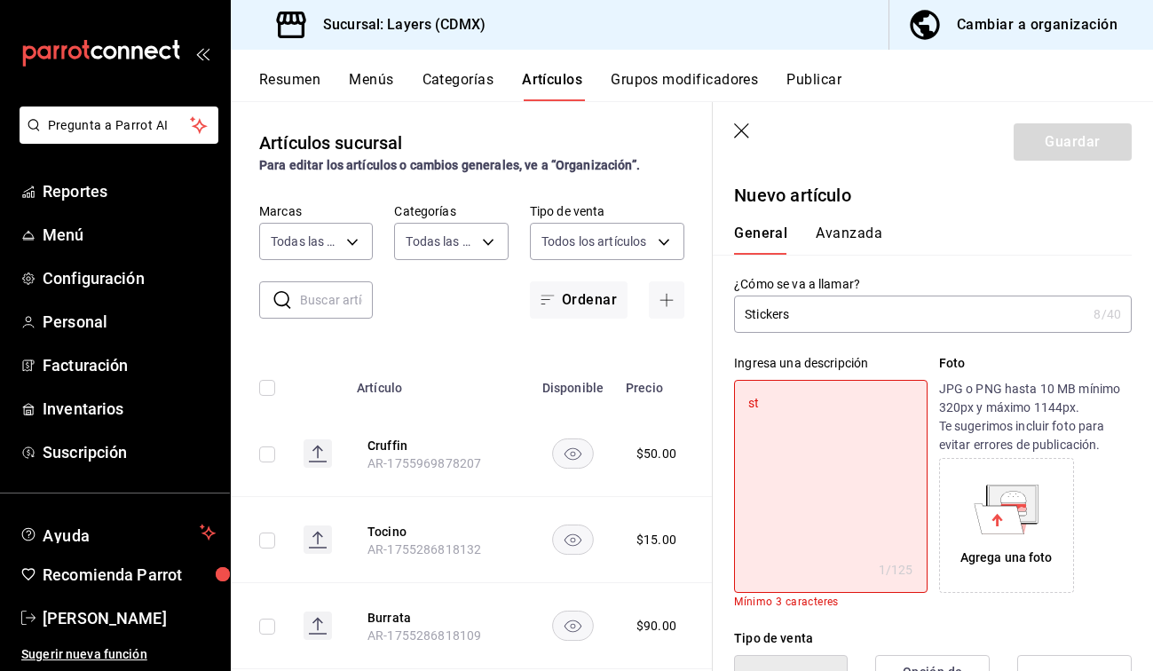
type textarea "sti"
type textarea "x"
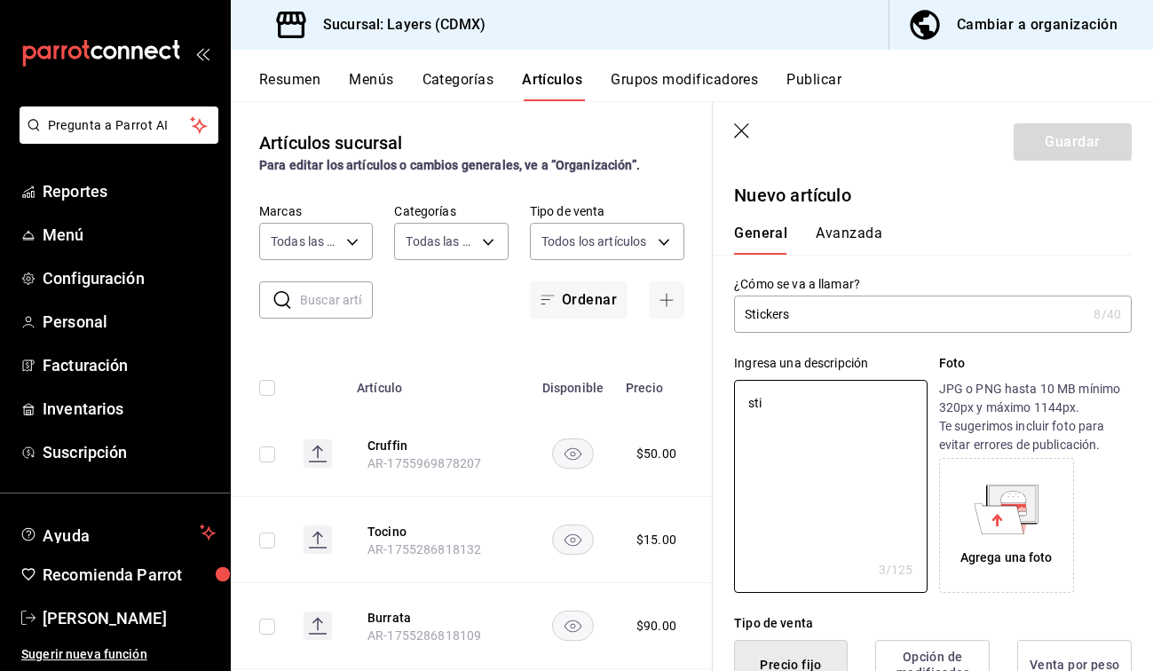
type textarea "st"
type textarea "x"
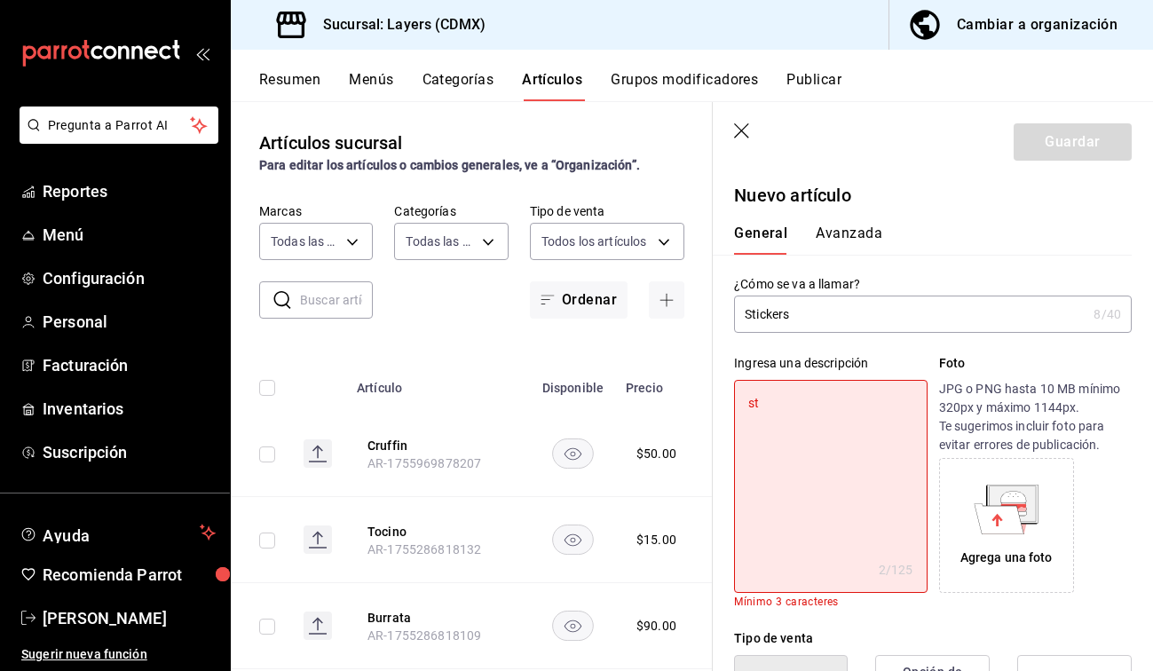
type textarea "s"
type textarea "x"
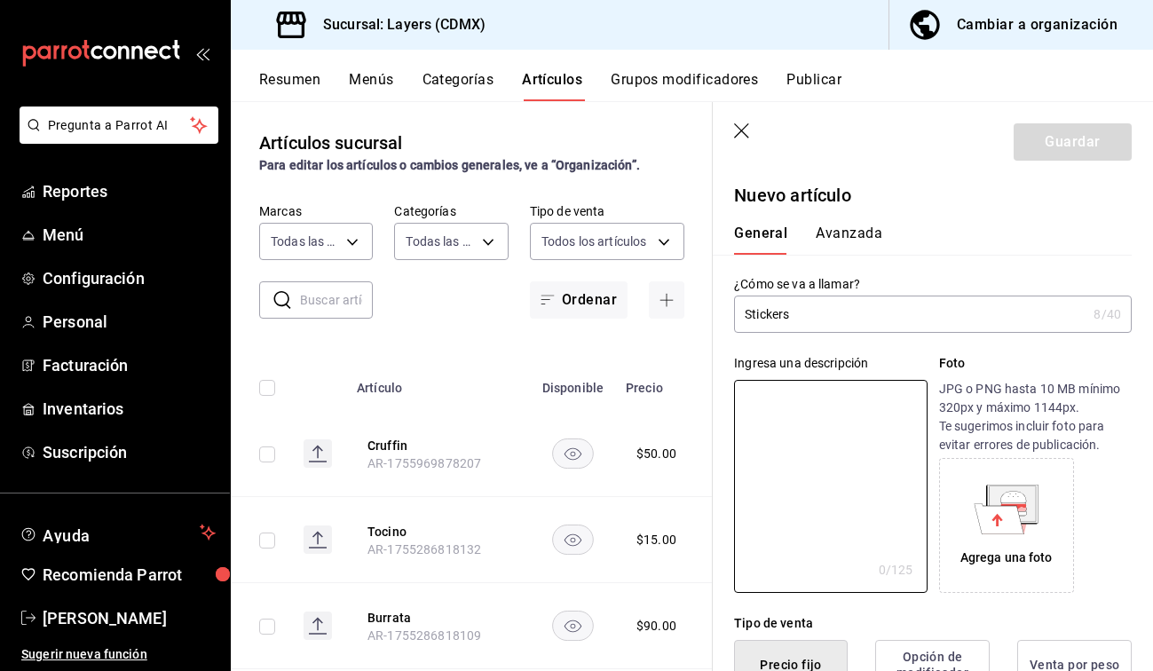
type textarea "s"
type textarea "x"
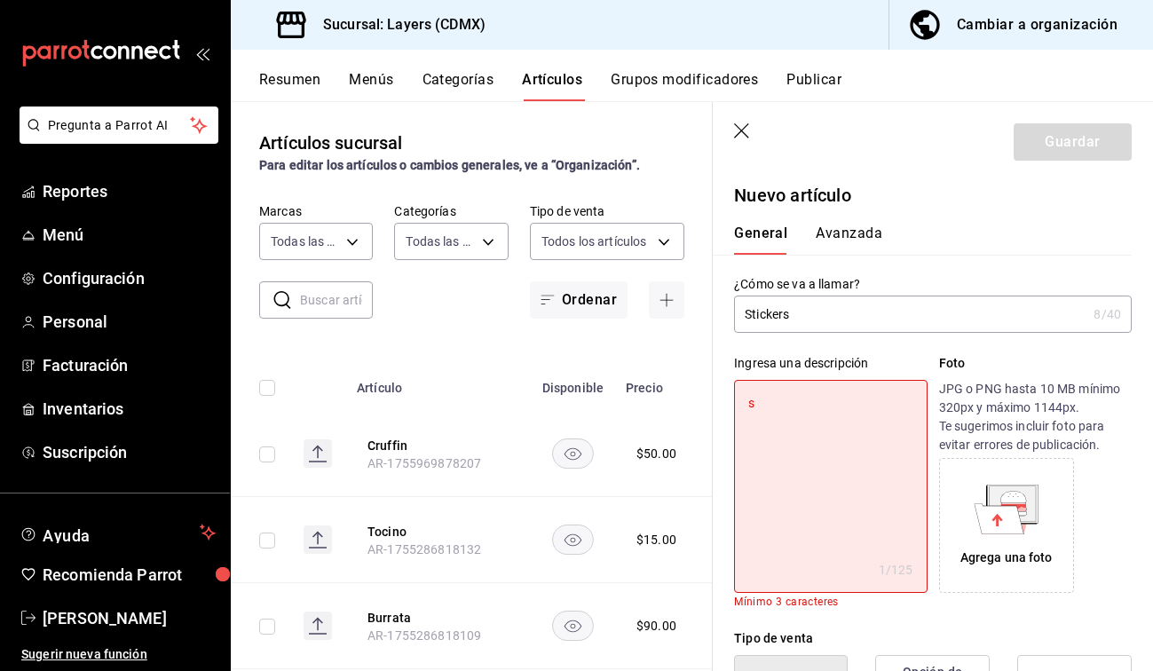
type textarea "st"
type textarea "x"
type textarea "sti"
type textarea "x"
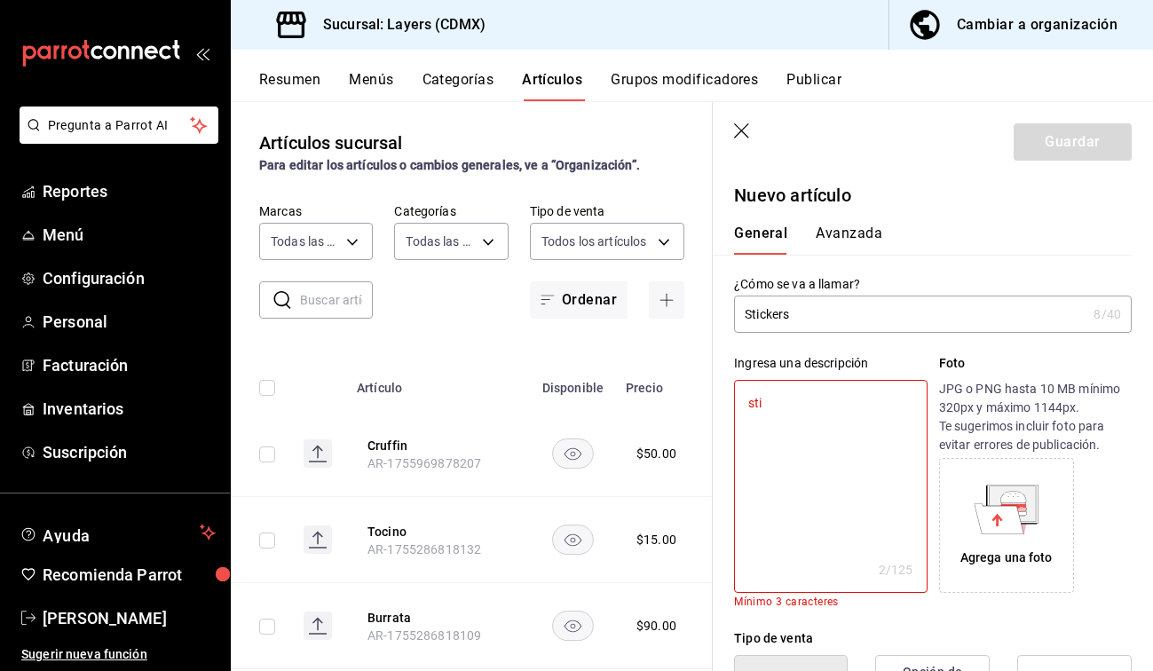
type textarea "stic"
type textarea "x"
type textarea "stick"
type textarea "x"
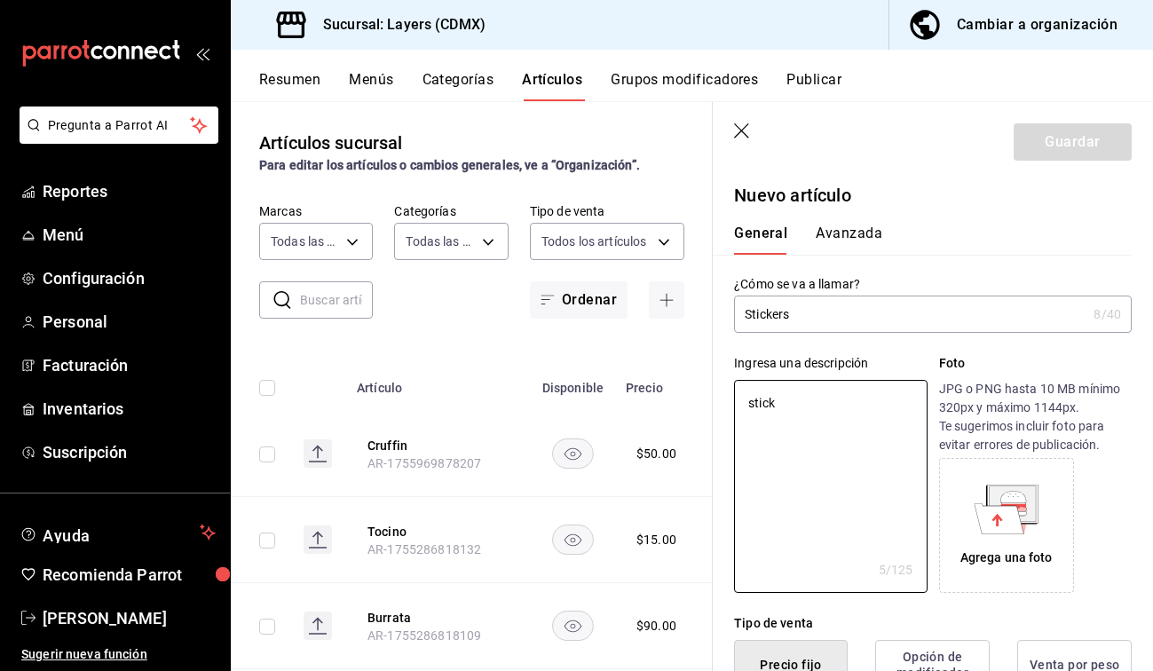
type textarea "sticke"
type textarea "x"
type textarea "sticker"
type textarea "x"
type textarea "stickers"
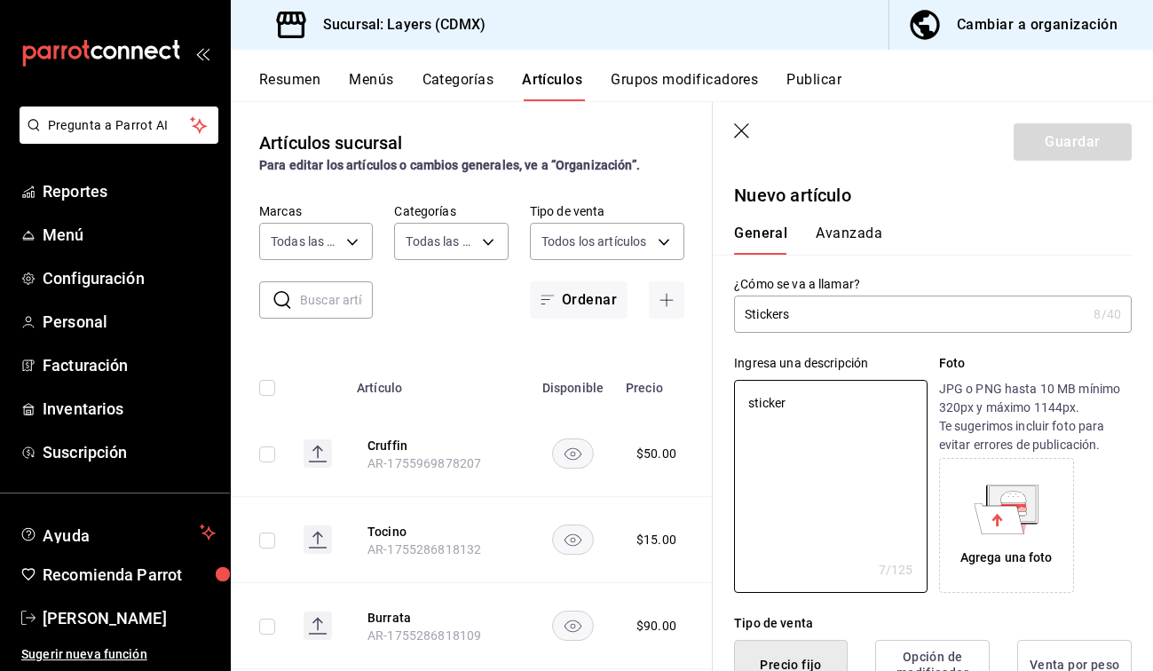
type textarea "x"
type textarea "stickers"
type textarea "x"
type textarea "stickers d"
type textarea "x"
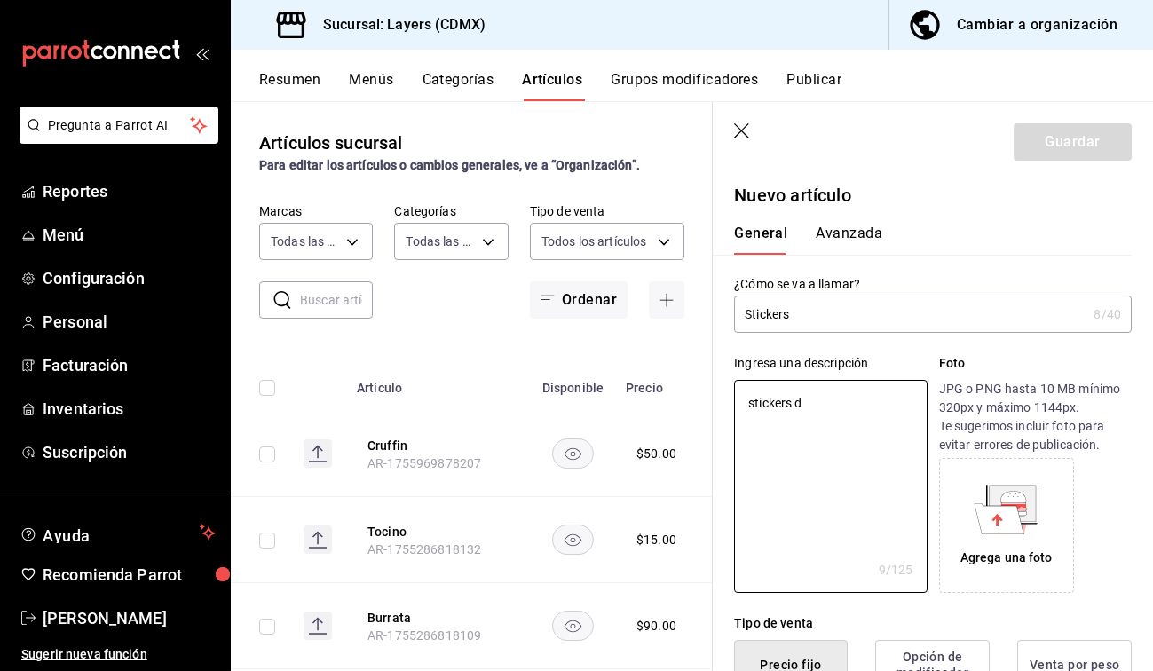
type textarea "stickers de"
type textarea "x"
type textarea "stickers de"
type textarea "x"
type textarea "stickers de p"
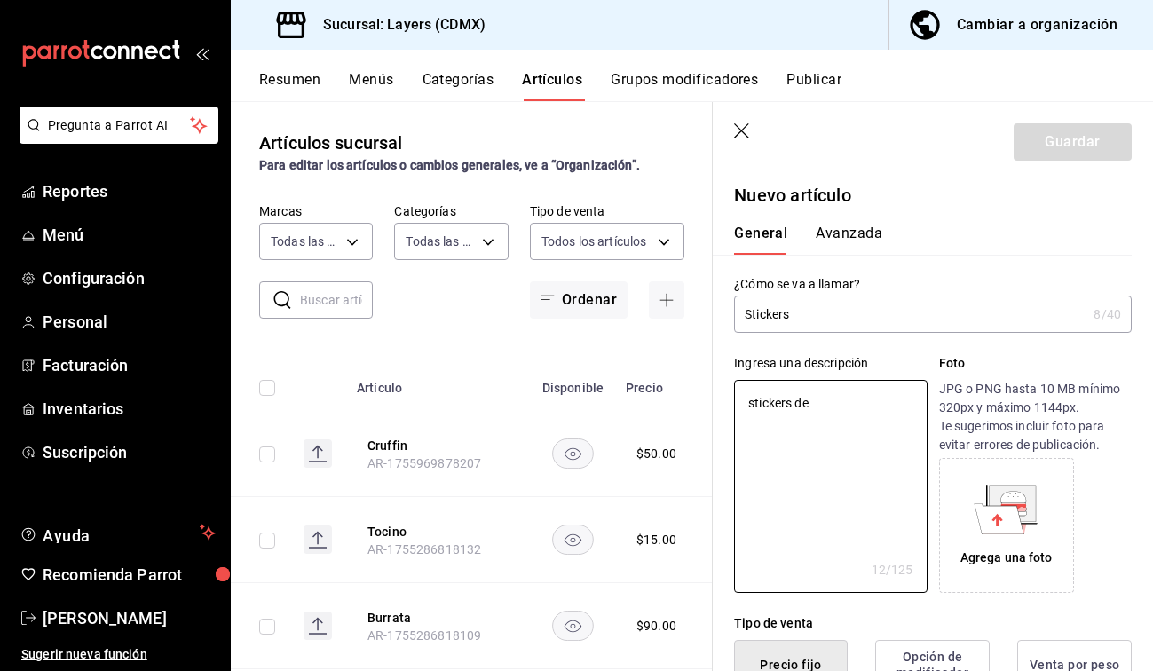
type textarea "x"
type textarea "stickers de pa"
type textarea "x"
type textarea "stickers de pan"
type textarea "x"
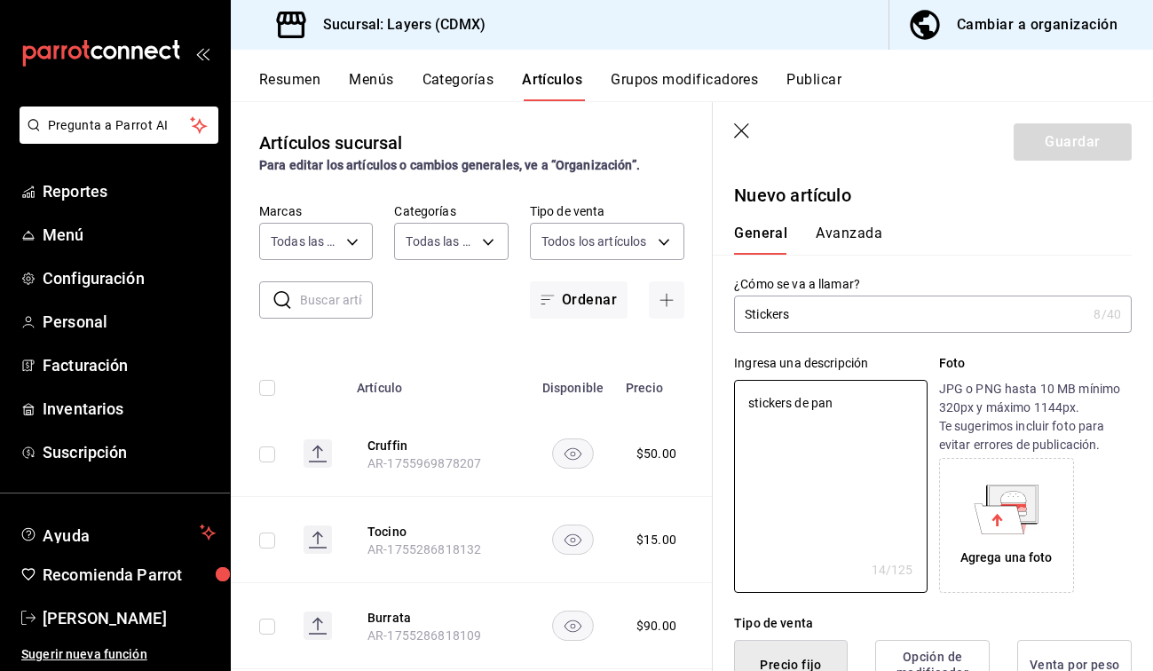
type textarea "stickers de pan"
type textarea "x"
type textarea "stickers de pan y"
type textarea "x"
type textarea "stickers de pan y"
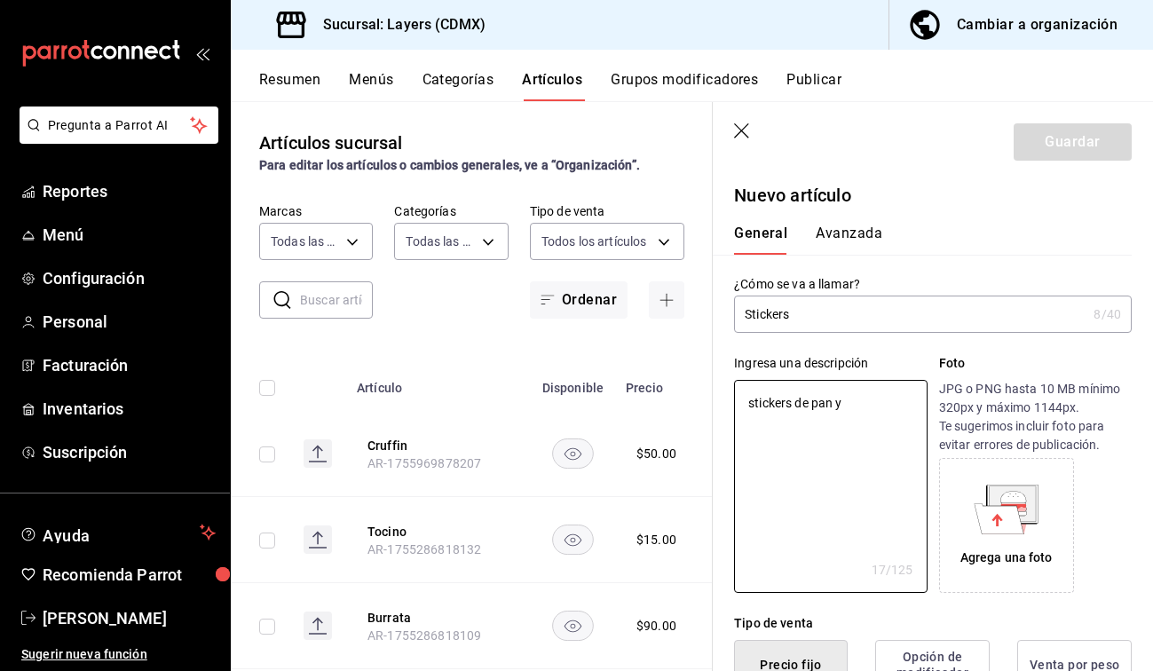
type textarea "x"
type textarea "stickers de pan y"
type textarea "x"
type textarea "stickers de pan"
type textarea "x"
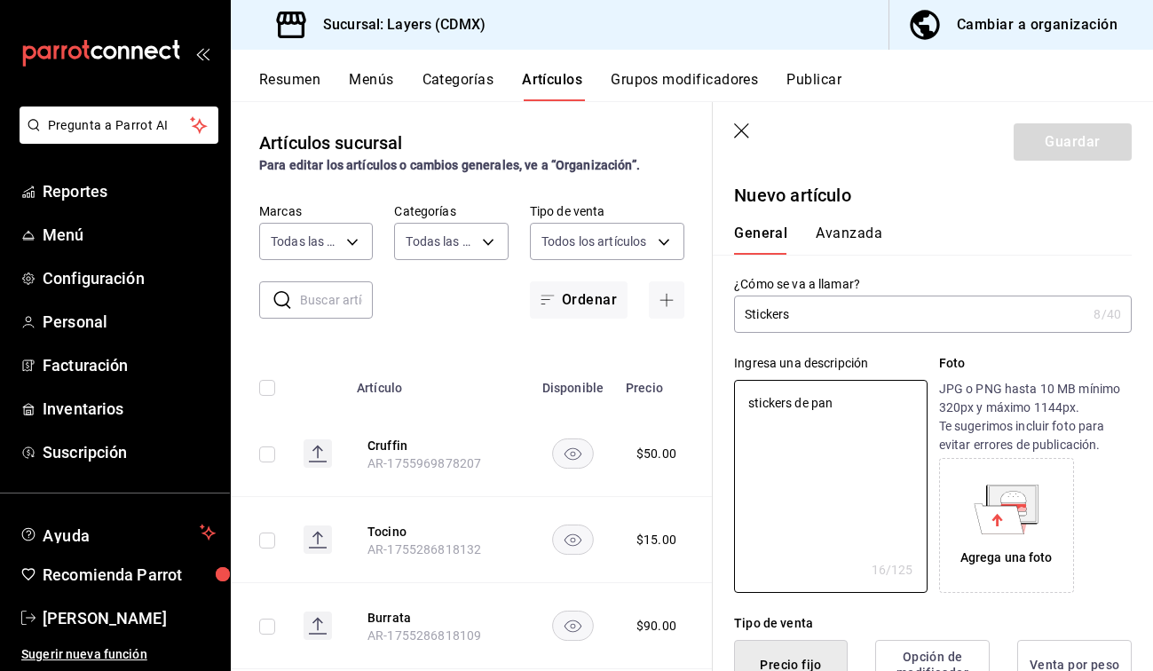
type textarea "stickers de pan"
type textarea "x"
type textarea "stickers de pa"
type textarea "x"
type textarea "stickers de p"
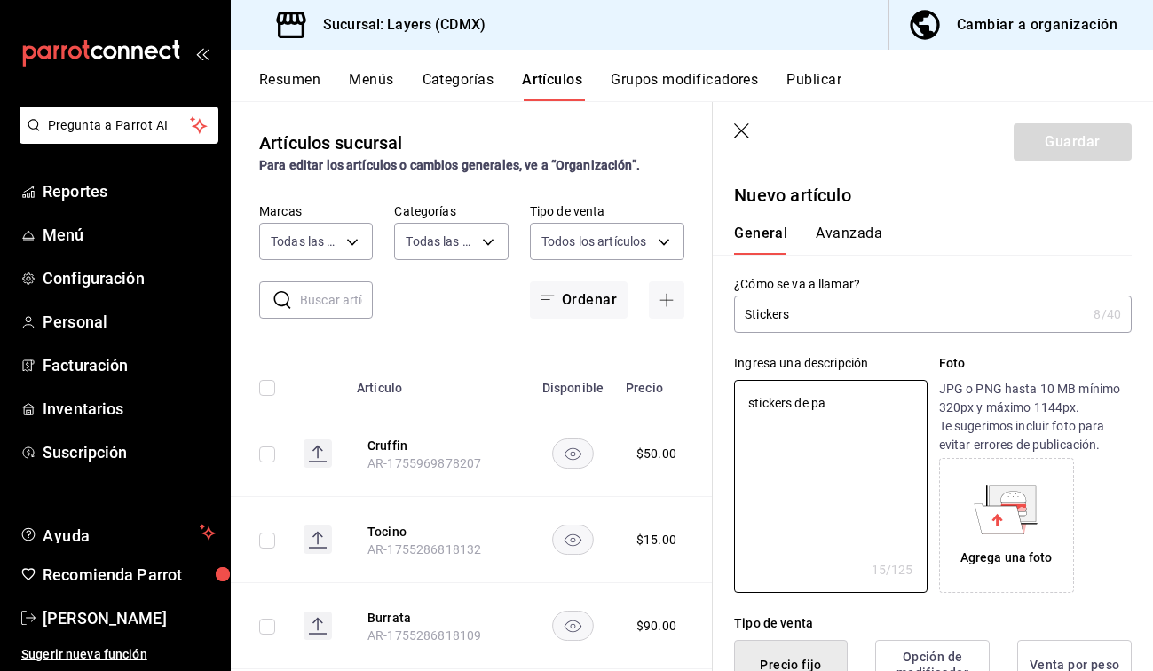
type textarea "x"
type textarea "stickers de"
type textarea "x"
type textarea "stickers de"
type textarea "x"
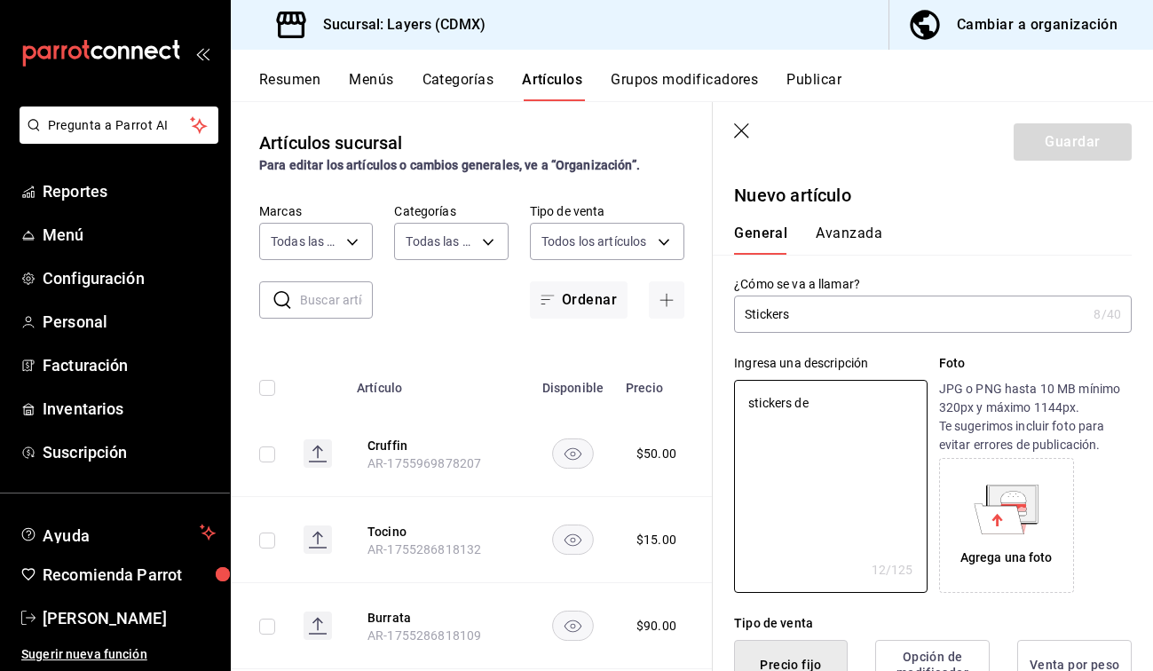
type textarea "stickers d"
type textarea "x"
type textarea "stickers"
type textarea "x"
type textarea "stickers"
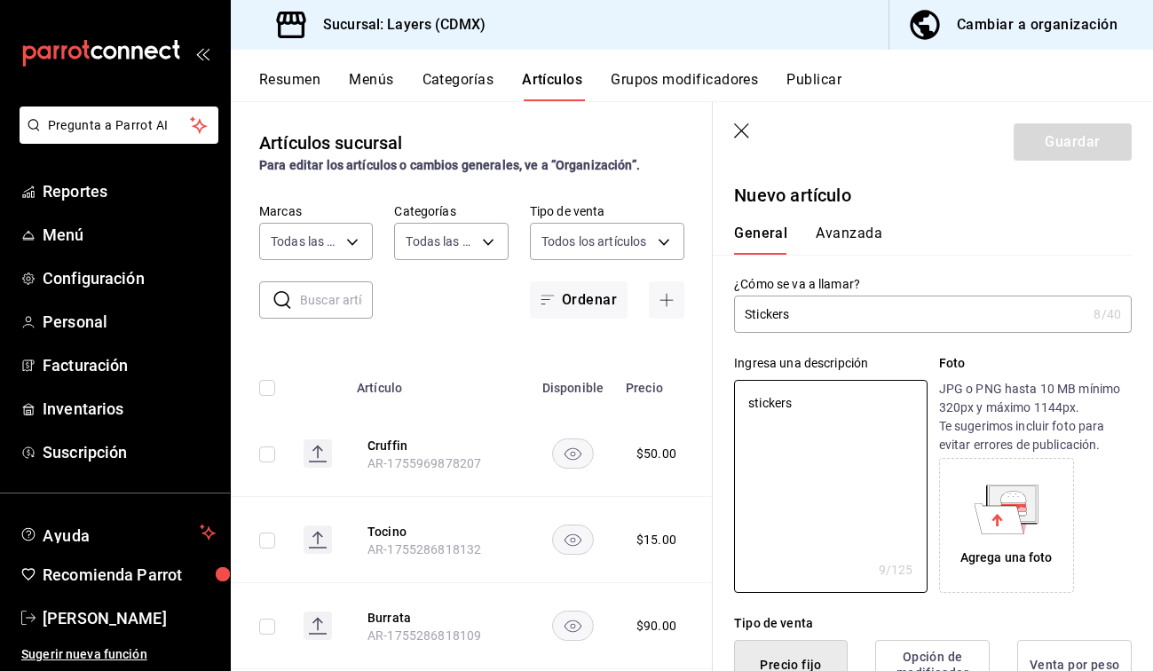
type textarea "x"
type textarea "sticker"
type textarea "x"
type textarea "sticke"
type textarea "x"
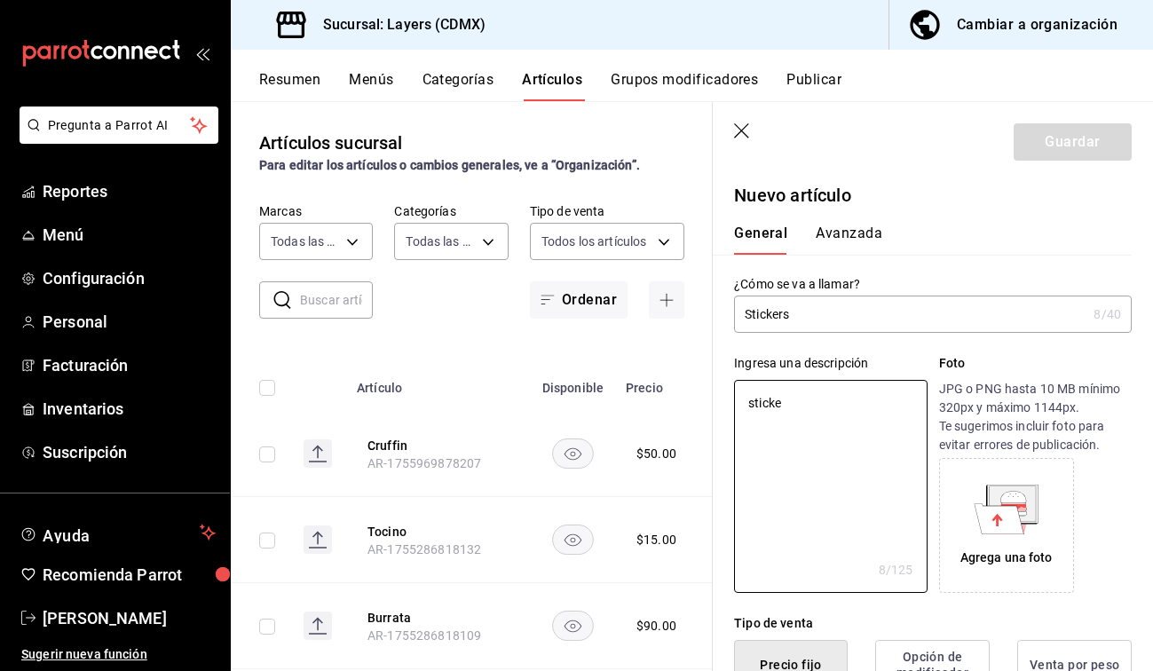
type textarea "stick"
type textarea "x"
type textarea "stic"
type textarea "x"
type textarea "sti"
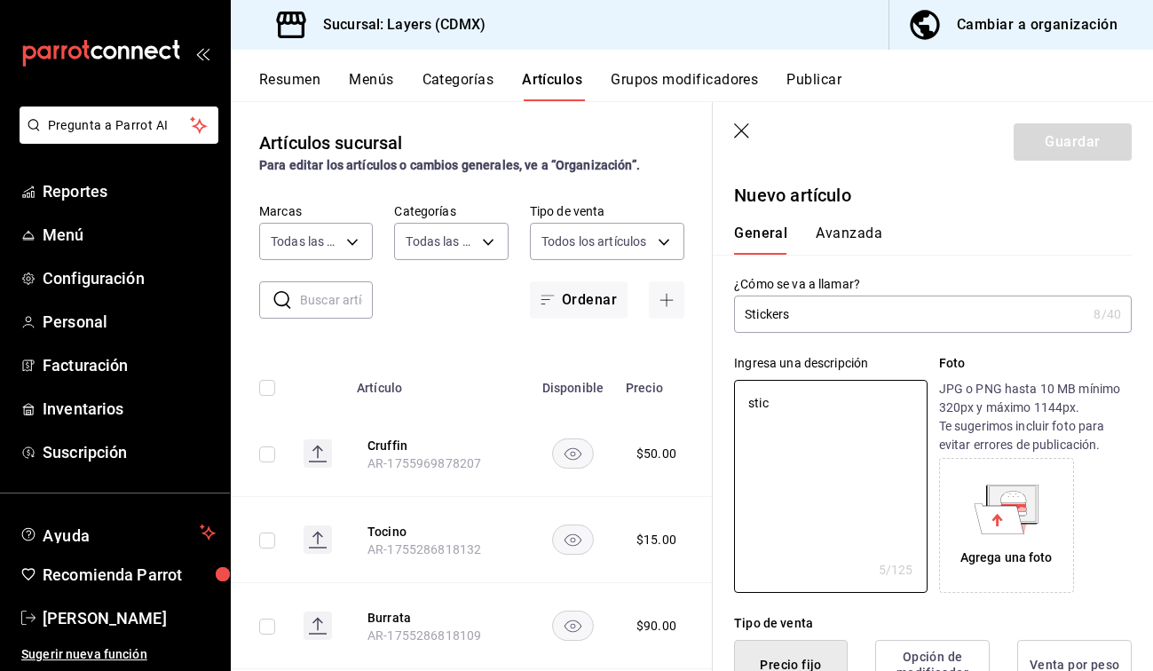
type textarea "x"
type textarea "st"
type textarea "x"
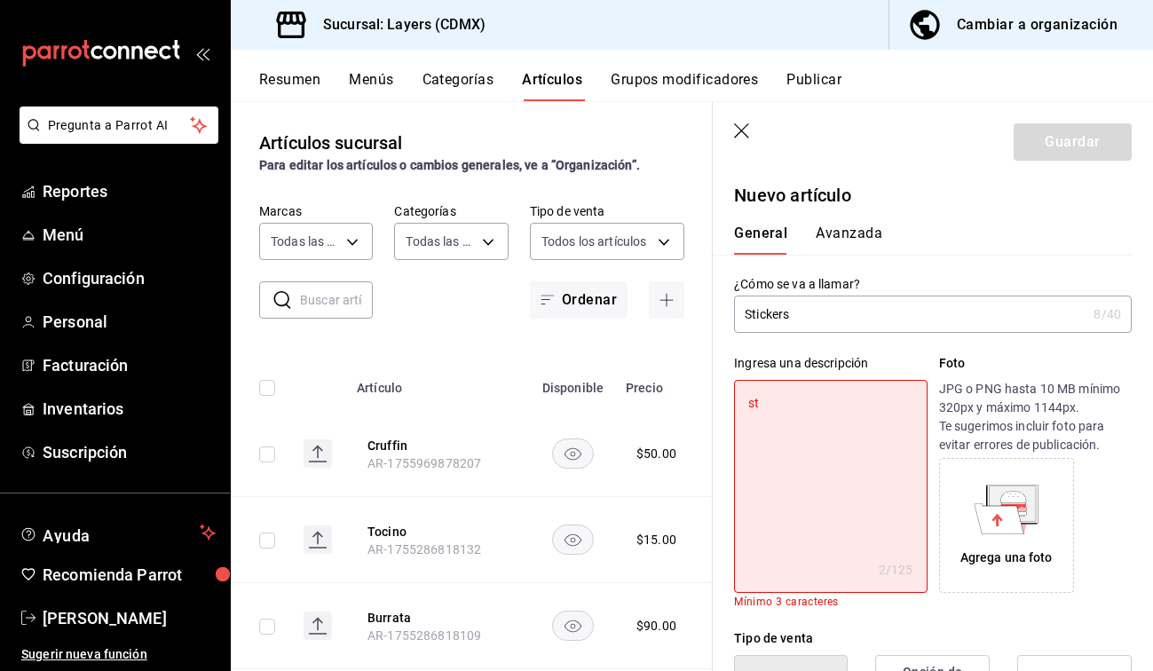
type textarea "s"
type textarea "x"
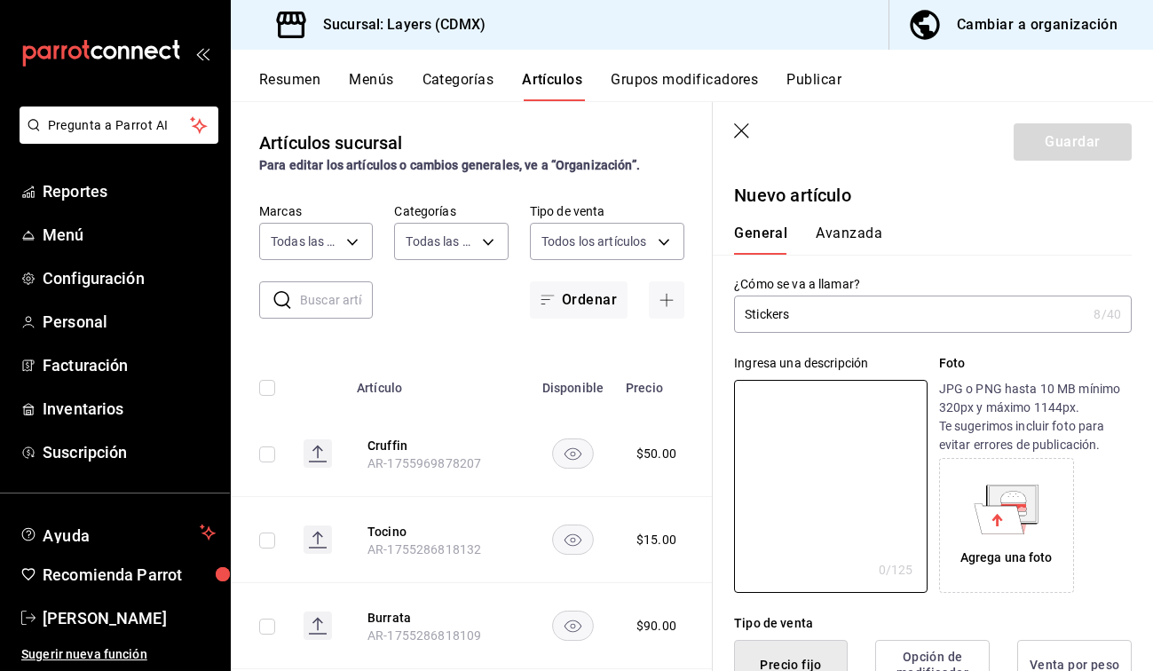
type textarea "6"
type textarea "x"
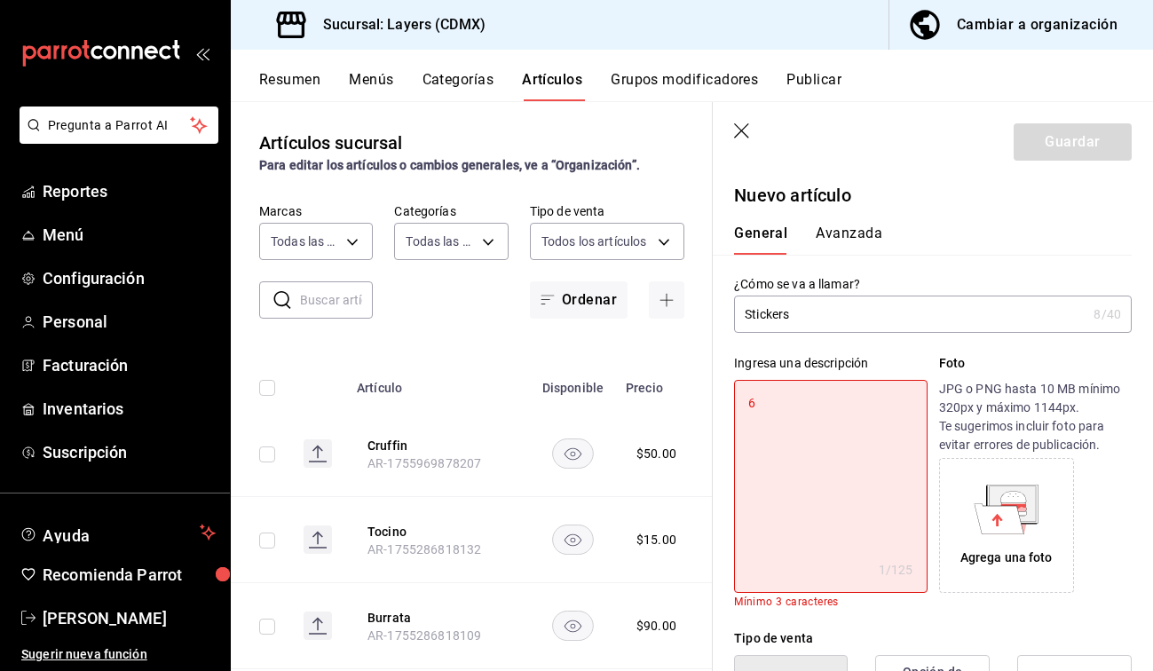
type textarea "6"
type textarea "x"
type textarea "6"
type textarea "x"
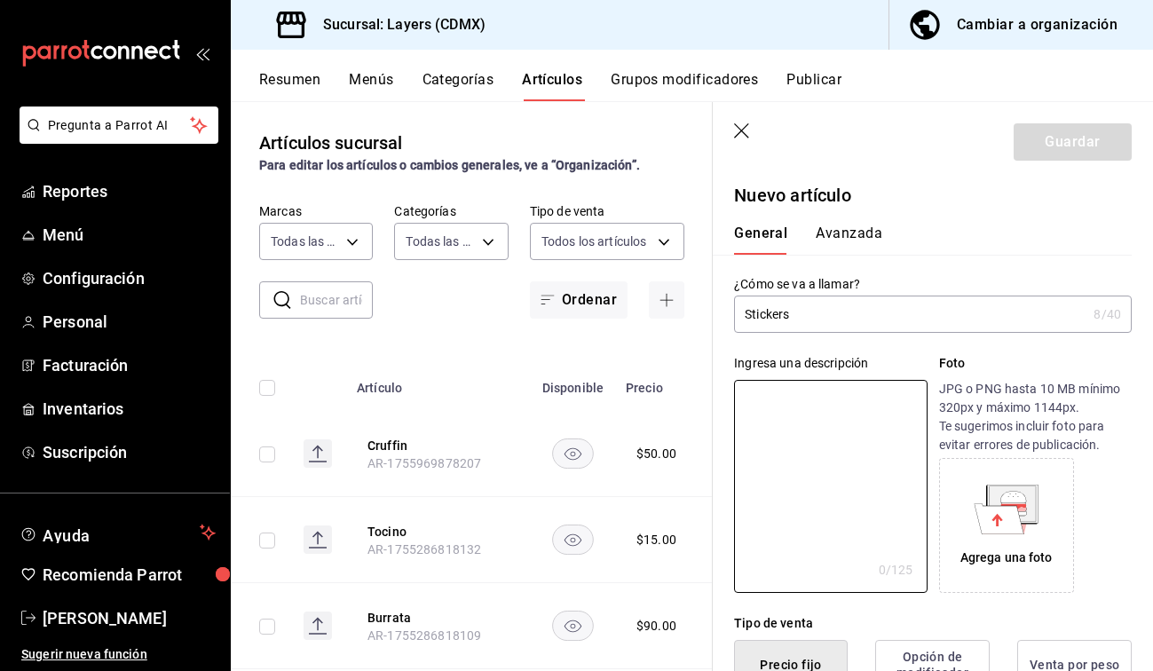
type textarea "6"
type textarea "x"
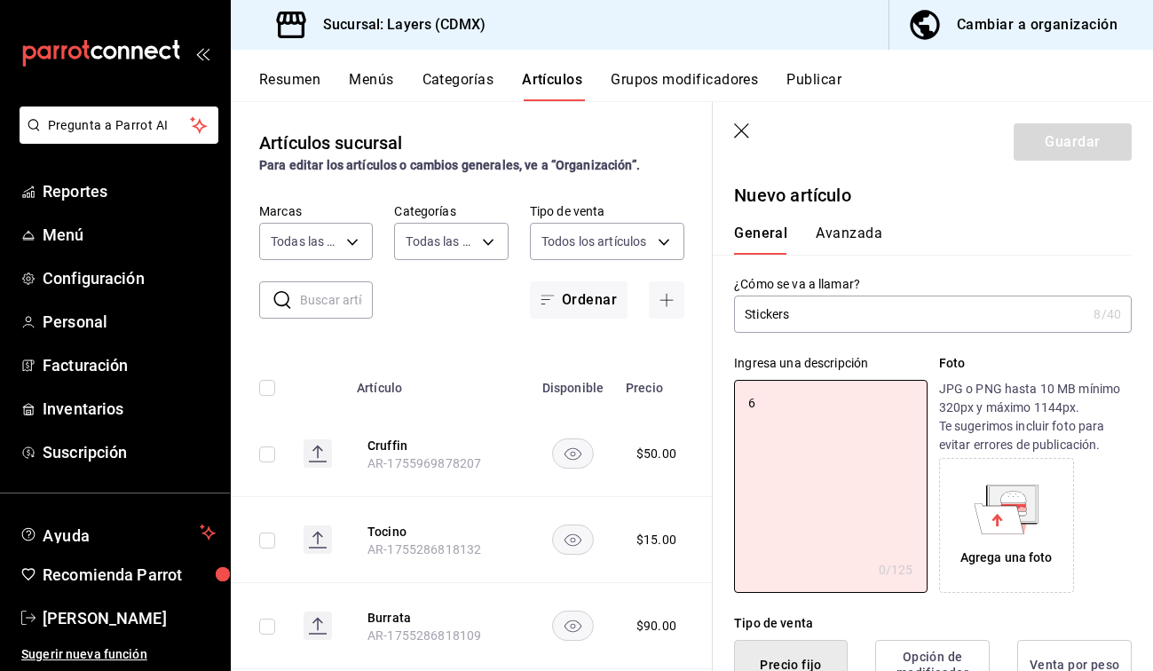
type textarea "6"
type textarea "x"
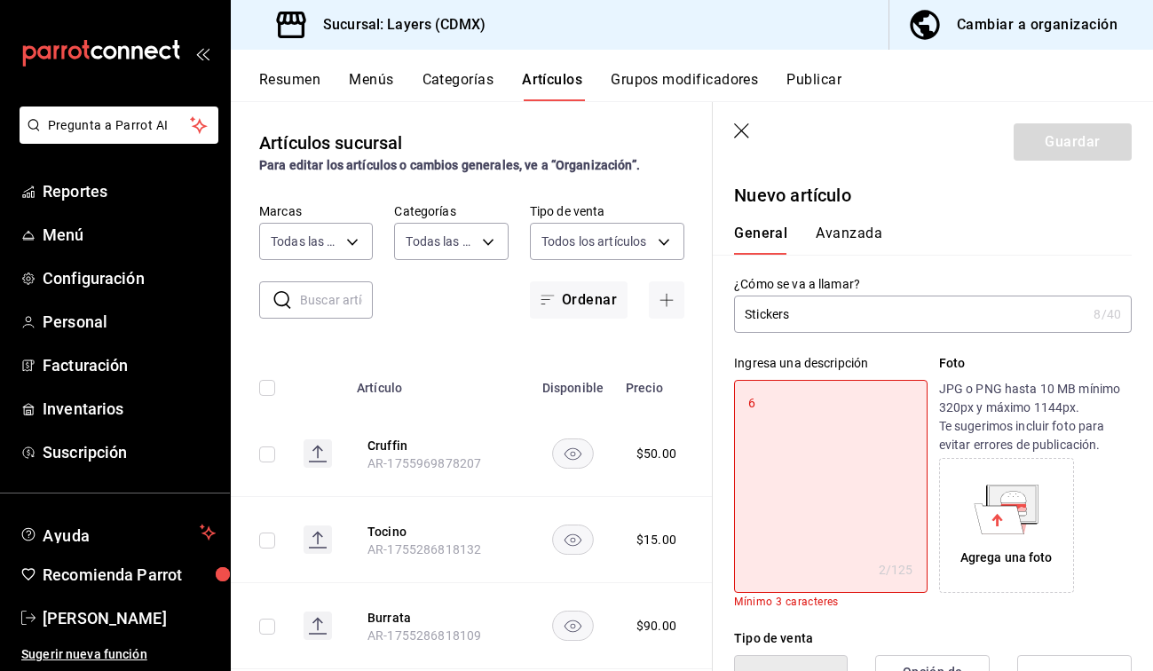
type textarea "6 d"
type textarea "x"
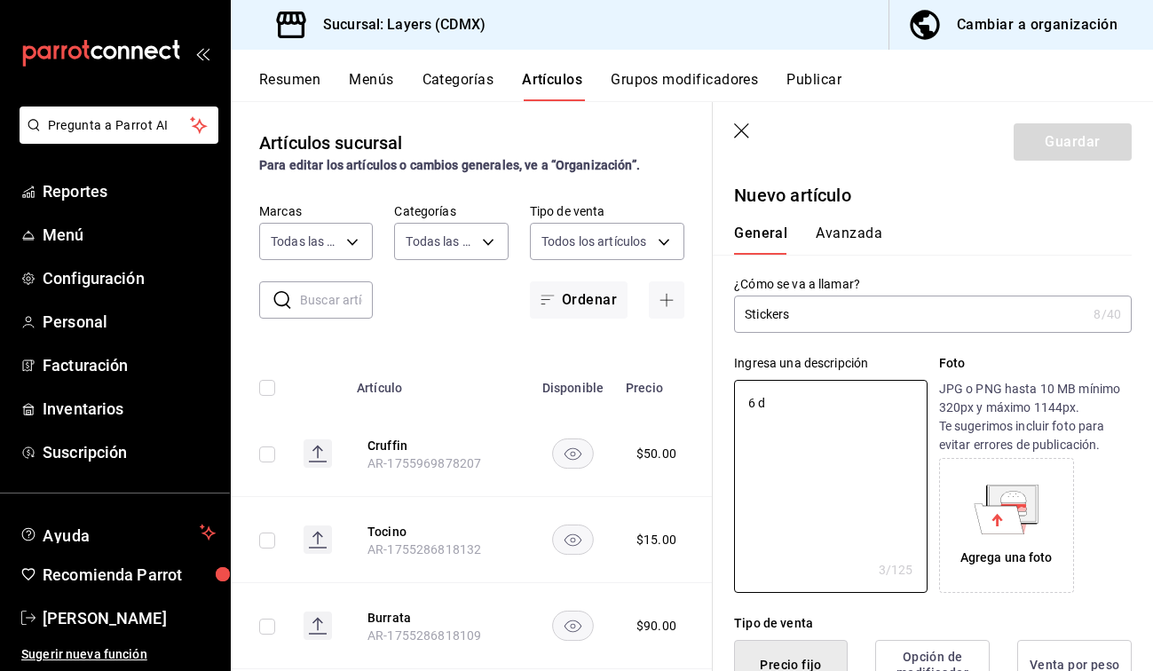
type textarea "6 di"
type textarea "x"
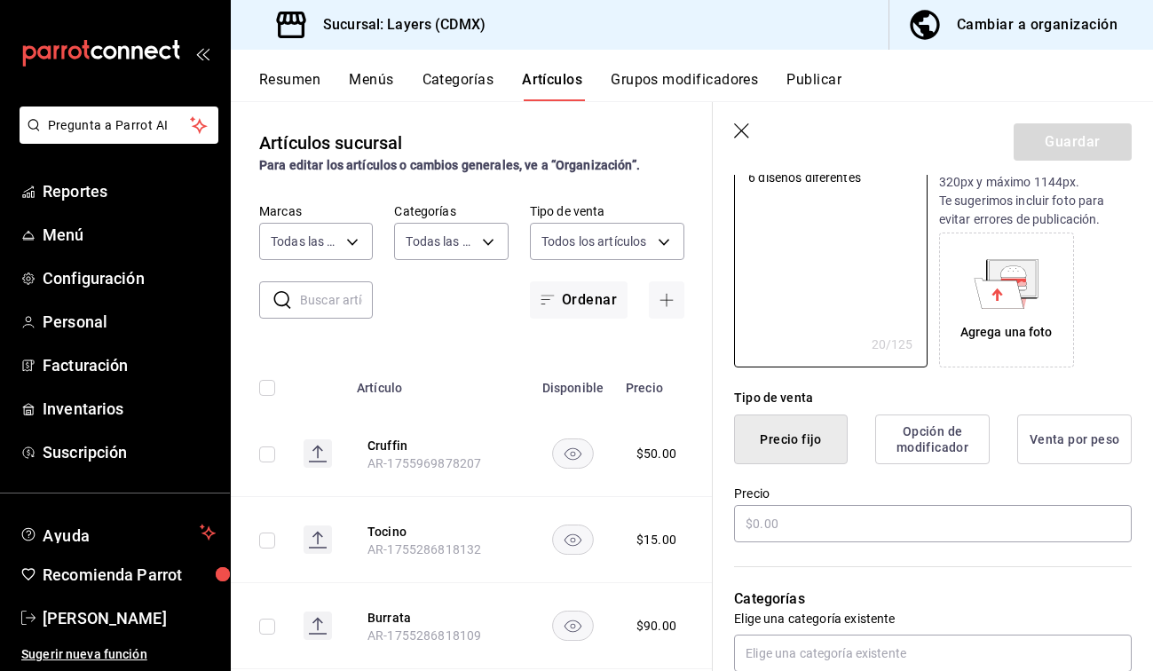
scroll to position [257, 0]
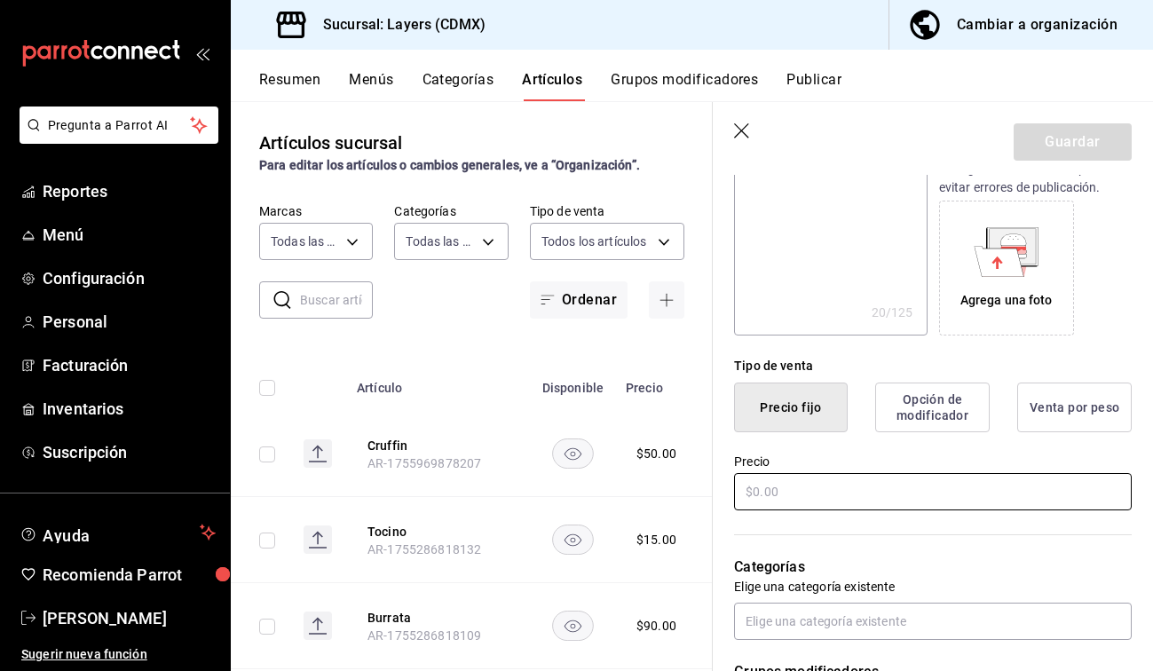
click at [671, 497] on input "text" at bounding box center [933, 491] width 398 height 37
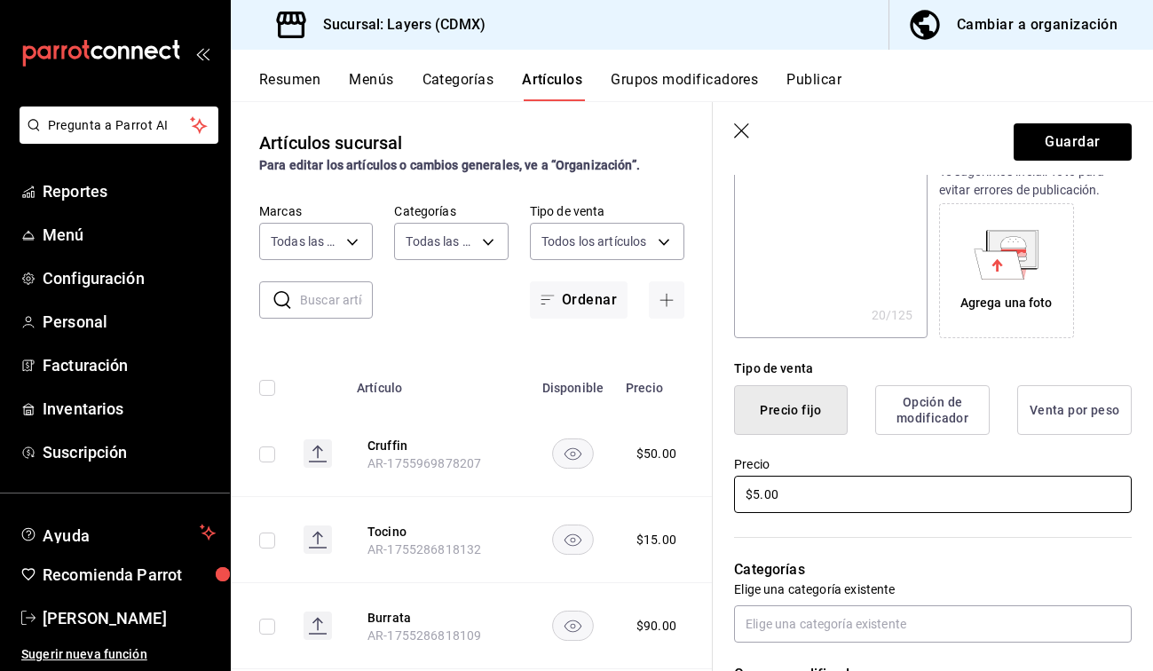
scroll to position [270, 0]
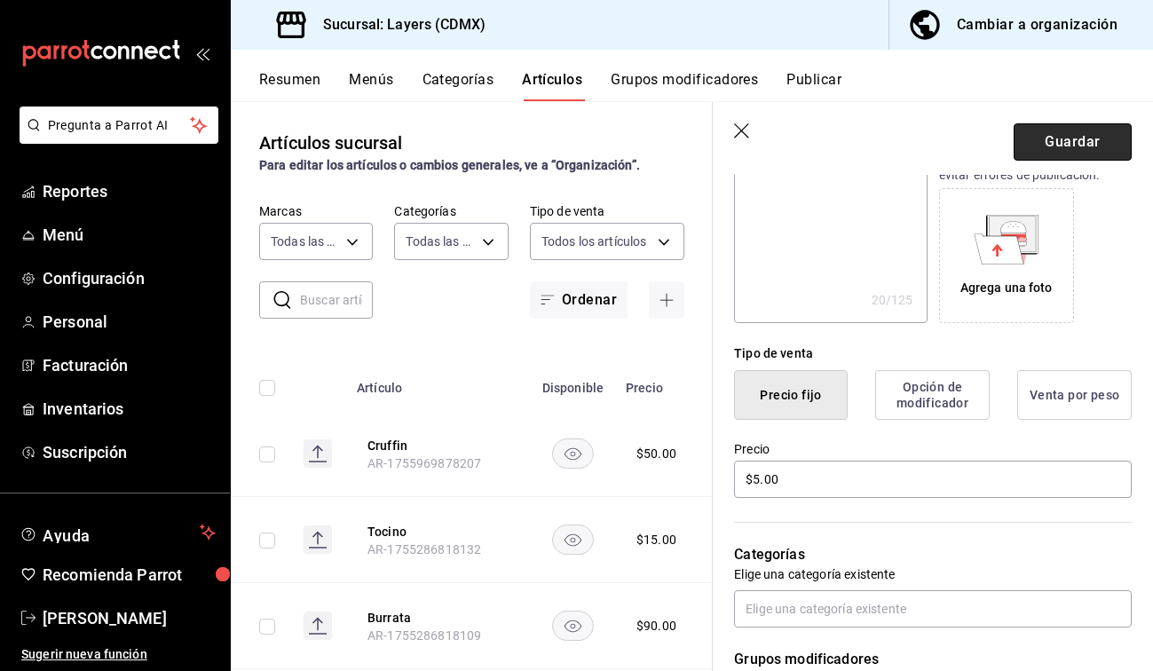
click at [671, 146] on button "Guardar" at bounding box center [1073, 141] width 118 height 37
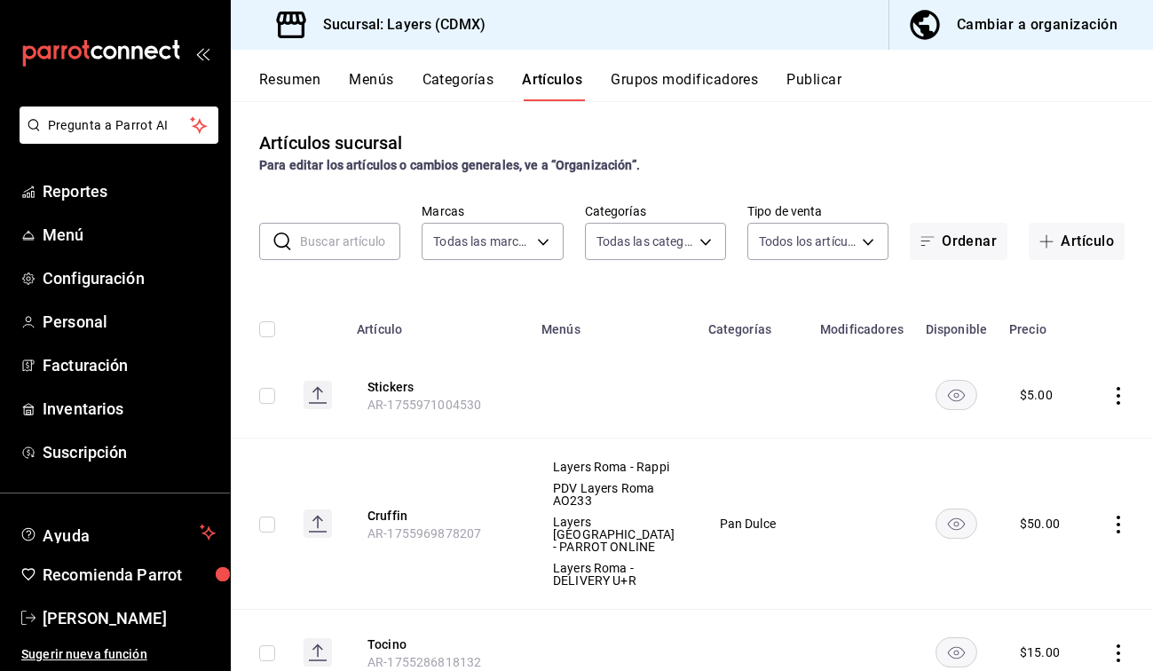
click at [671, 396] on icon "actions" at bounding box center [1119, 396] width 18 height 18
click at [671, 430] on span "Editar" at bounding box center [1063, 436] width 46 height 19
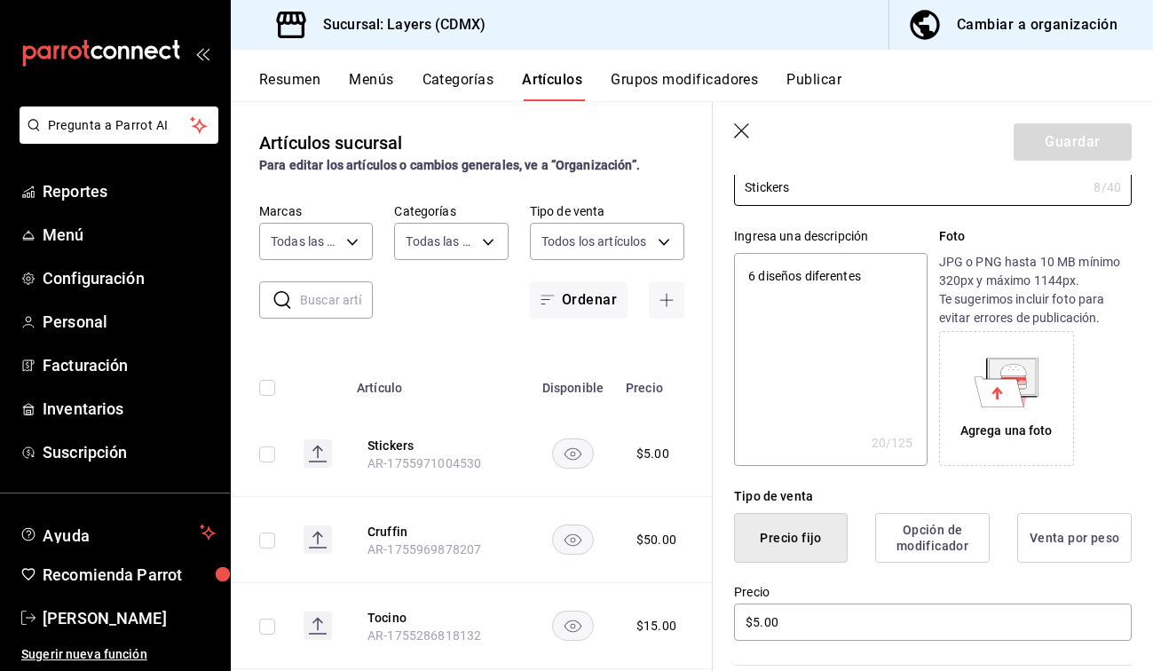
scroll to position [170, 0]
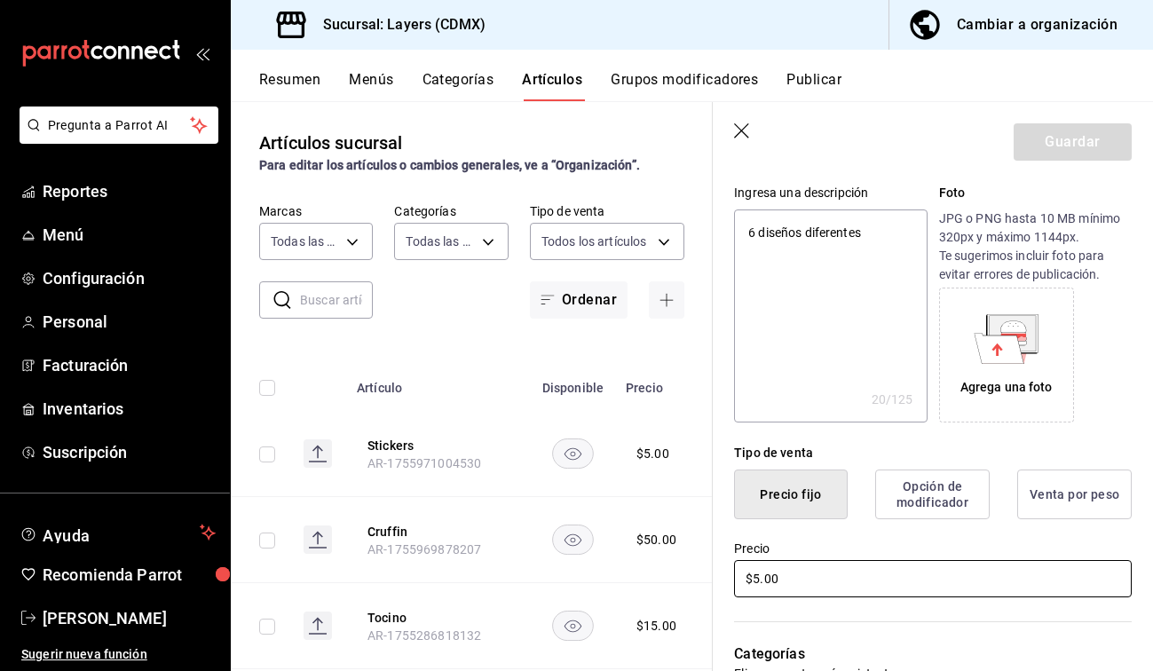
click at [671, 583] on input "$5.00" at bounding box center [933, 578] width 398 height 37
click at [671, 133] on button "Guardar" at bounding box center [1073, 141] width 118 height 37
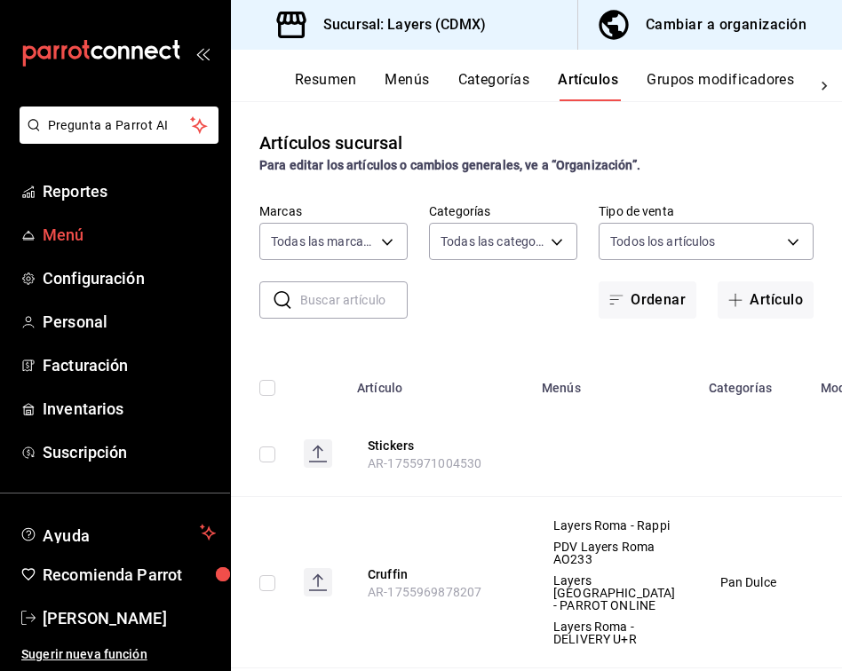
click at [70, 225] on span "Menú" at bounding box center [129, 235] width 173 height 24
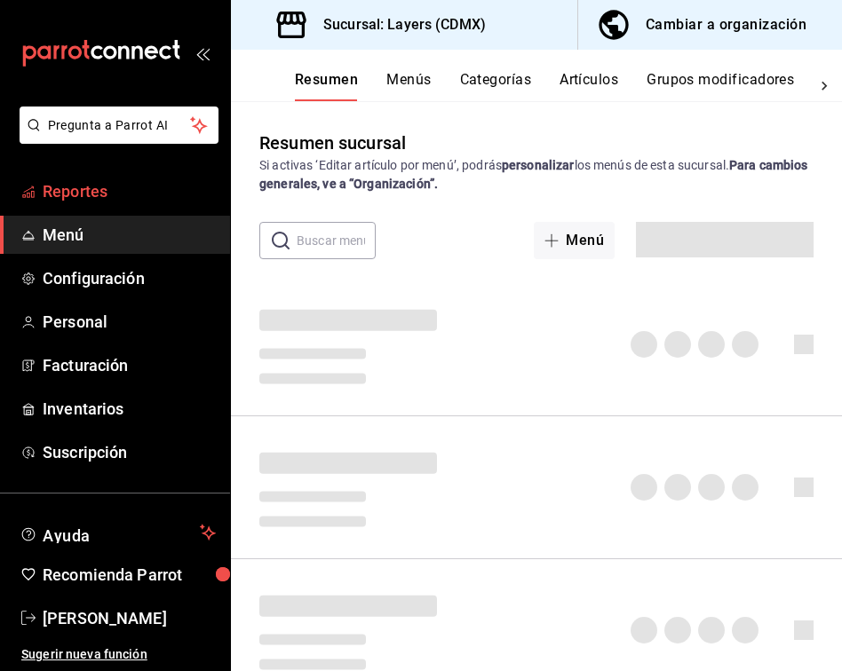
click at [80, 194] on span "Reportes" at bounding box center [129, 191] width 173 height 24
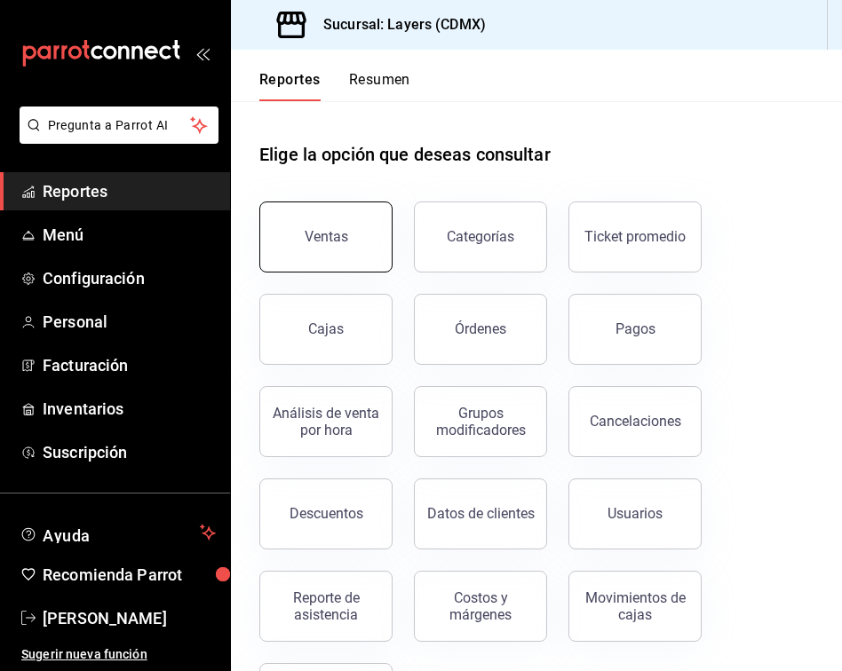
click at [309, 231] on div "Ventas" at bounding box center [325, 236] width 43 height 17
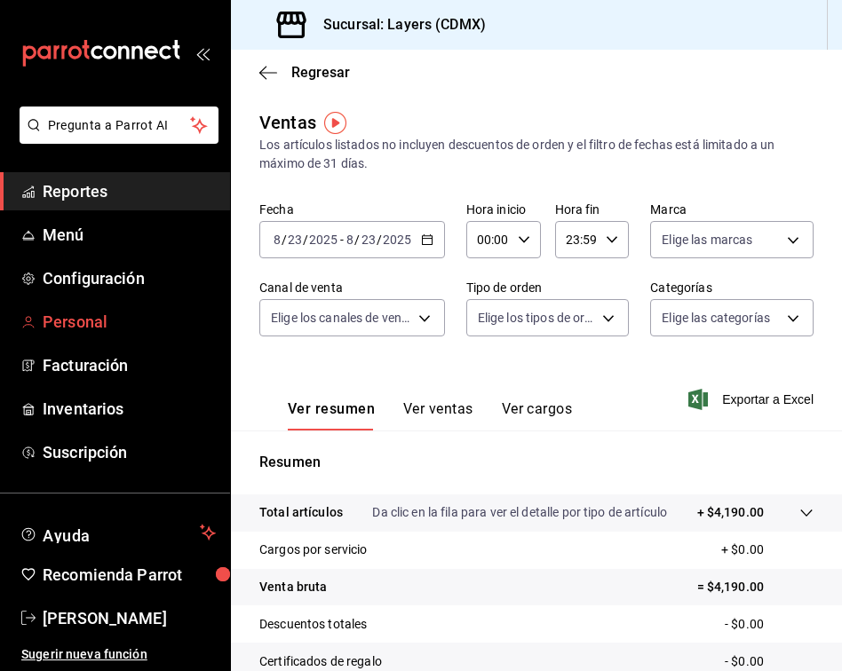
click at [91, 334] on link "Personal" at bounding box center [115, 322] width 230 height 38
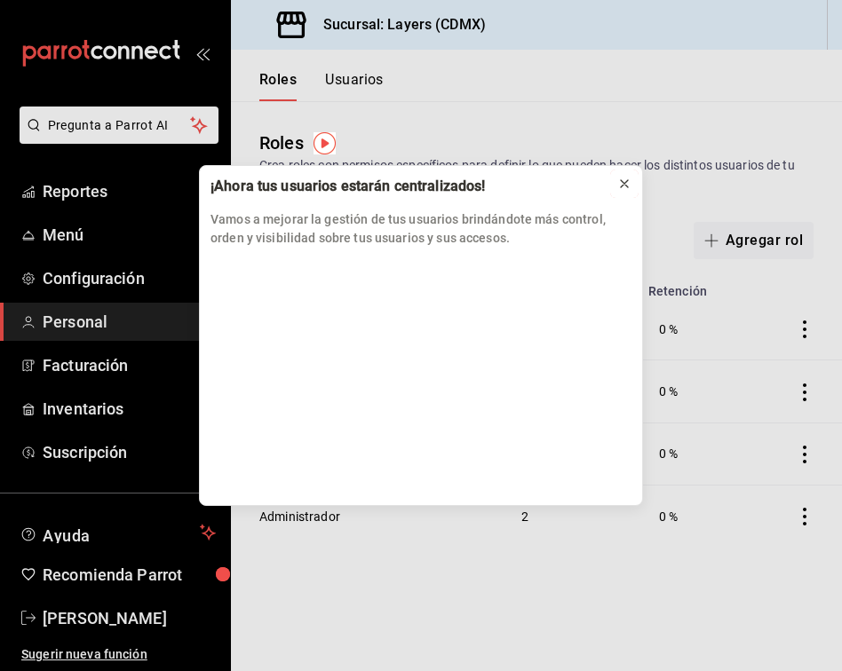
click at [623, 189] on icon at bounding box center [624, 184] width 14 height 14
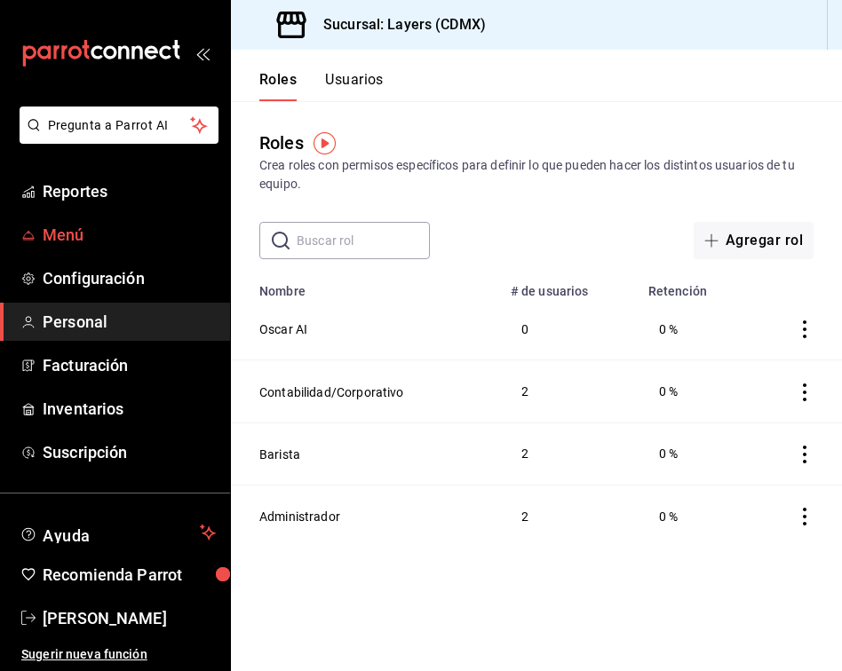
click at [86, 242] on span "Menú" at bounding box center [129, 235] width 173 height 24
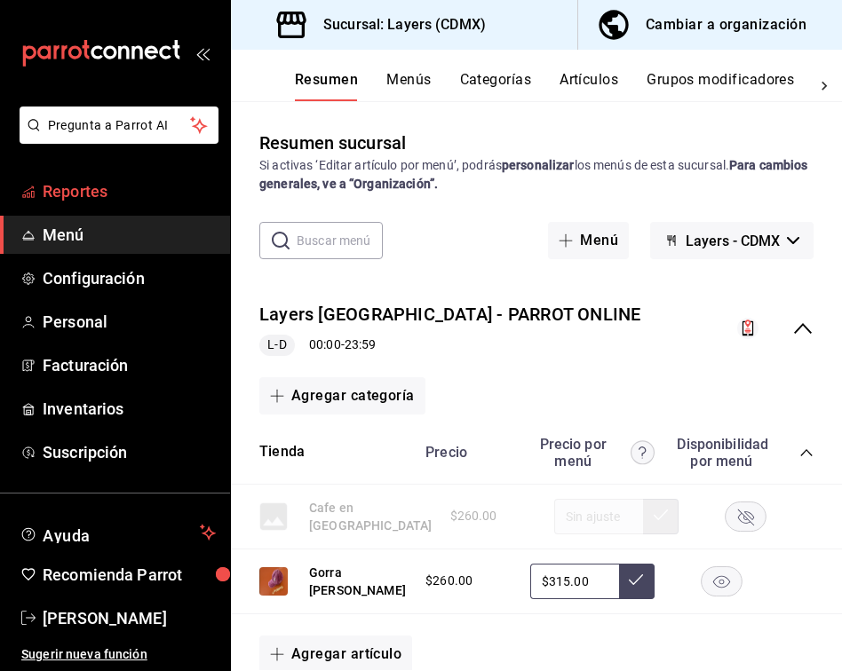
click at [103, 206] on link "Reportes" at bounding box center [115, 191] width 230 height 38
